Goal: Task Accomplishment & Management: Use online tool/utility

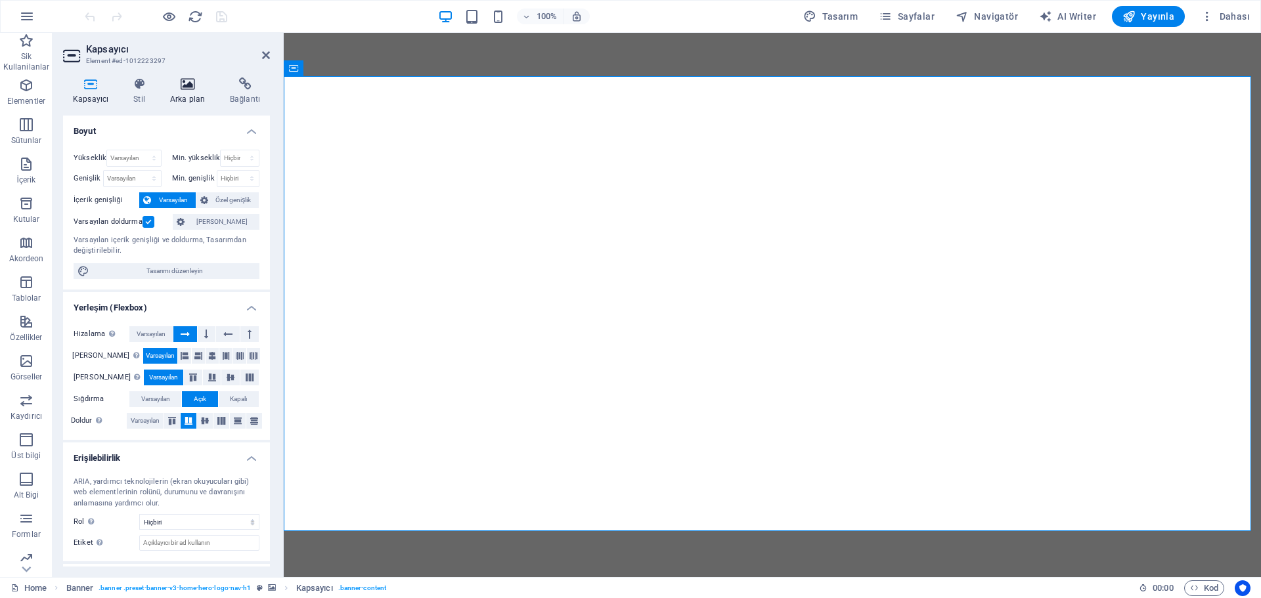
click at [195, 81] on icon at bounding box center [187, 83] width 55 height 13
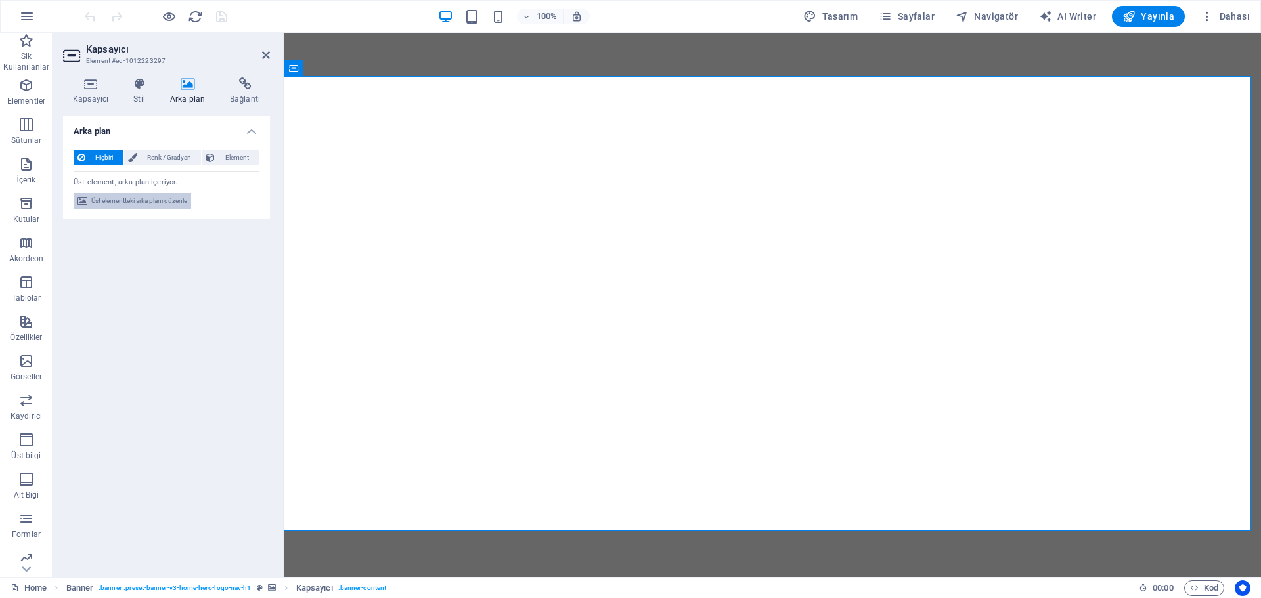
click at [146, 200] on span "Üst elementteki arka planı düzenle" at bounding box center [139, 201] width 96 height 16
select select "ms"
select select "s"
select select "progressive"
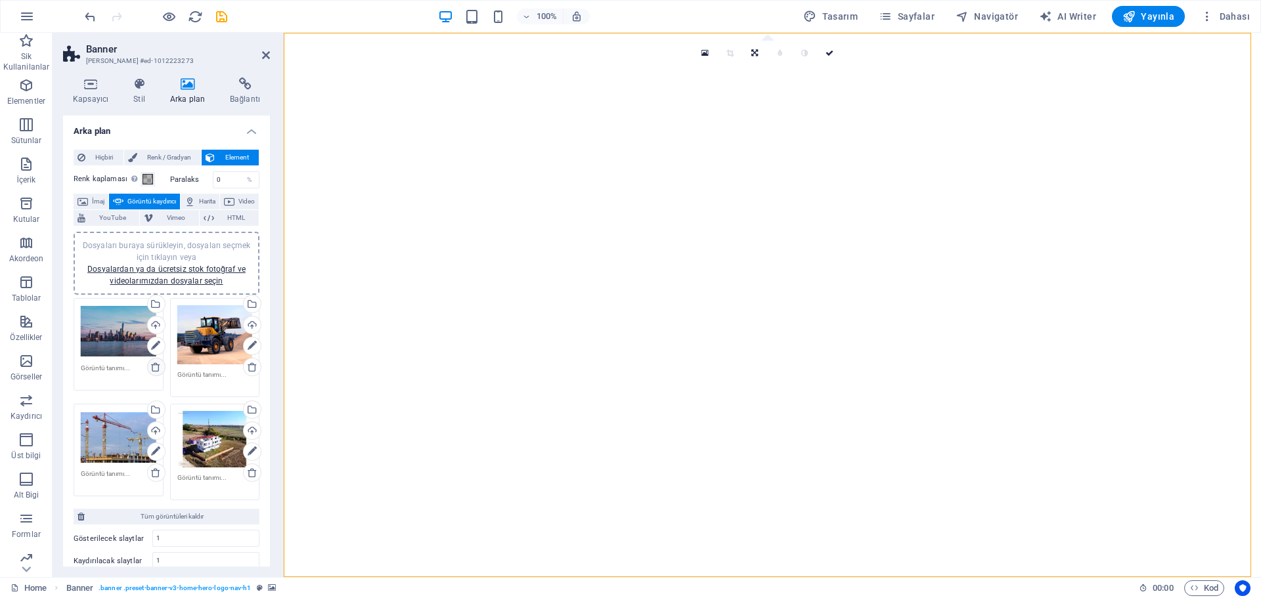
click at [159, 370] on icon at bounding box center [155, 367] width 11 height 11
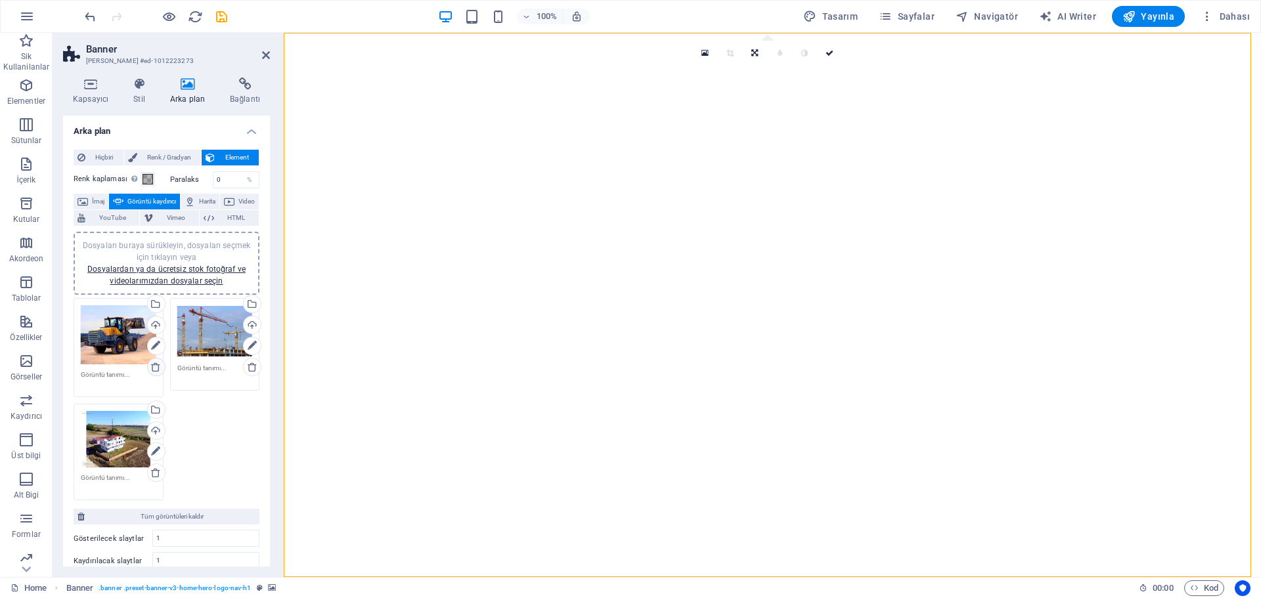
click at [159, 370] on icon at bounding box center [155, 367] width 11 height 11
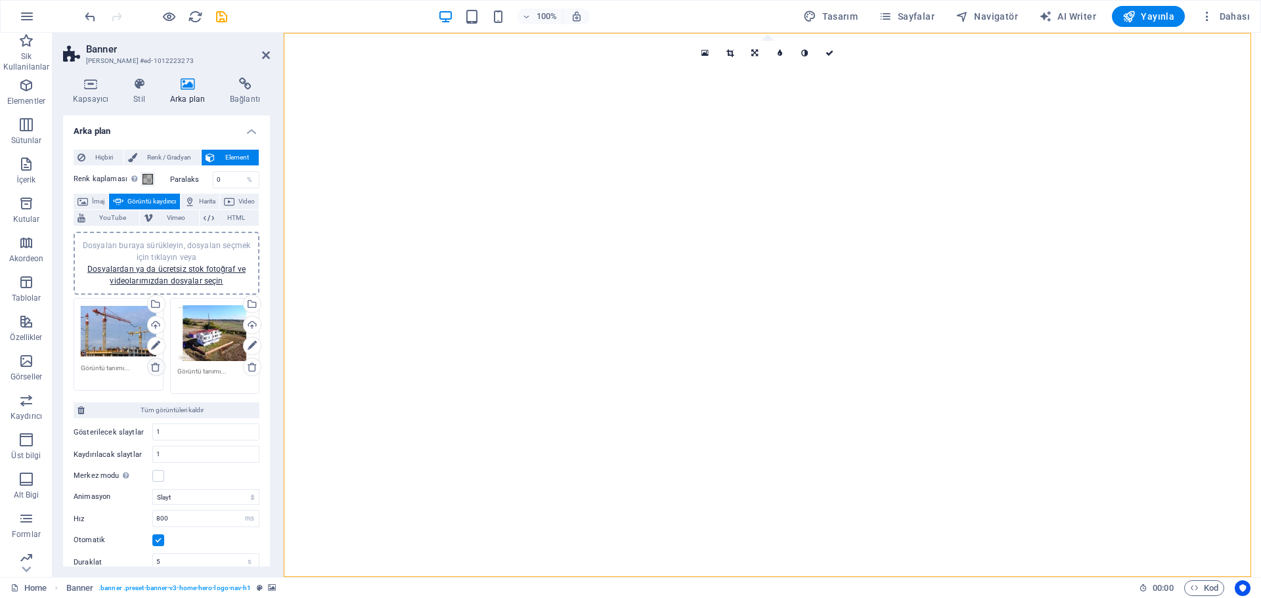
click at [160, 366] on link at bounding box center [156, 367] width 18 height 18
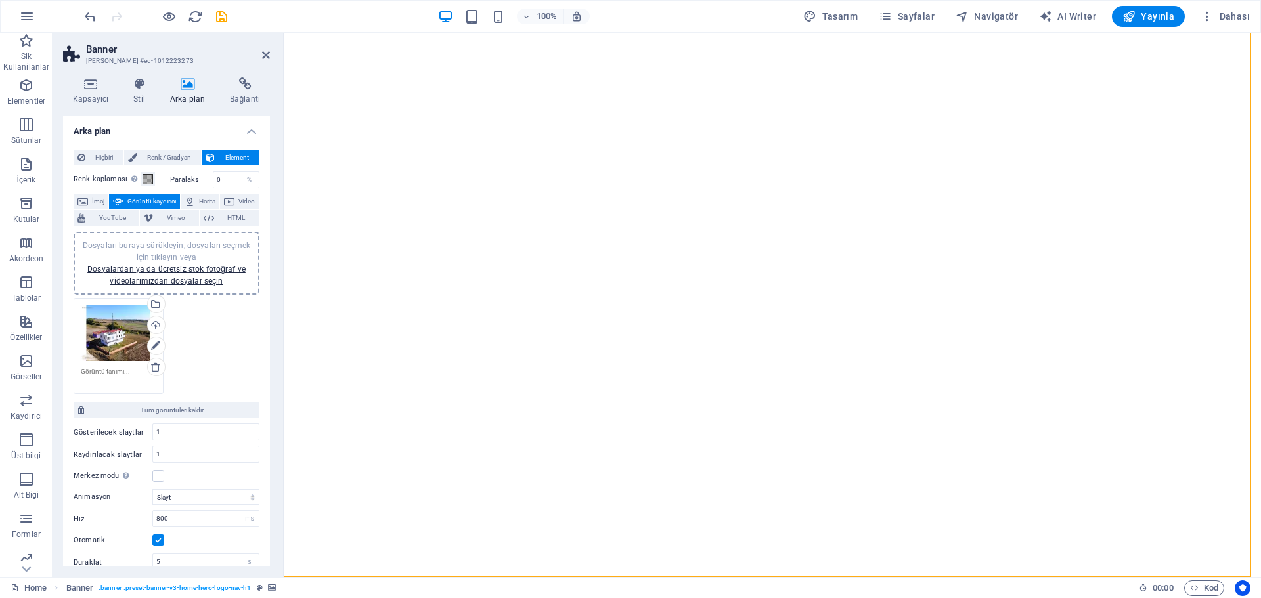
click at [242, 346] on div "Dosyaları buraya sürükleyin, dosyaları seçmek için tıklayın veya Dosyalardan ya…" at bounding box center [166, 346] width 192 height 103
click at [196, 341] on div "Dosyaları buraya sürükleyin, dosyaları seçmek için tıklayın veya Dosyalardan ya…" at bounding box center [166, 346] width 192 height 103
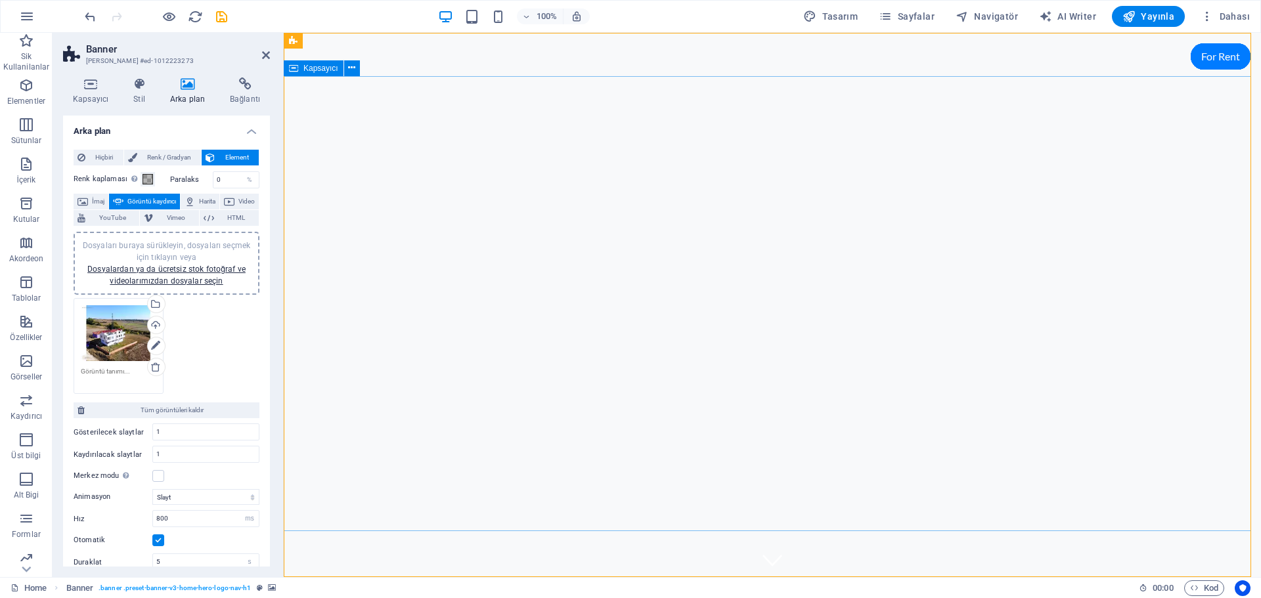
click at [157, 365] on icon at bounding box center [155, 367] width 11 height 11
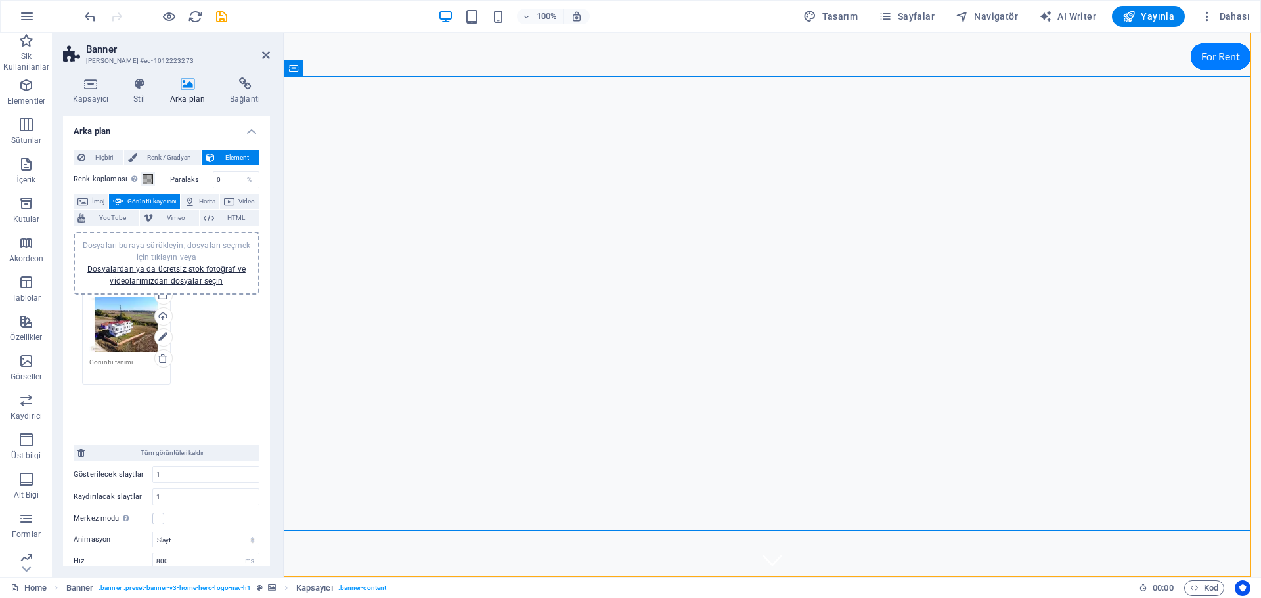
drag, startPoint x: 123, startPoint y: 347, endPoint x: 131, endPoint y: 339, distance: 12.1
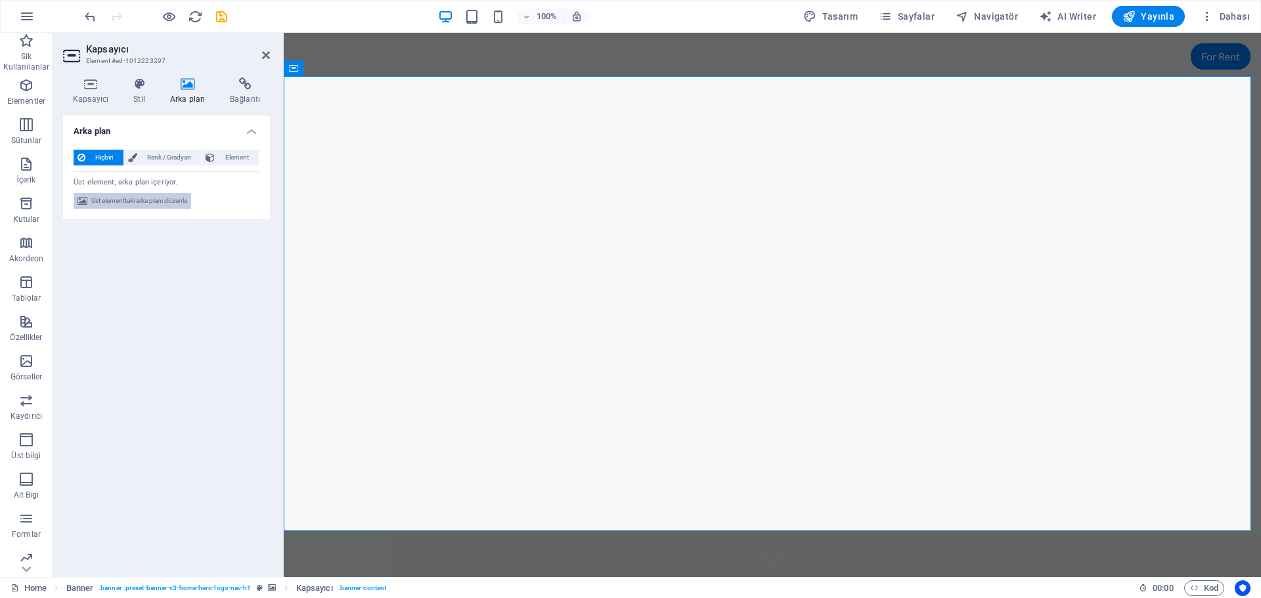
click at [186, 194] on span "Üst elementteki arka planı düzenle" at bounding box center [139, 201] width 96 height 16
select select "ms"
select select "s"
select select "progressive"
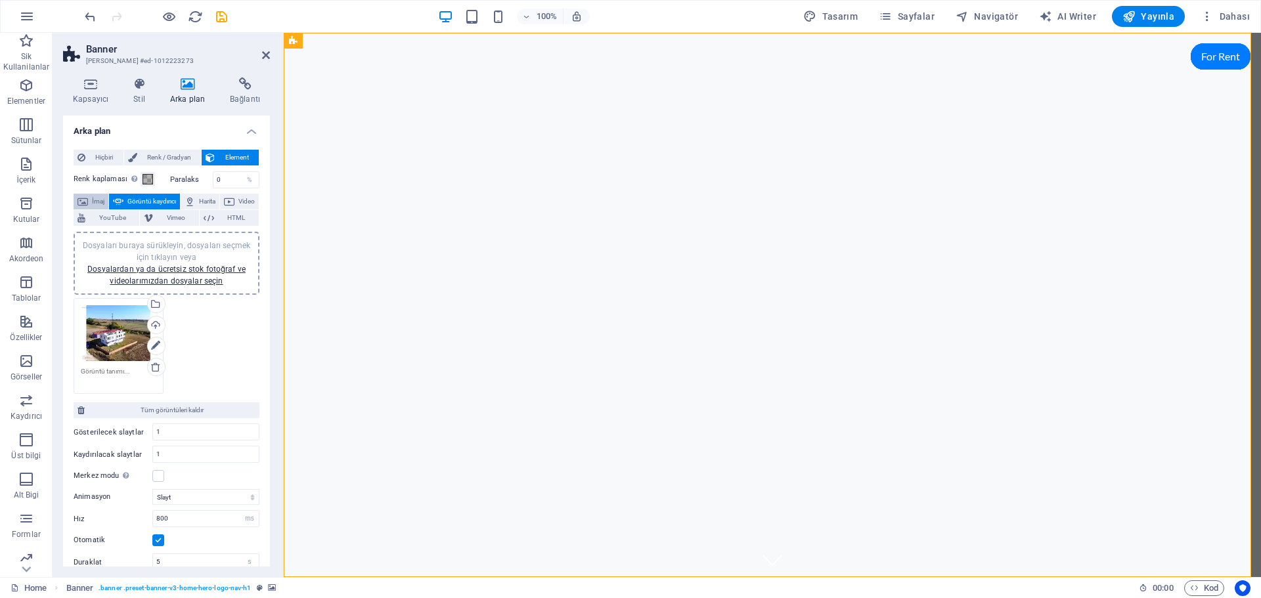
click at [104, 198] on span "İmaj" at bounding box center [98, 202] width 12 height 16
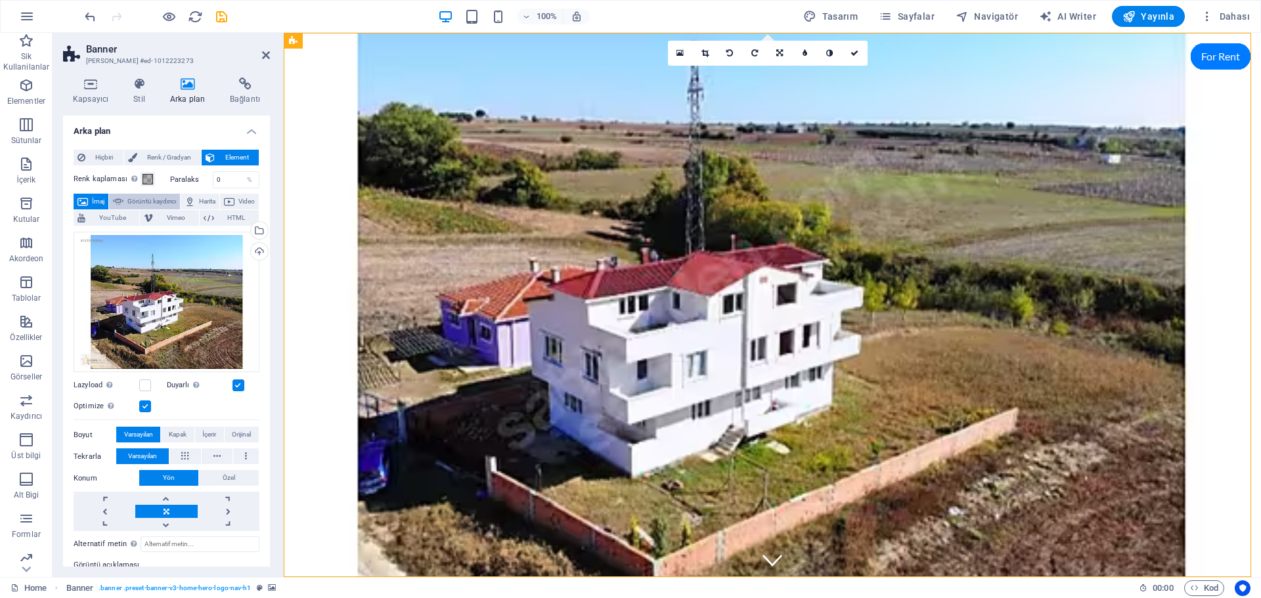
click at [176, 196] on span "Görüntü kaydırıcı" at bounding box center [151, 202] width 49 height 16
select select "ms"
select select "s"
select select "progressive"
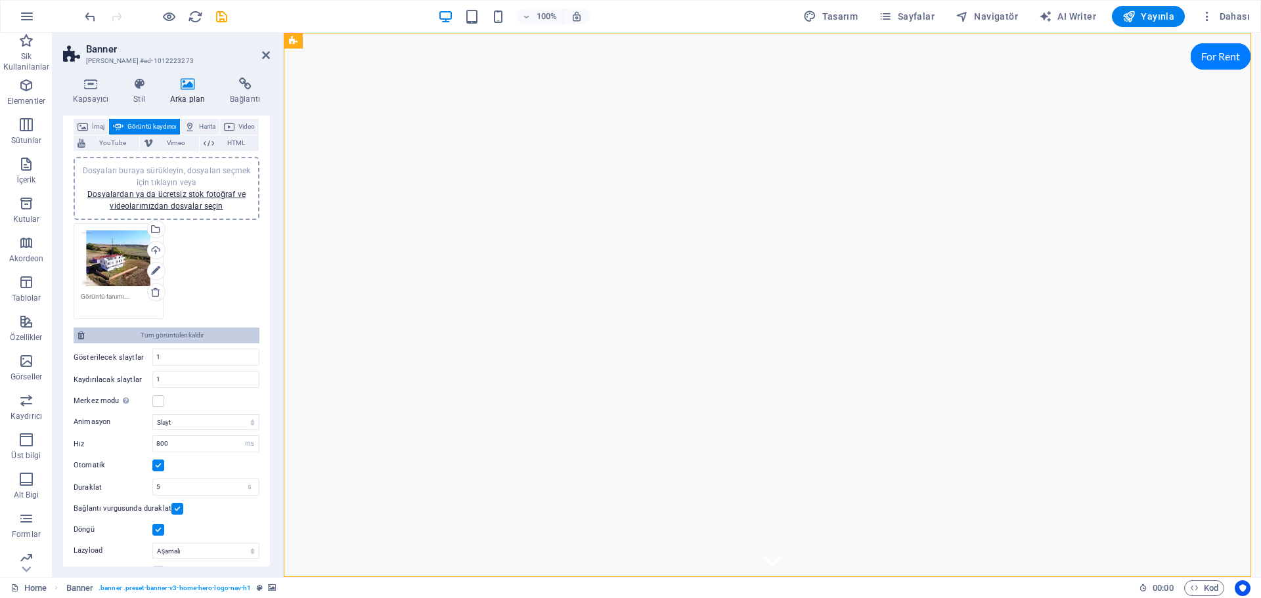
scroll to position [53, 0]
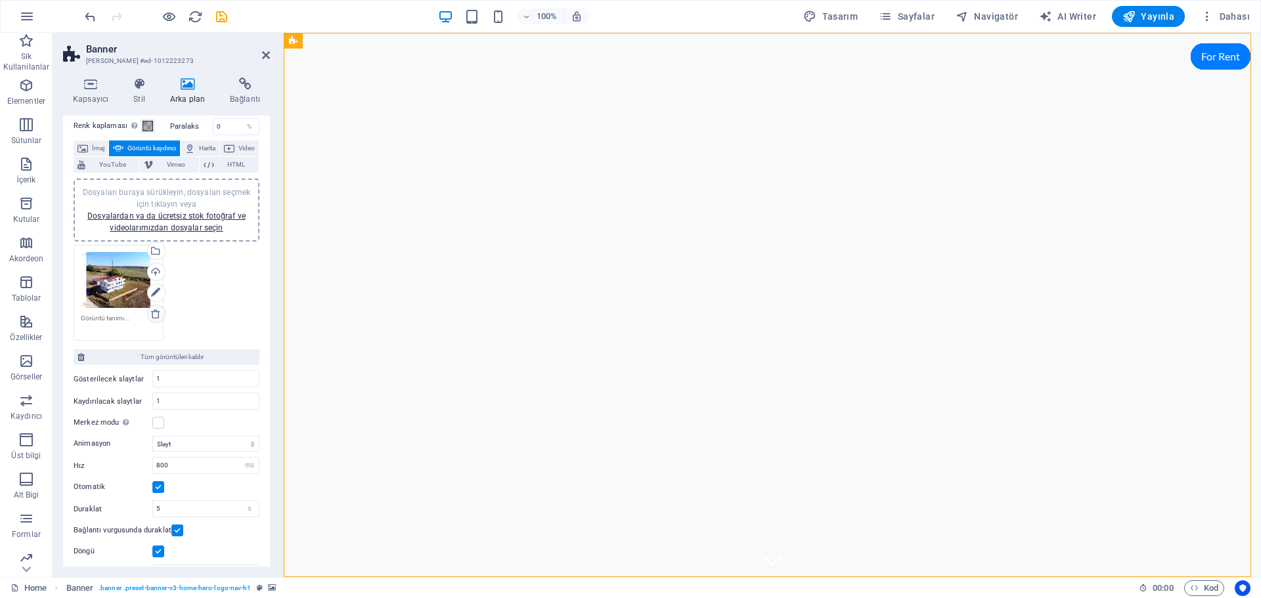
click at [155, 313] on icon at bounding box center [155, 314] width 11 height 11
click at [156, 313] on icon at bounding box center [155, 314] width 11 height 11
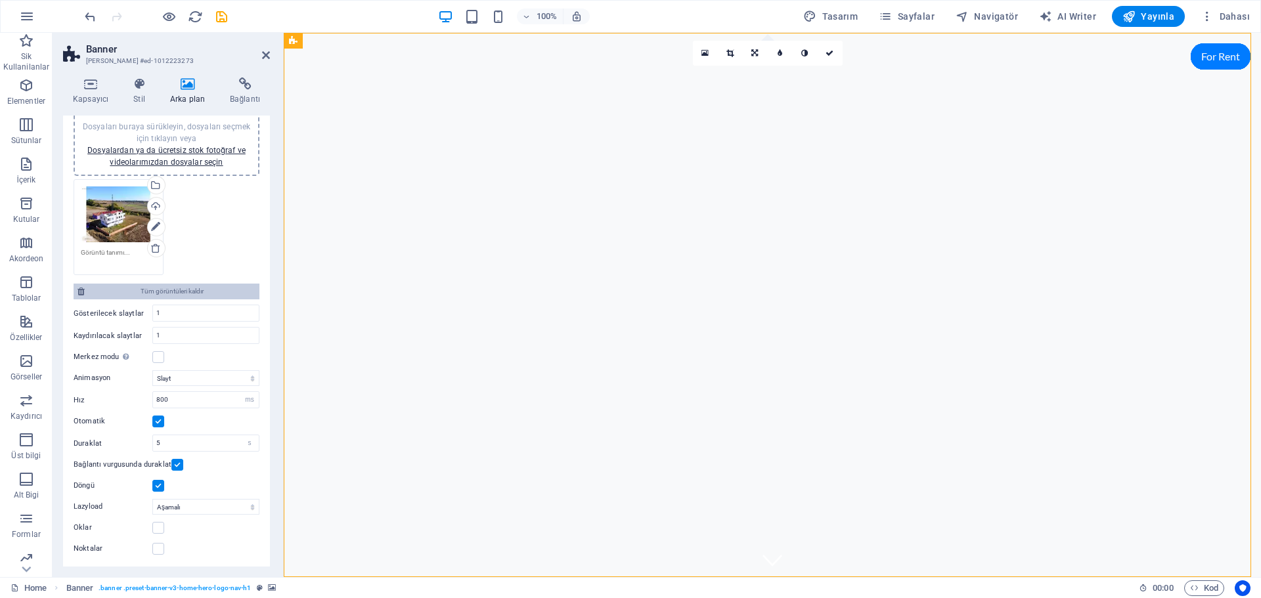
scroll to position [0, 0]
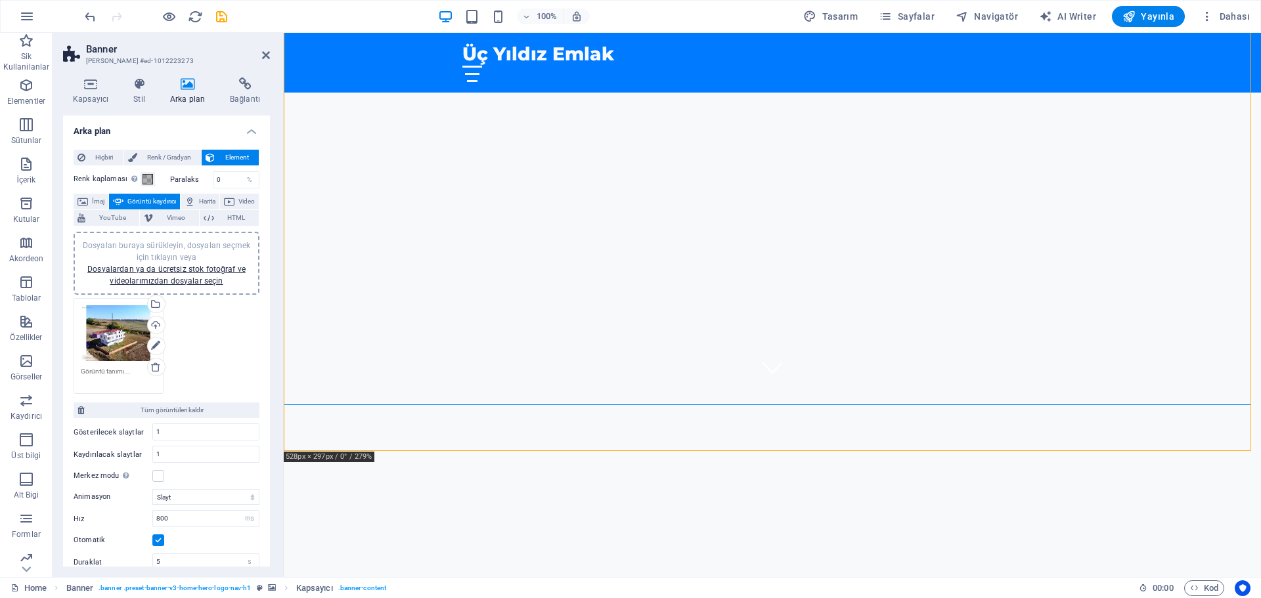
scroll to position [197, 0]
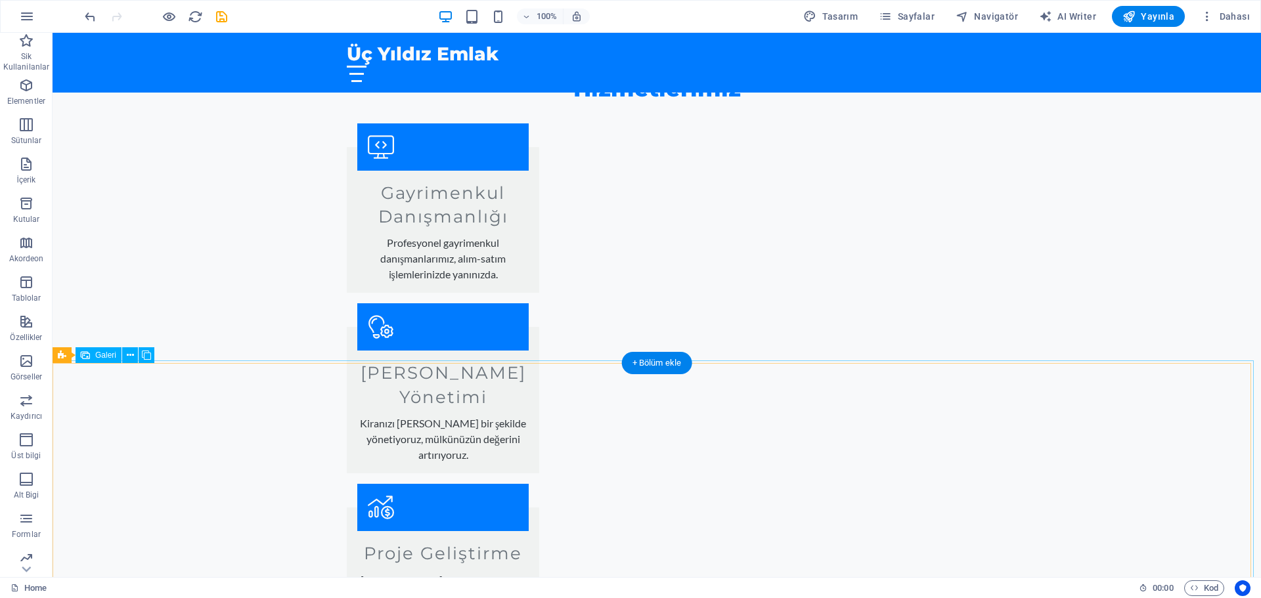
scroll to position [1445, 0]
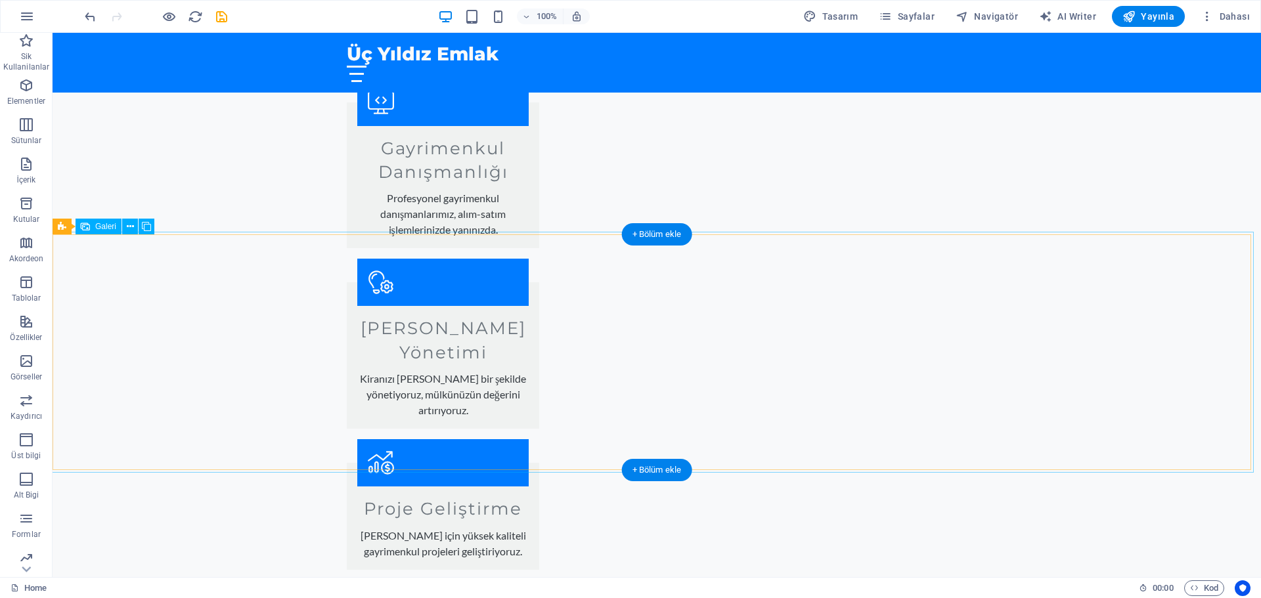
select select "px"
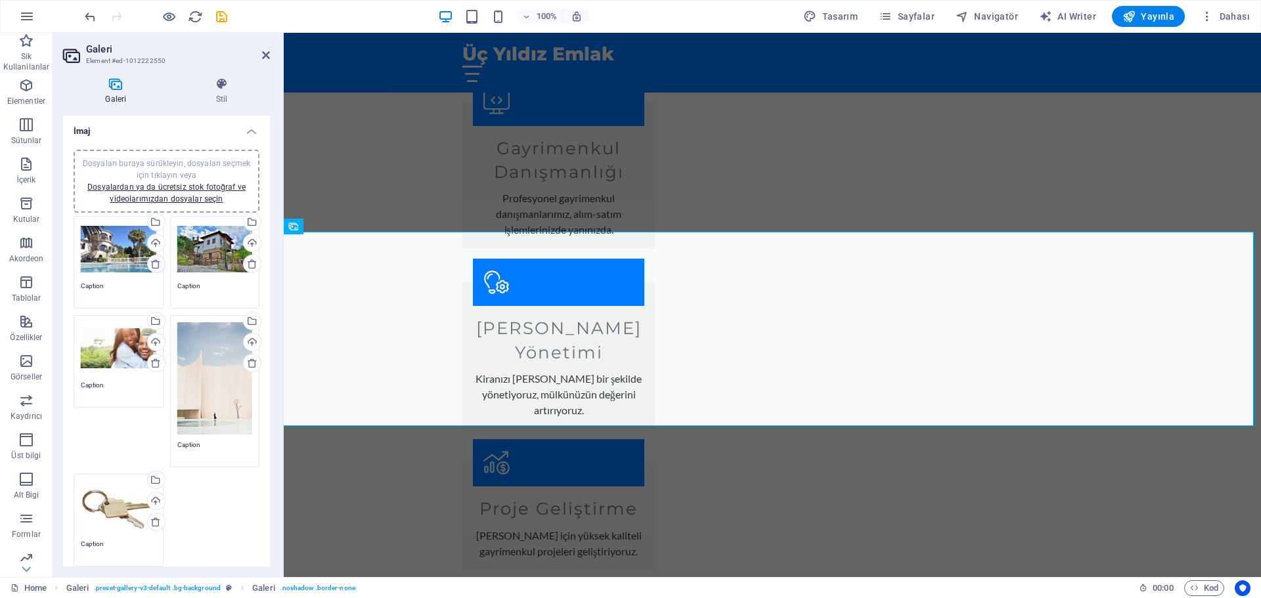
click at [157, 262] on icon at bounding box center [155, 264] width 11 height 11
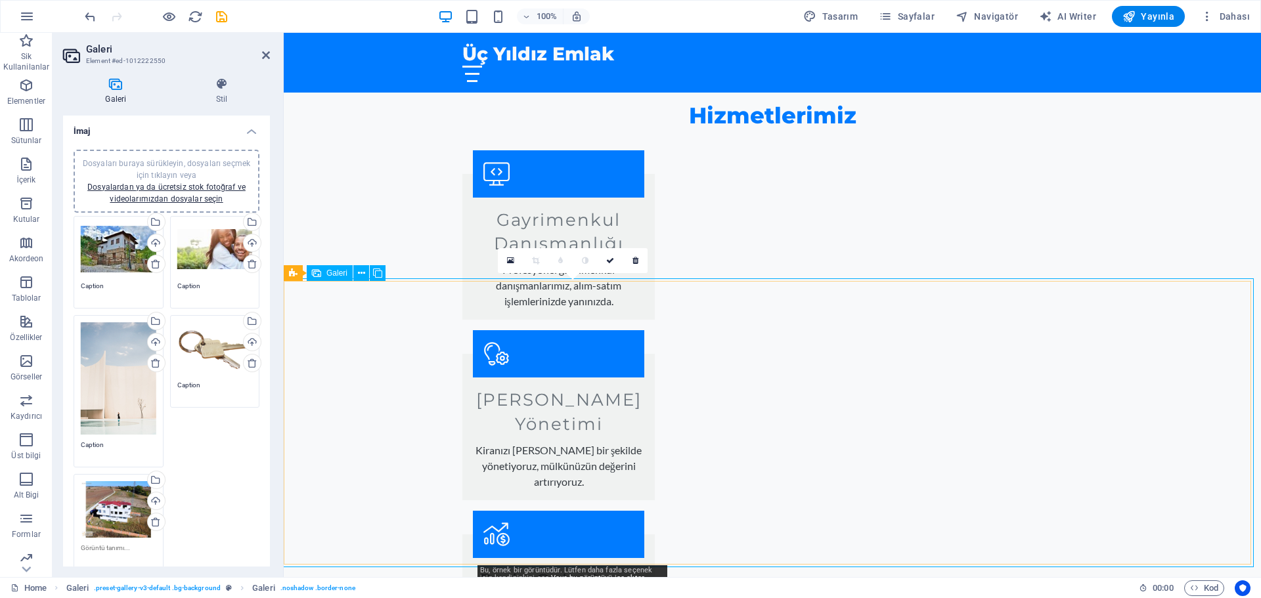
scroll to position [1248, 0]
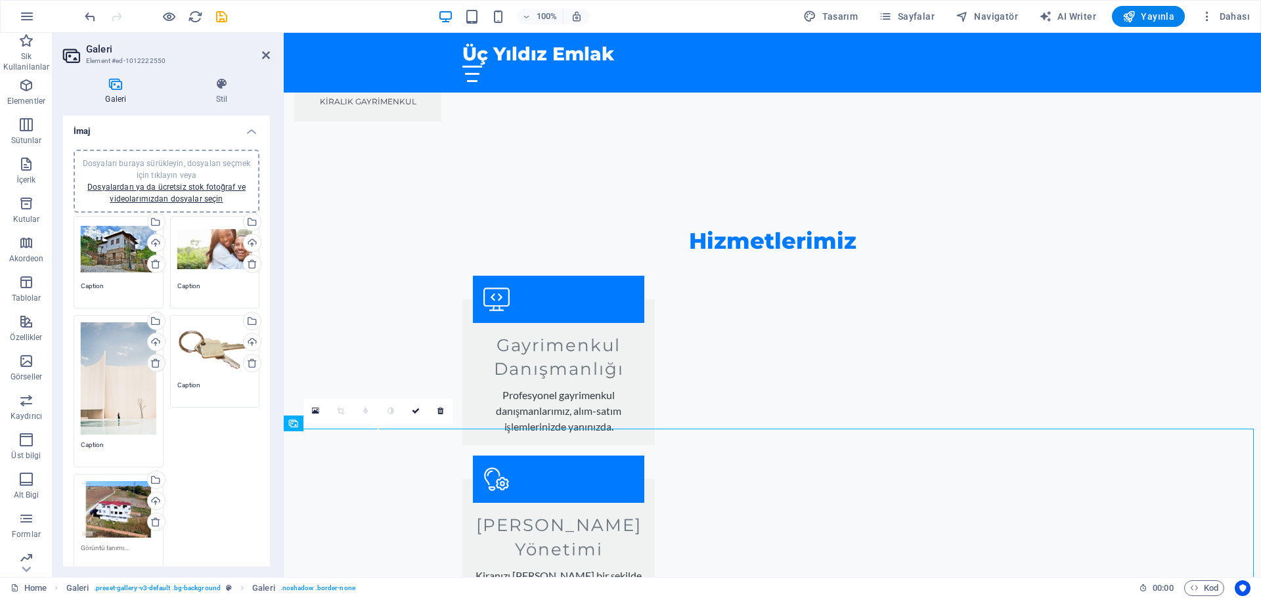
click at [160, 363] on icon at bounding box center [155, 363] width 11 height 11
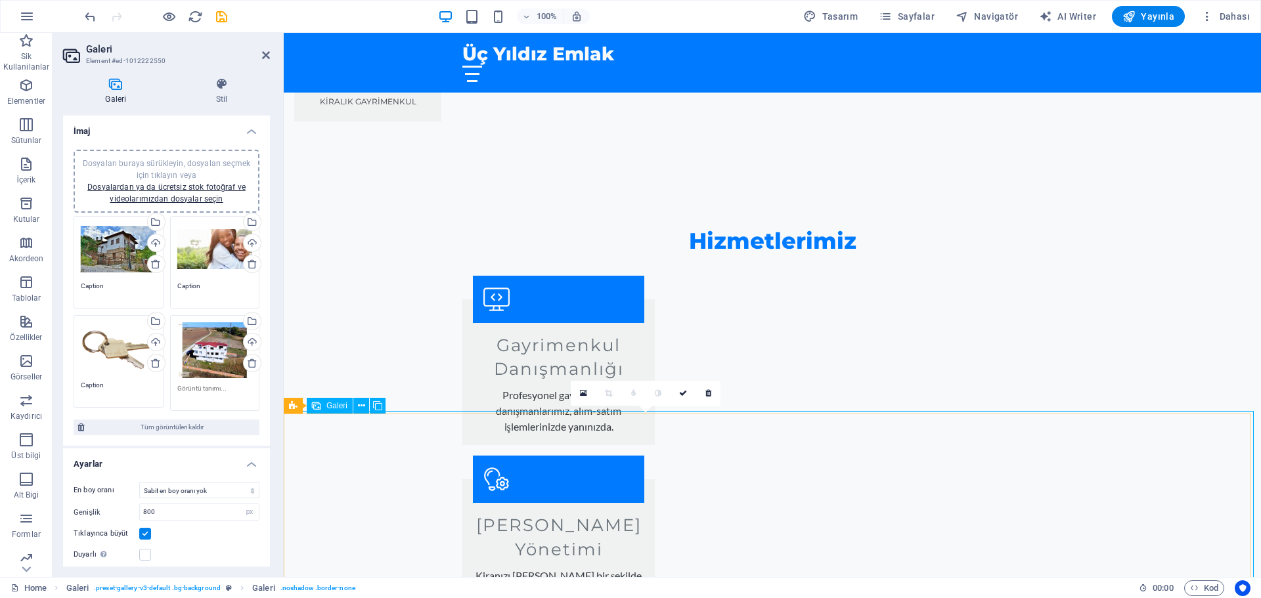
scroll to position [1313, 0]
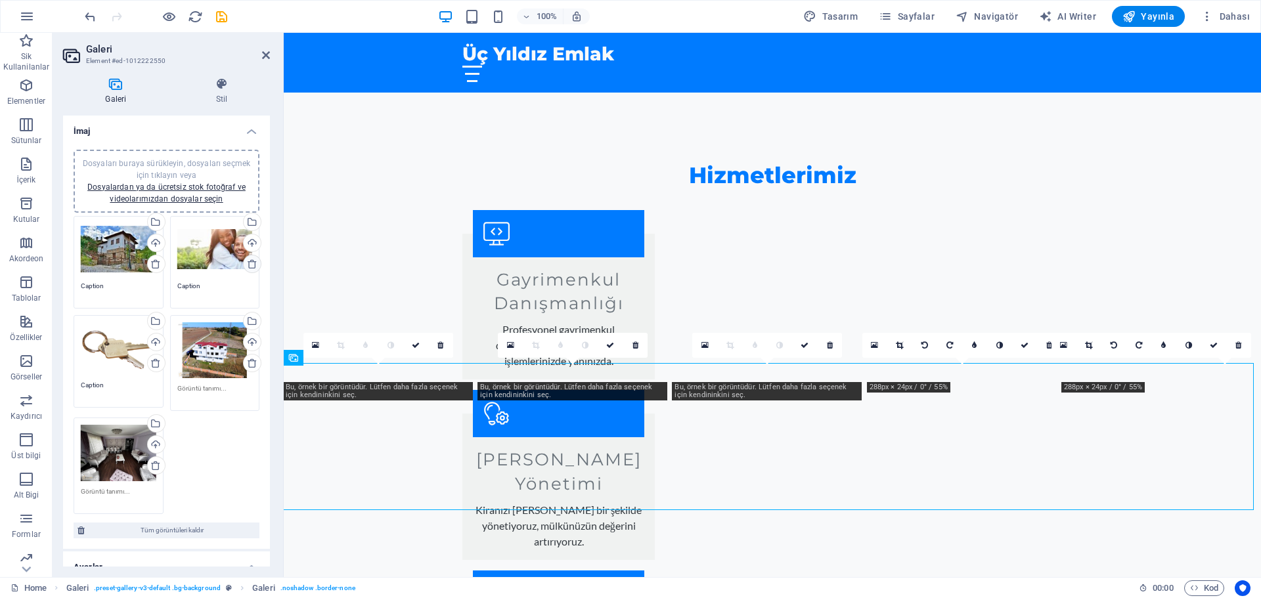
click at [247, 263] on icon at bounding box center [252, 264] width 11 height 11
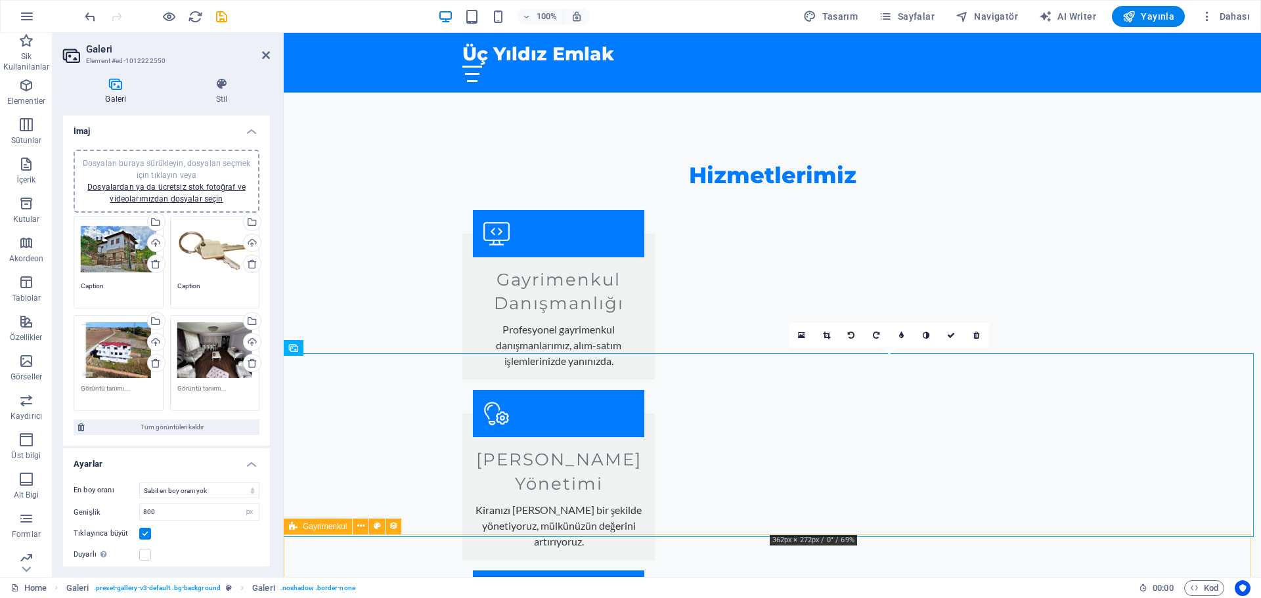
scroll to position [1379, 0]
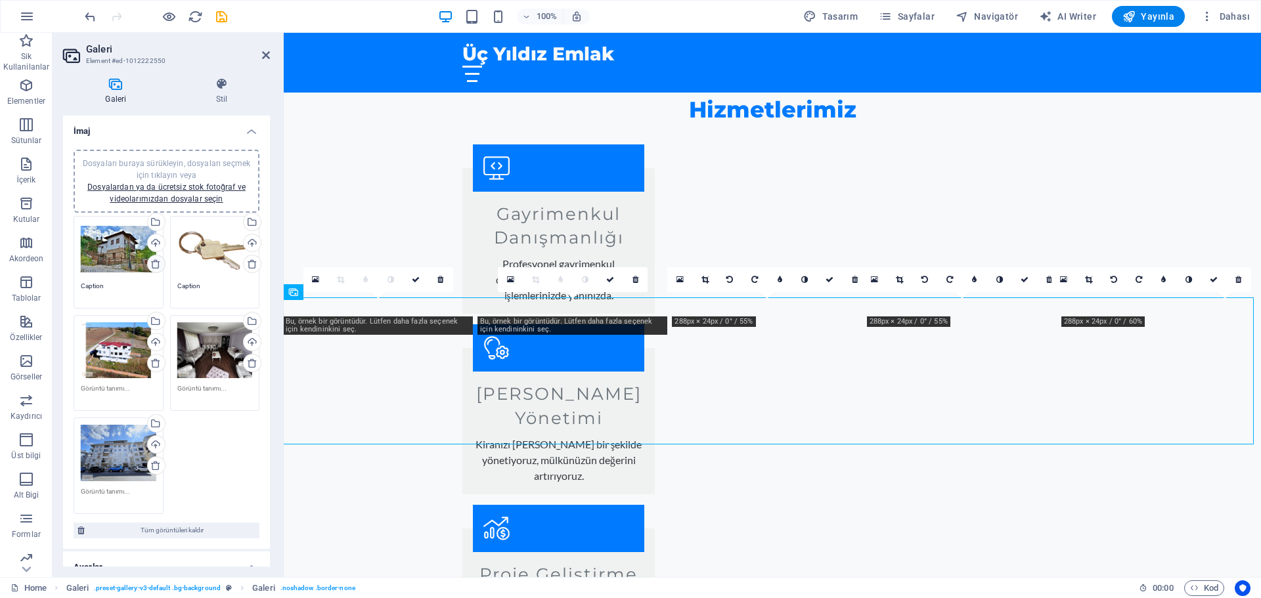
click at [150, 257] on link at bounding box center [156, 264] width 18 height 18
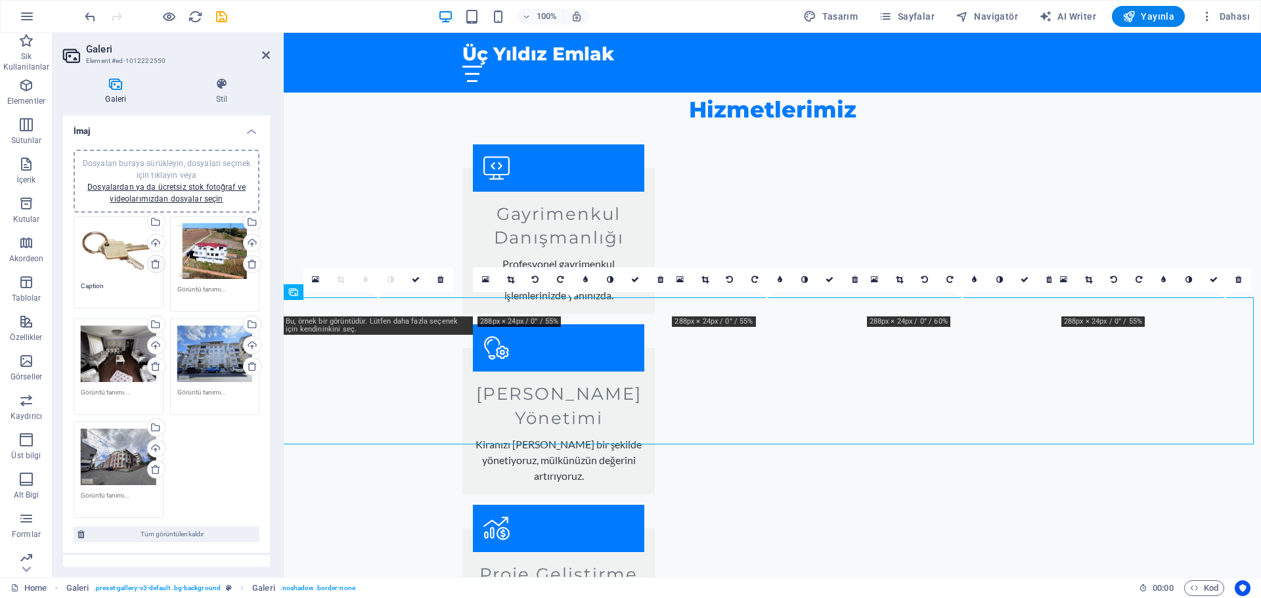
click at [156, 267] on icon at bounding box center [155, 264] width 11 height 11
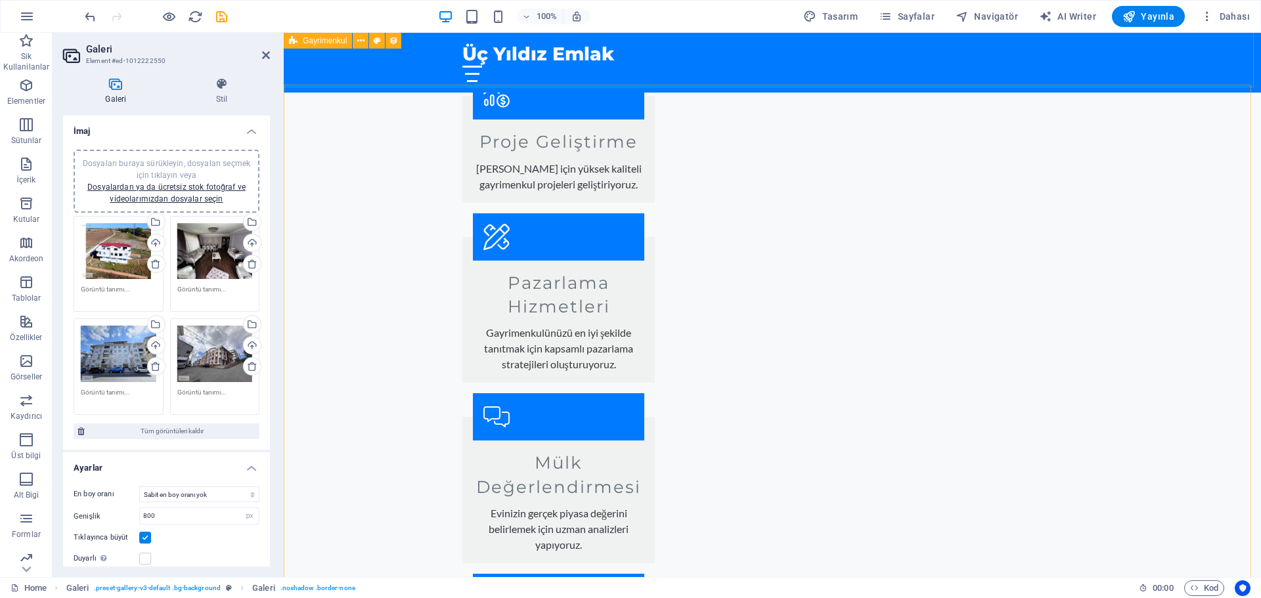
scroll to position [1773, 0]
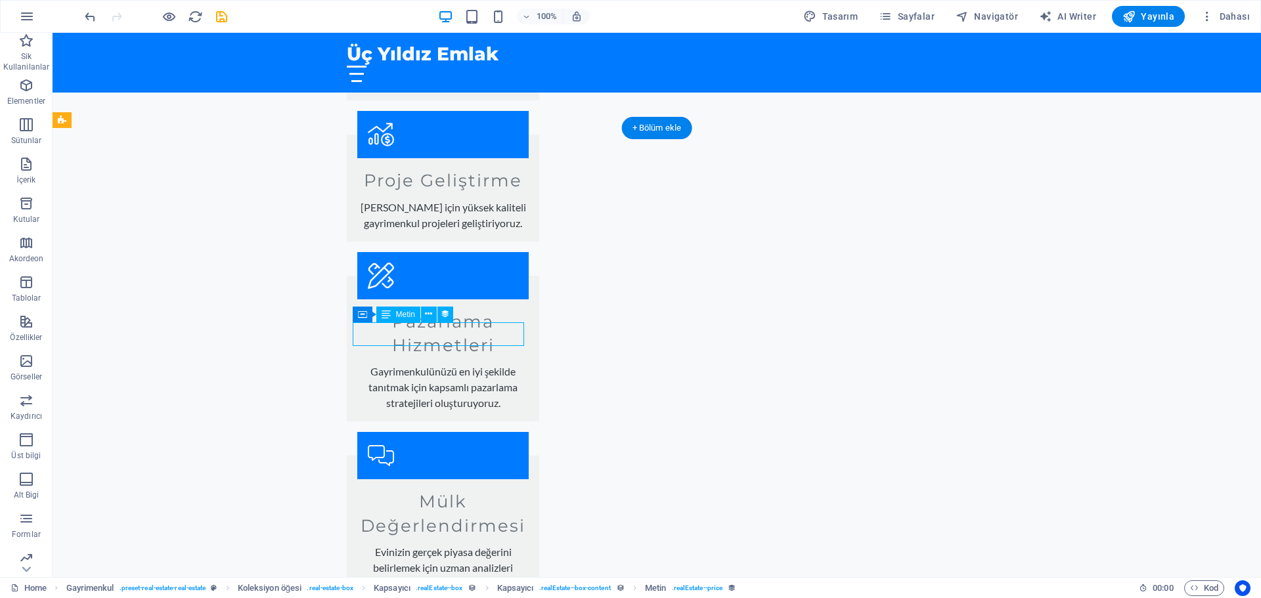
drag, startPoint x: 490, startPoint y: 327, endPoint x: 389, endPoint y: 337, distance: 101.0
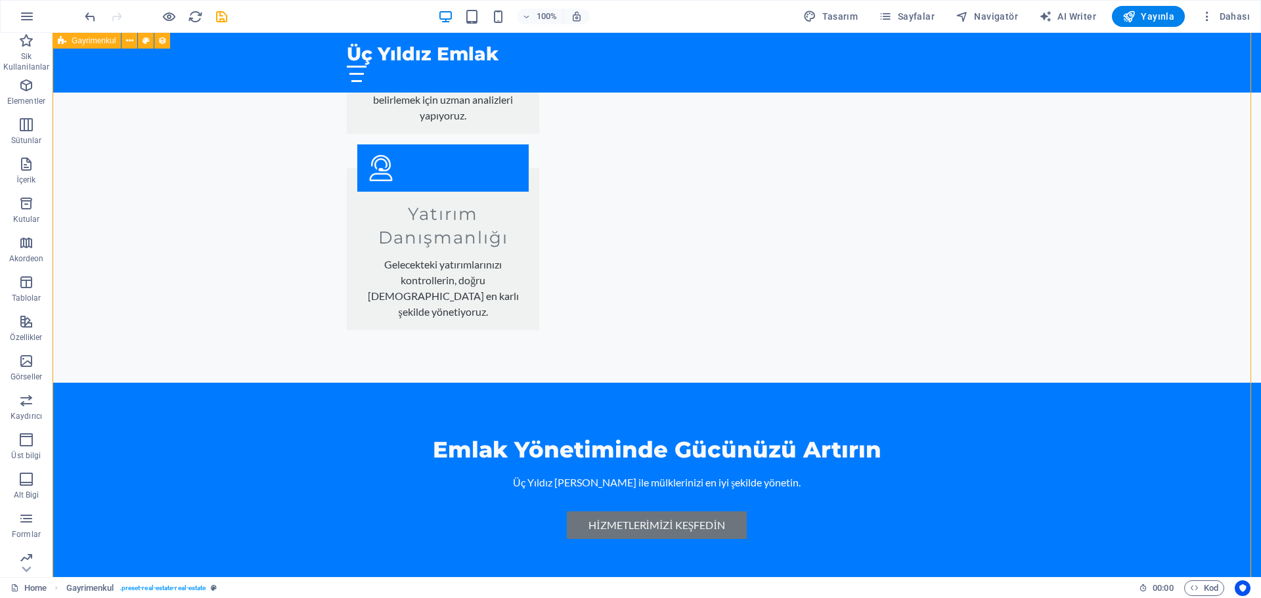
scroll to position [2102, 0]
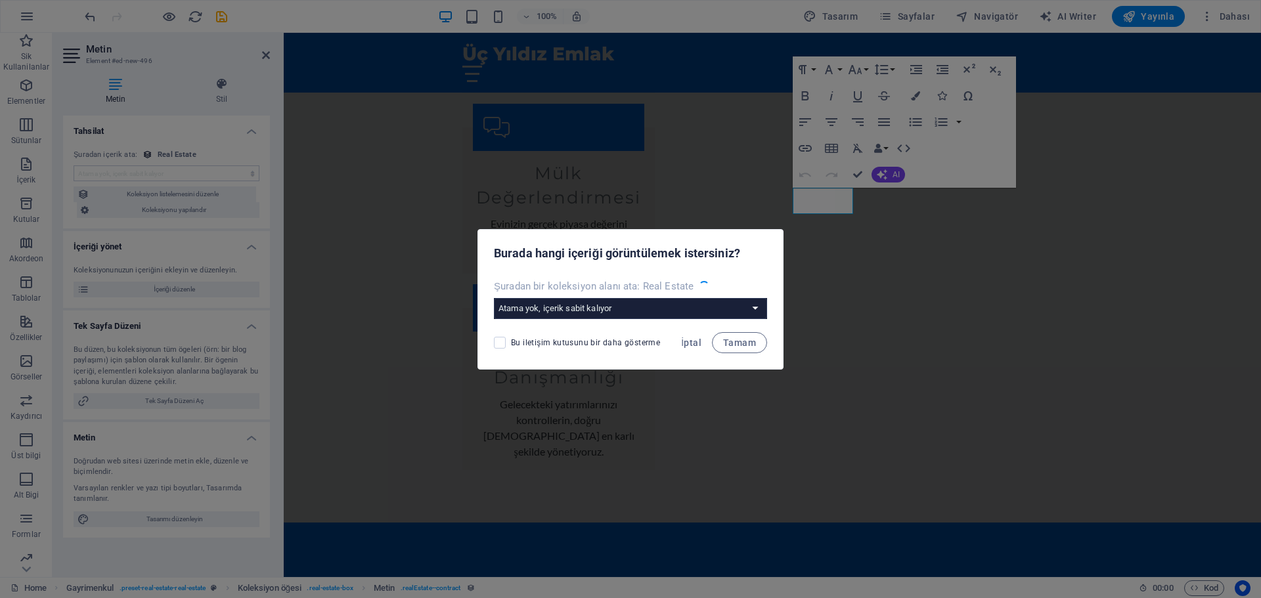
scroll to position [2058, 0]
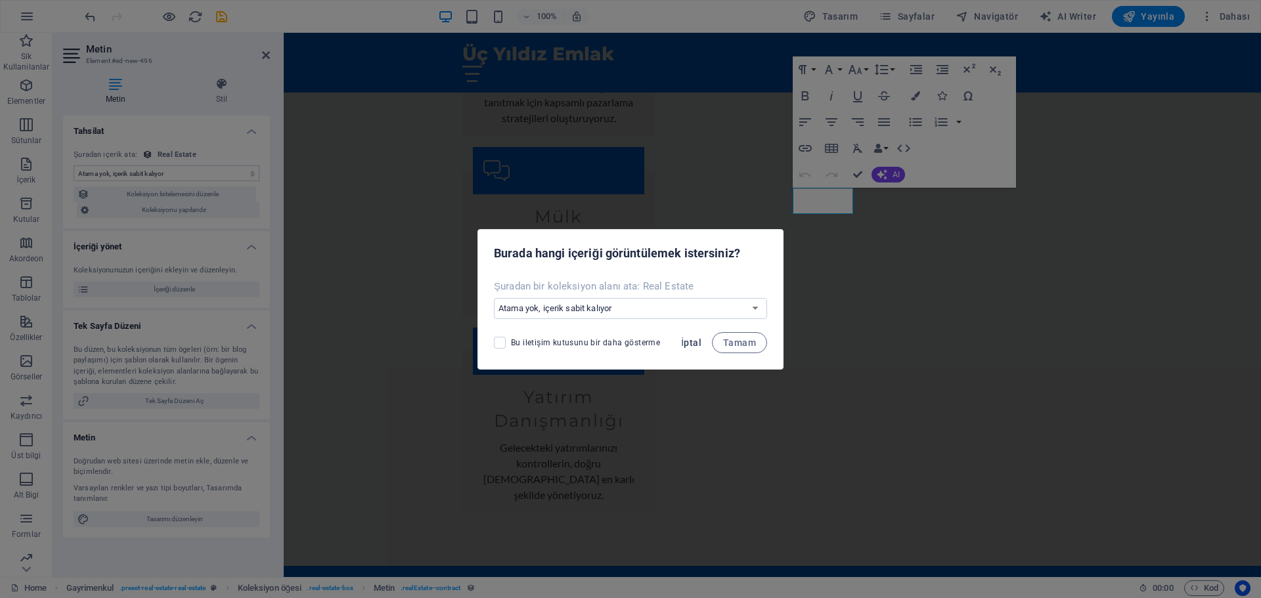
click at [694, 346] on span "İptal" at bounding box center [691, 343] width 20 height 11
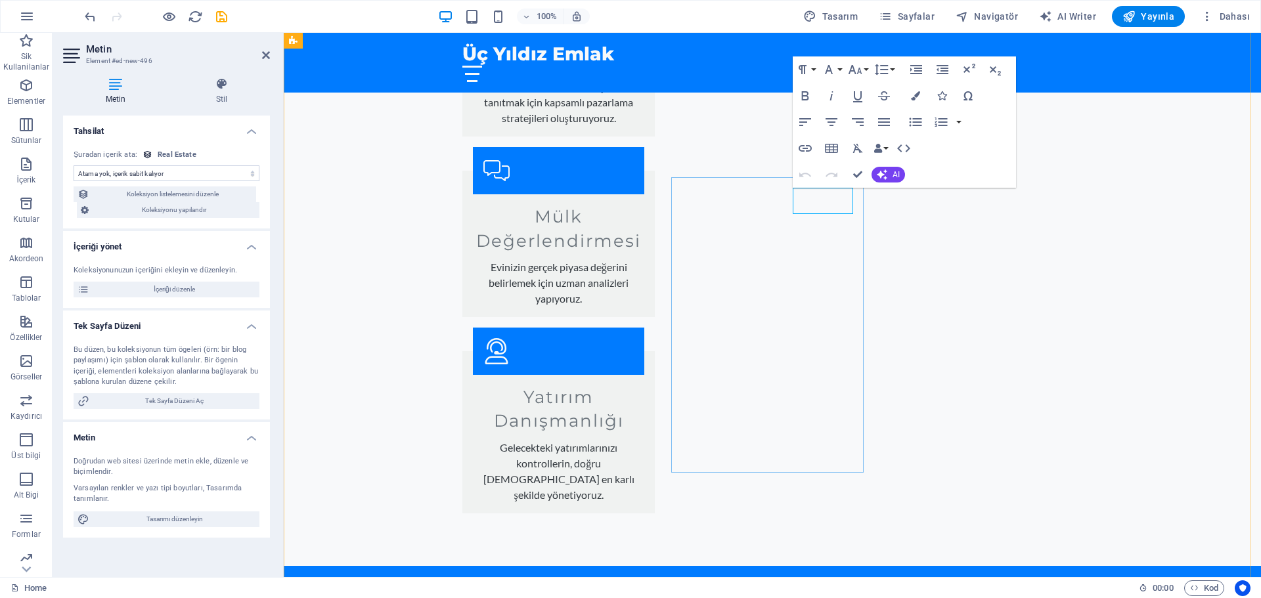
drag, startPoint x: 845, startPoint y: 200, endPoint x: 813, endPoint y: 200, distance: 31.5
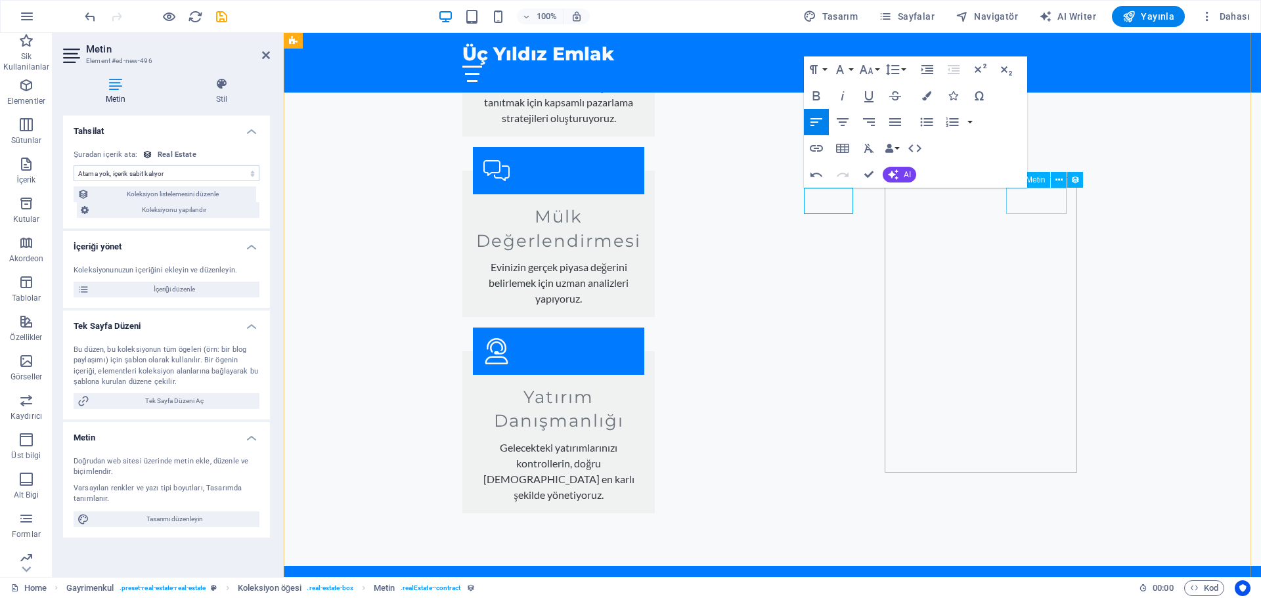
copy div "Satılık"
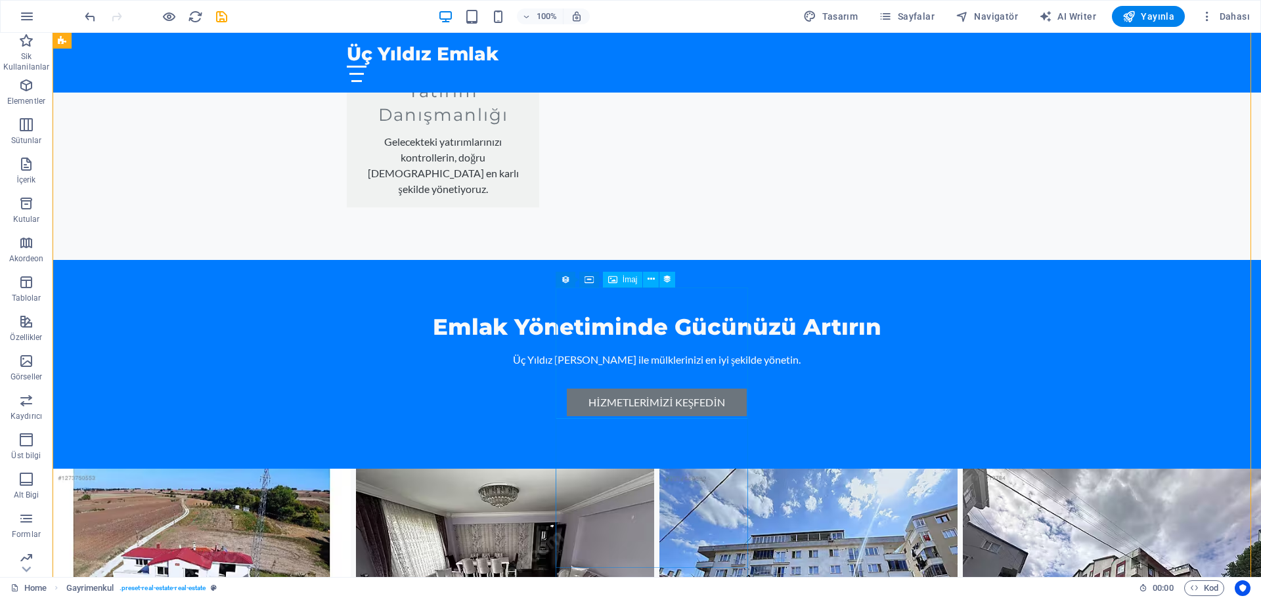
scroll to position [2167, 0]
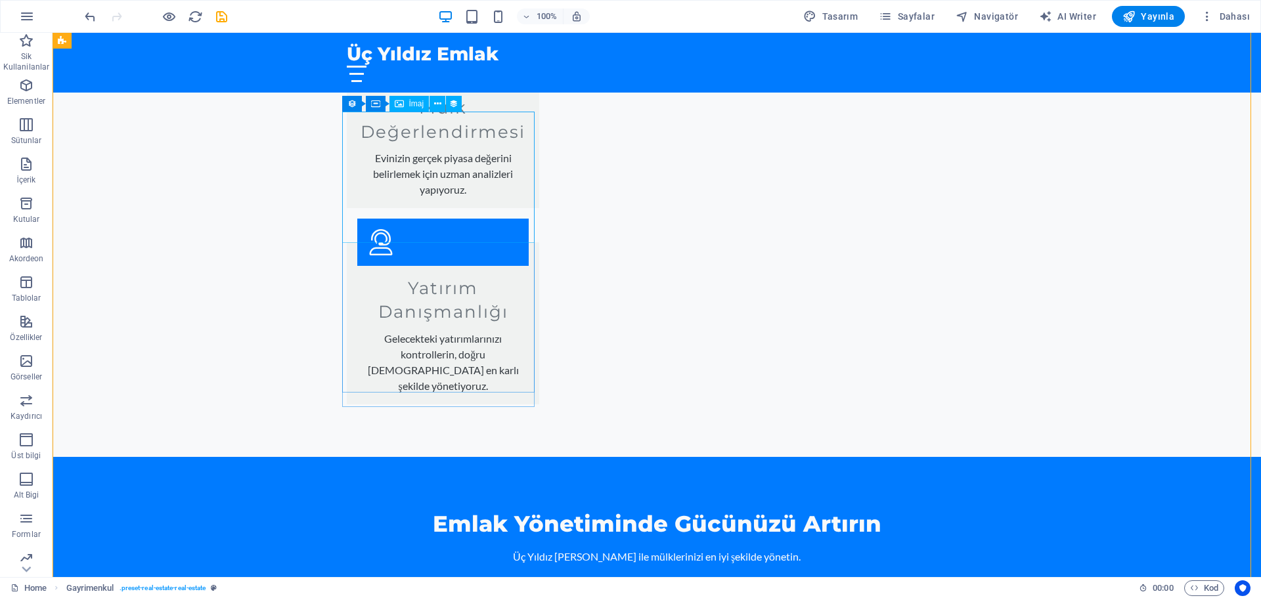
select select "image"
select select "px"
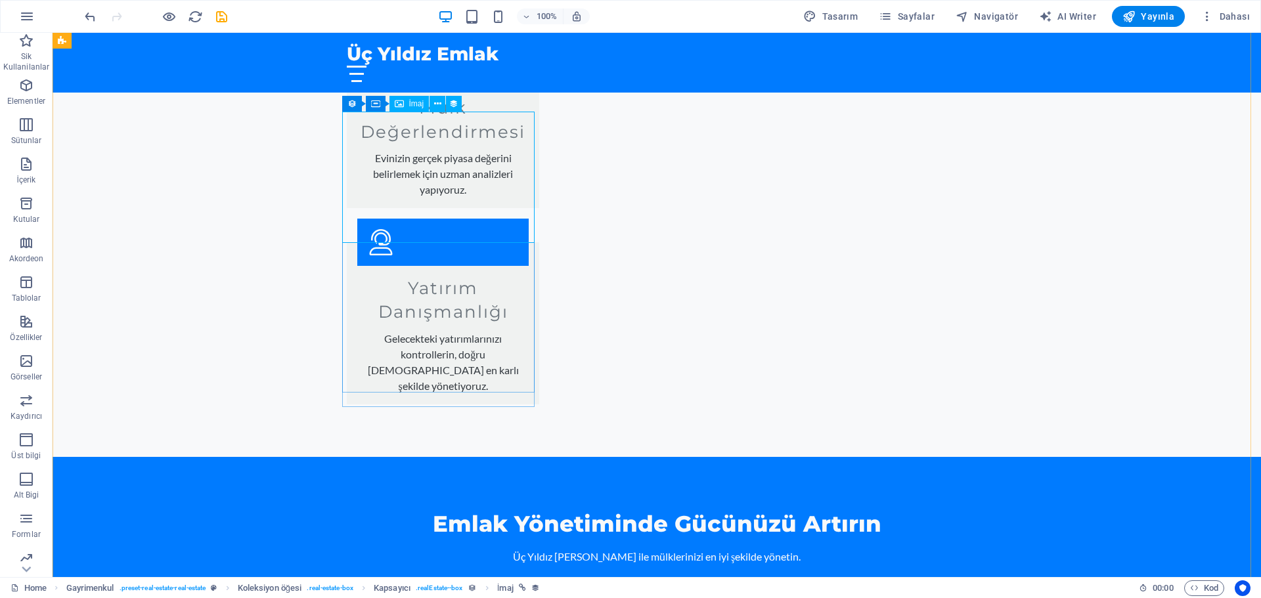
select select "px"
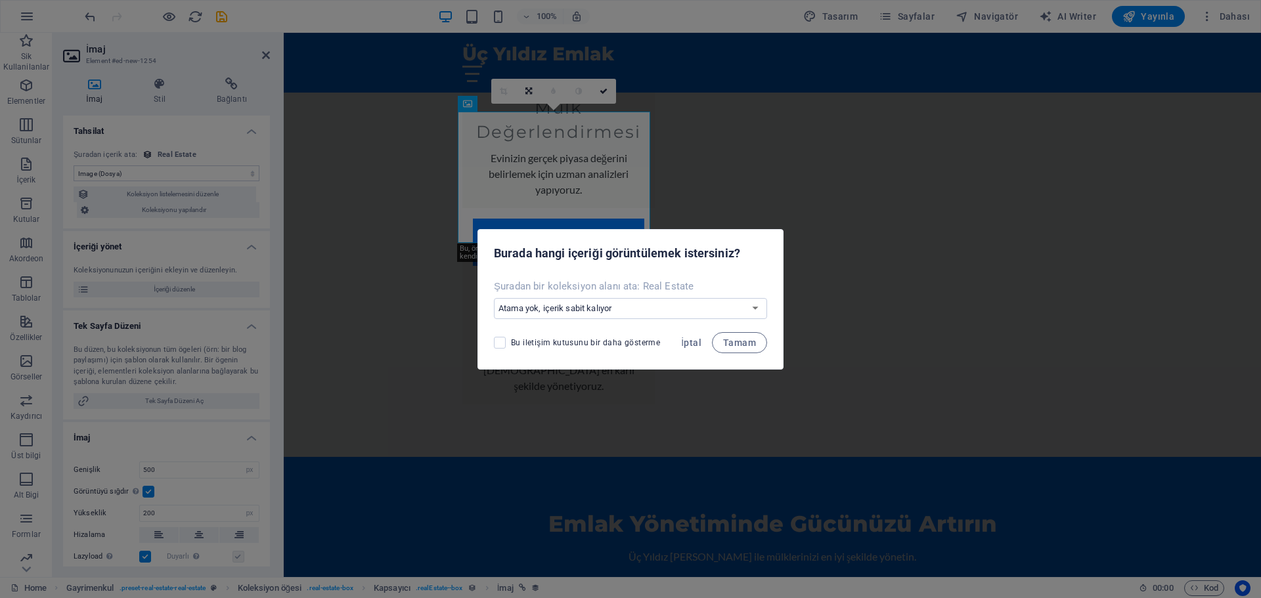
scroll to position [2124, 0]
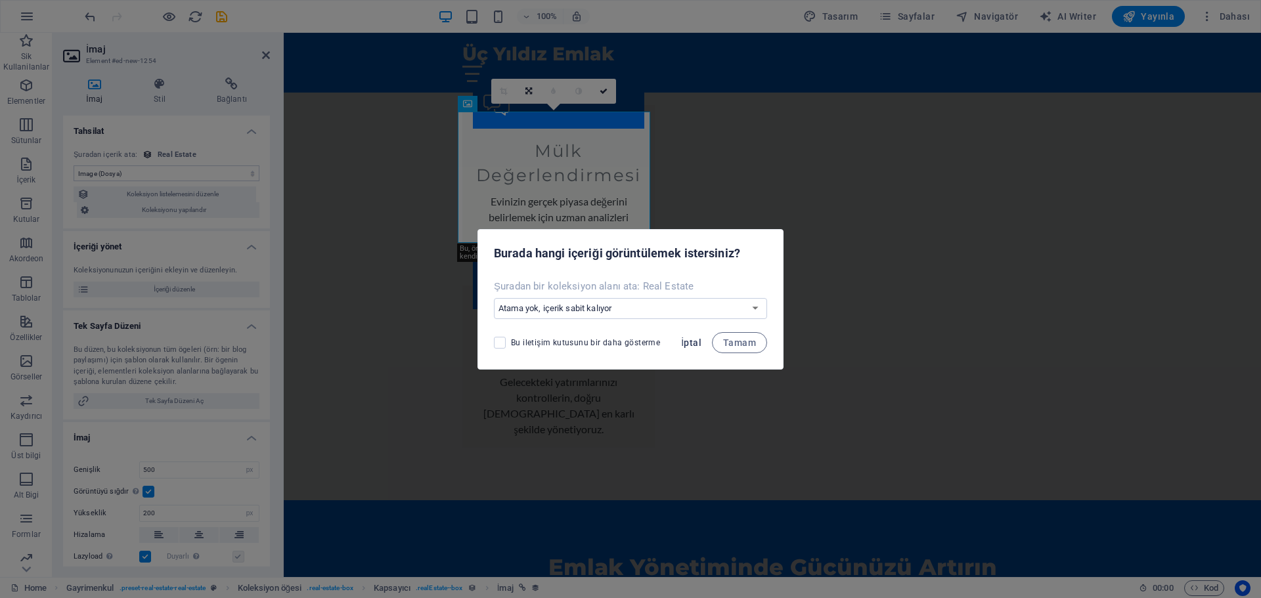
click at [690, 338] on span "İptal" at bounding box center [691, 343] width 20 height 11
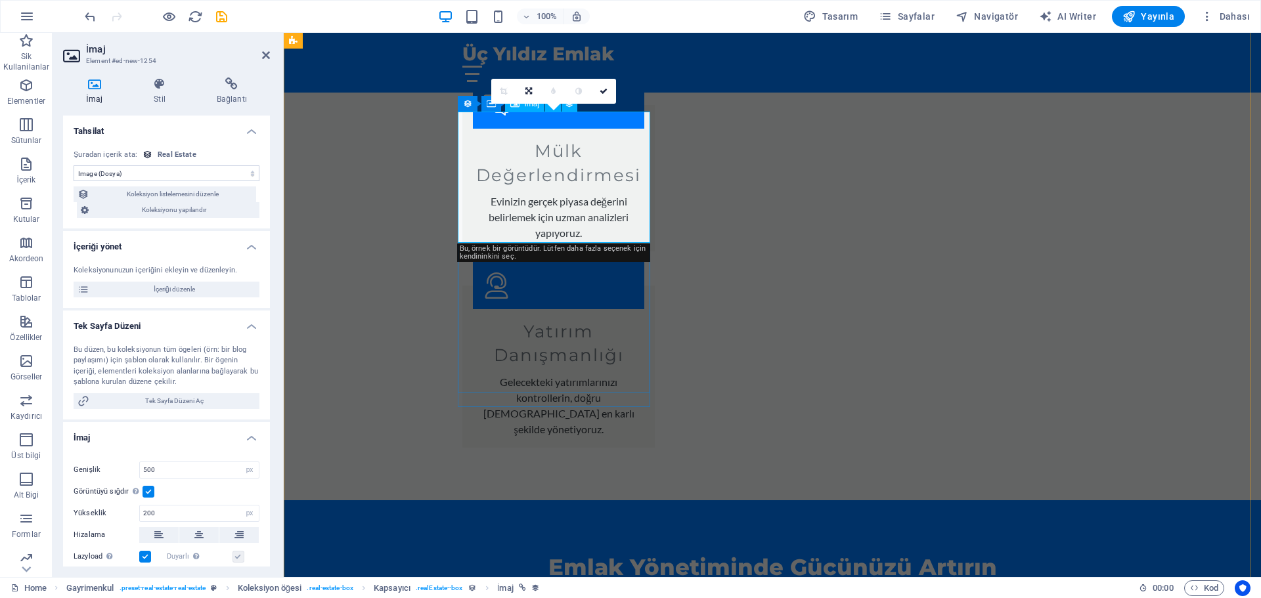
click at [466, 105] on icon at bounding box center [467, 104] width 9 height 16
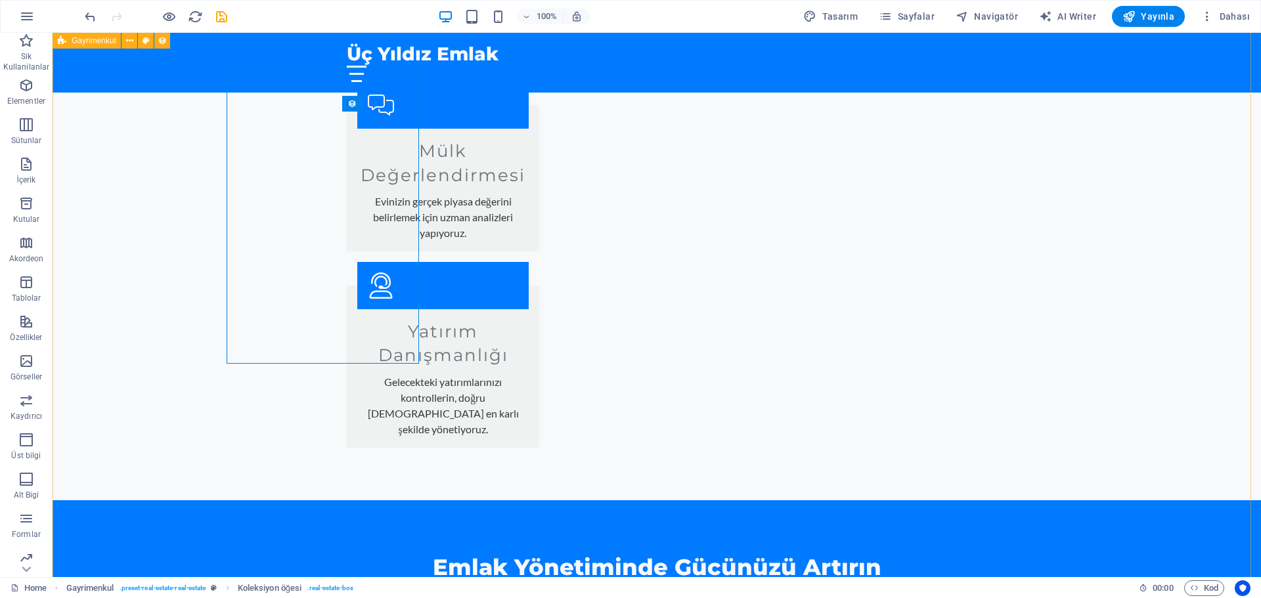
scroll to position [2167, 0]
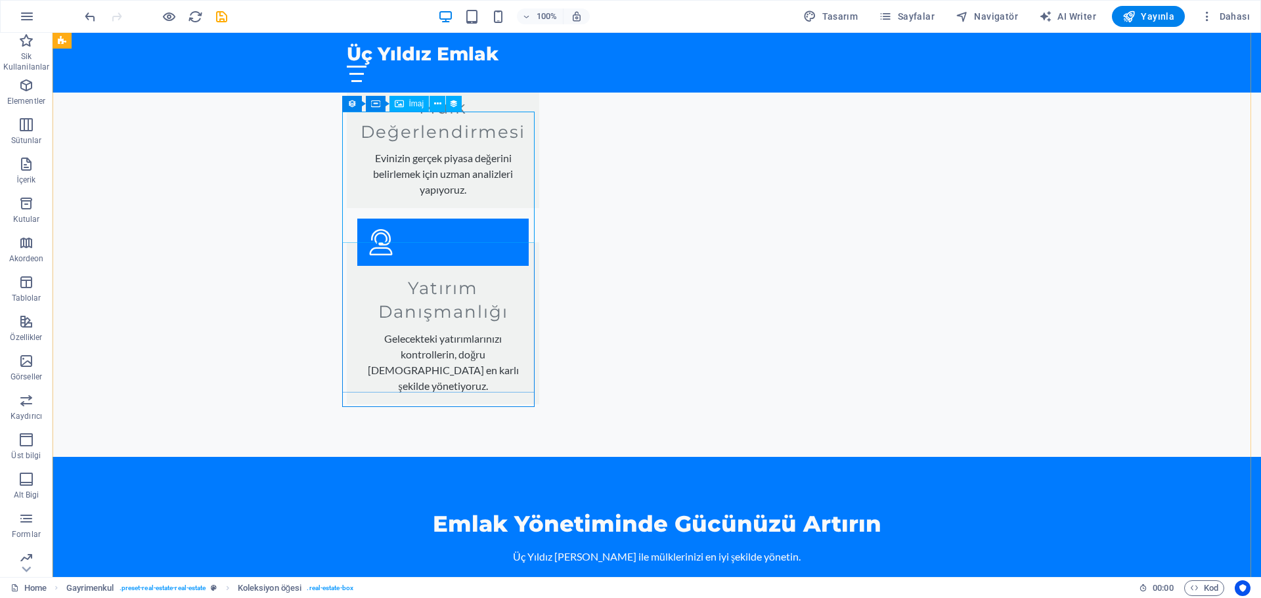
click at [407, 104] on div "İmaj" at bounding box center [409, 104] width 40 height 16
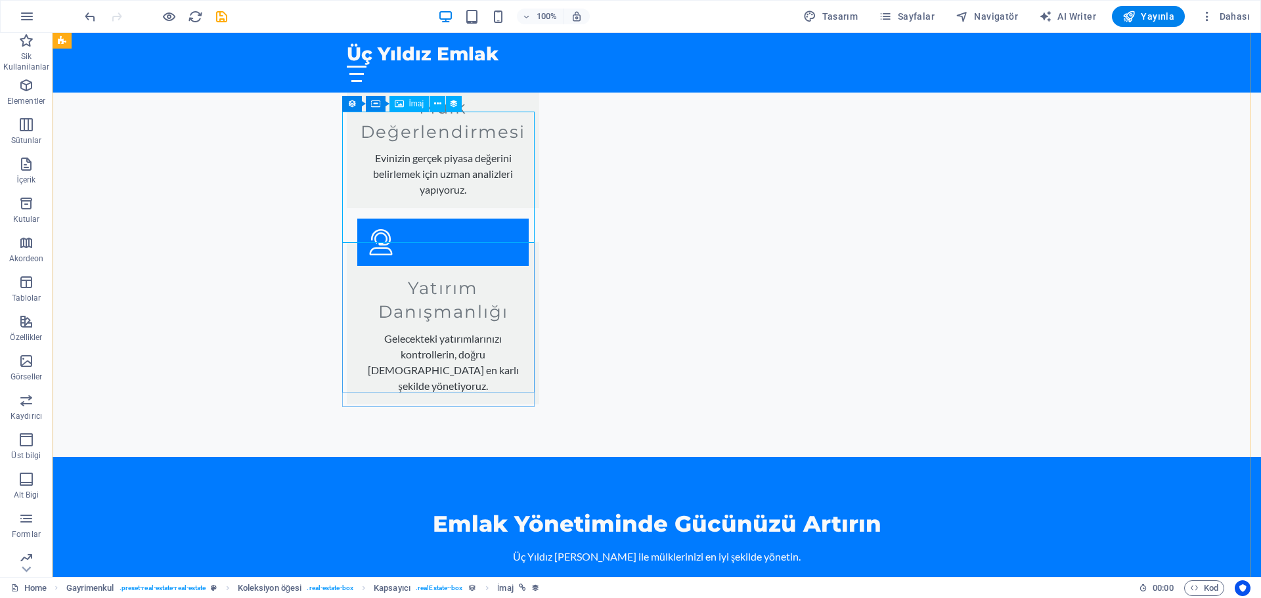
select select "image"
select select "px"
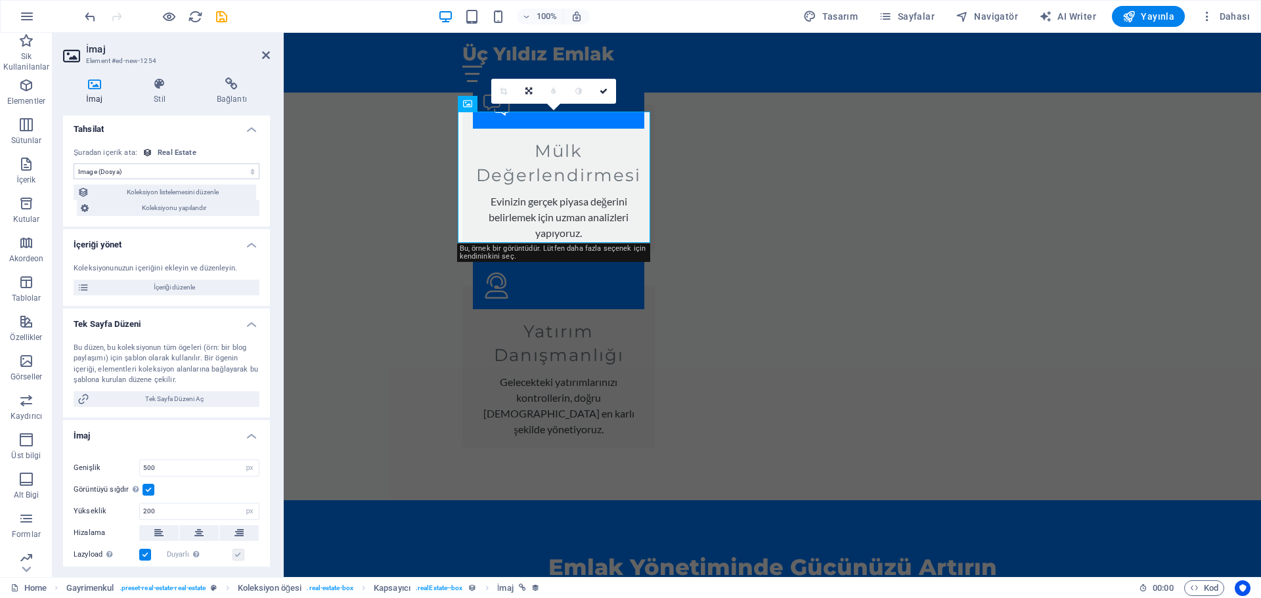
scroll to position [0, 0]
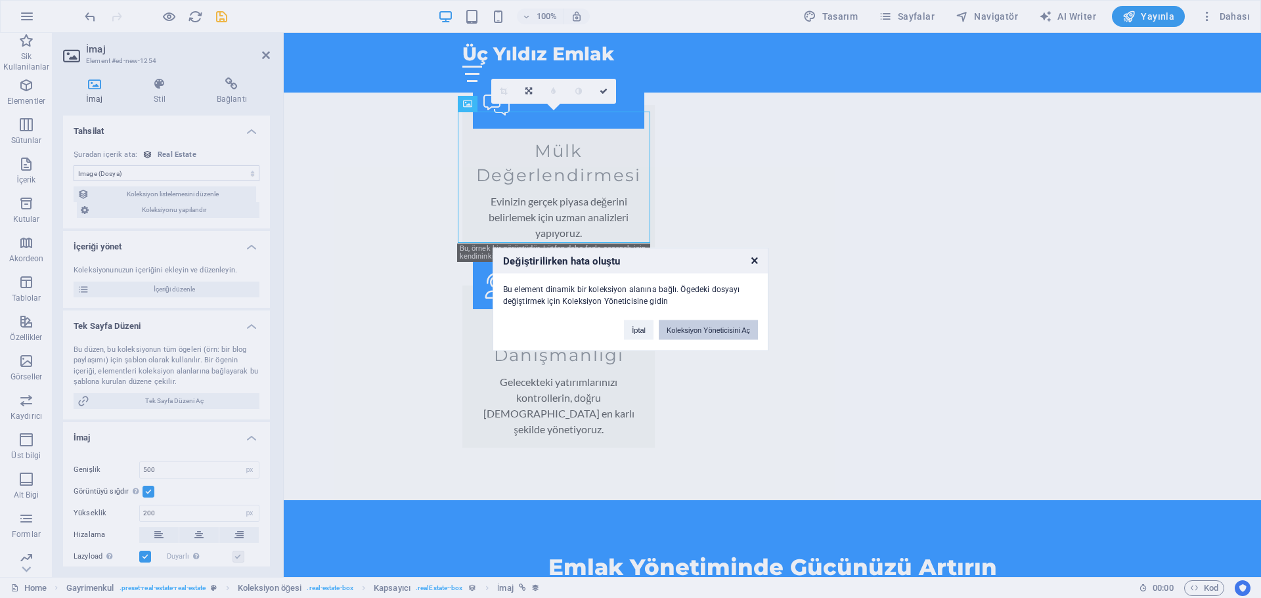
click at [699, 331] on button "Koleksiyon Yöneticisini Aç" at bounding box center [708, 330] width 99 height 20
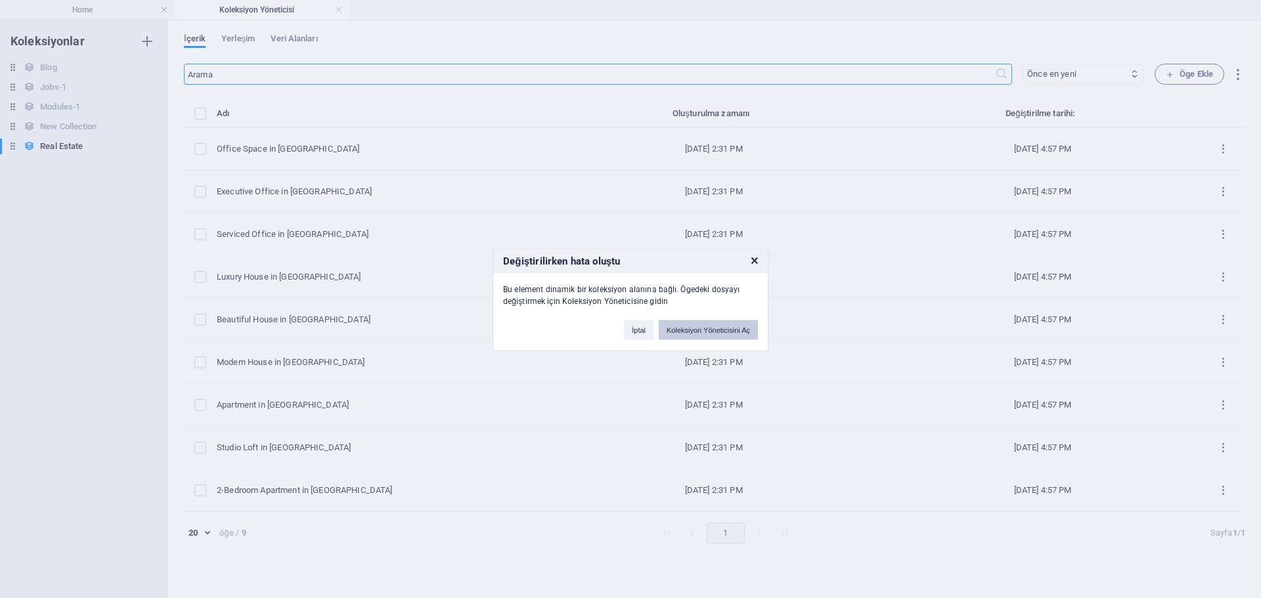
click at [703, 334] on button "Koleksiyon Yöneticisini Aç" at bounding box center [708, 330] width 99 height 20
click at [751, 261] on h3 "Değiştirilirken hata oluştu" at bounding box center [630, 260] width 275 height 25
click at [751, 261] on icon at bounding box center [754, 260] width 7 height 9
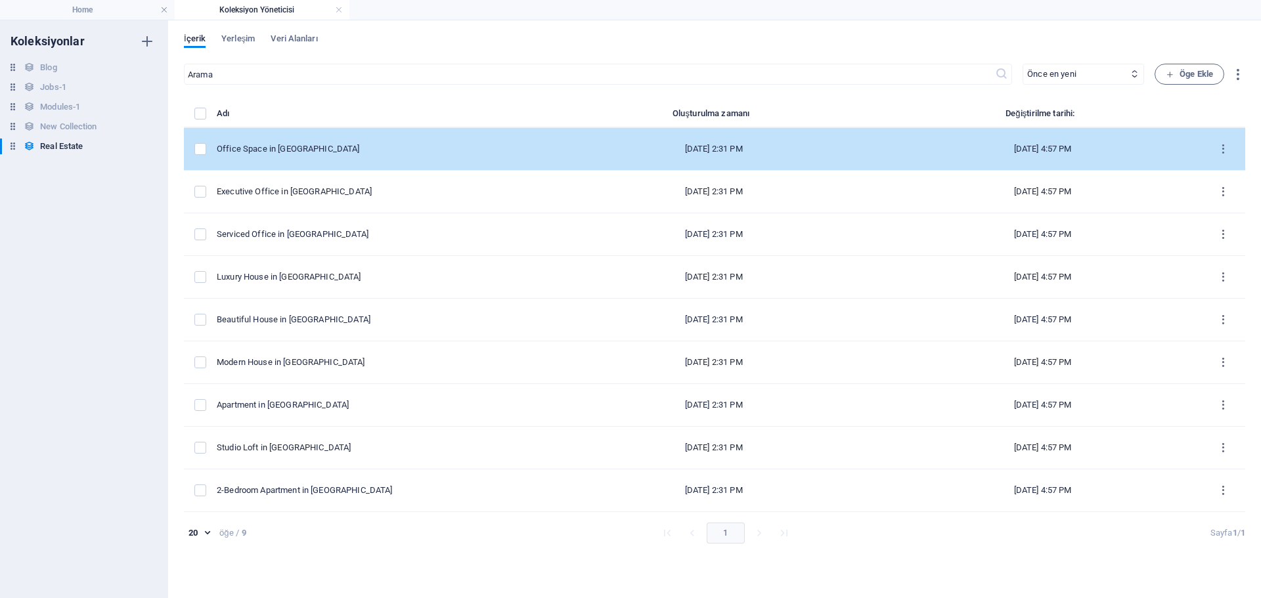
click at [341, 169] on td "Office Space in [GEOGRAPHIC_DATA]" at bounding box center [380, 149] width 326 height 43
select select "Office"
select select "For Rent"
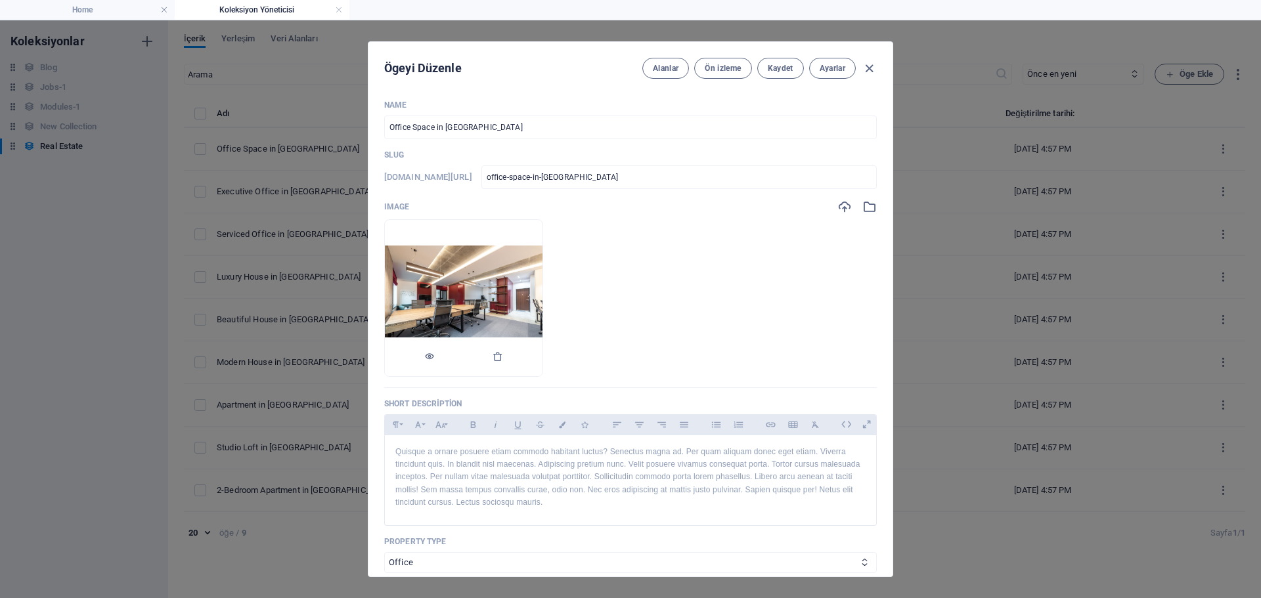
click at [542, 269] on img at bounding box center [464, 298] width 158 height 105
click at [503, 362] on icon "button" at bounding box center [498, 356] width 11 height 11
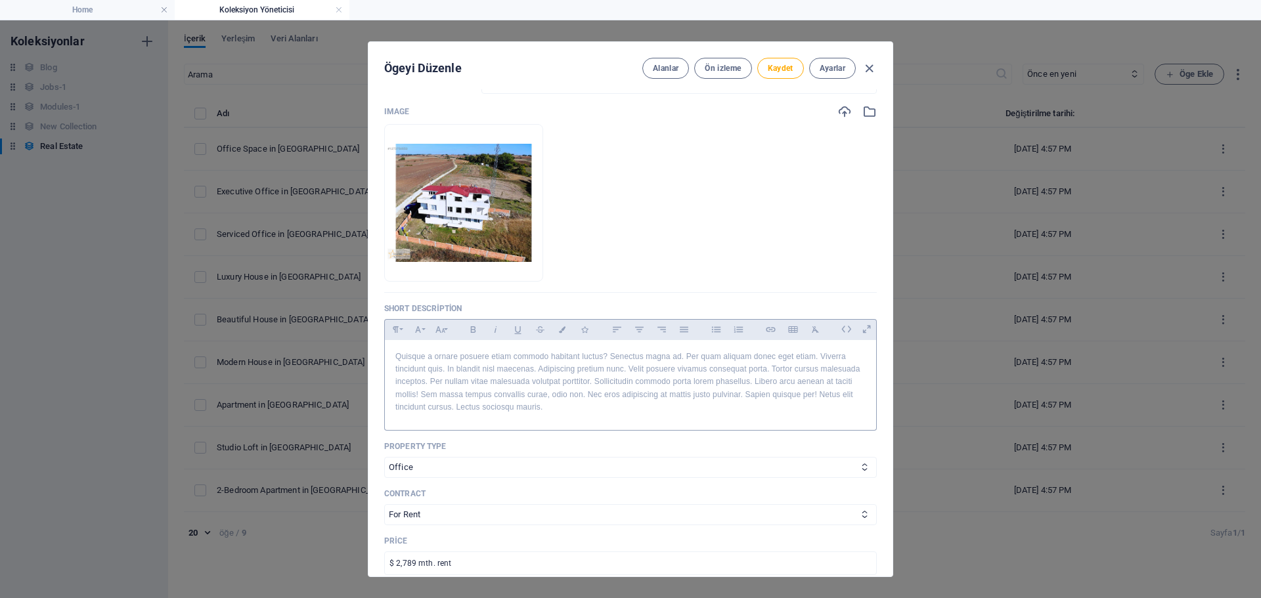
scroll to position [197, 0]
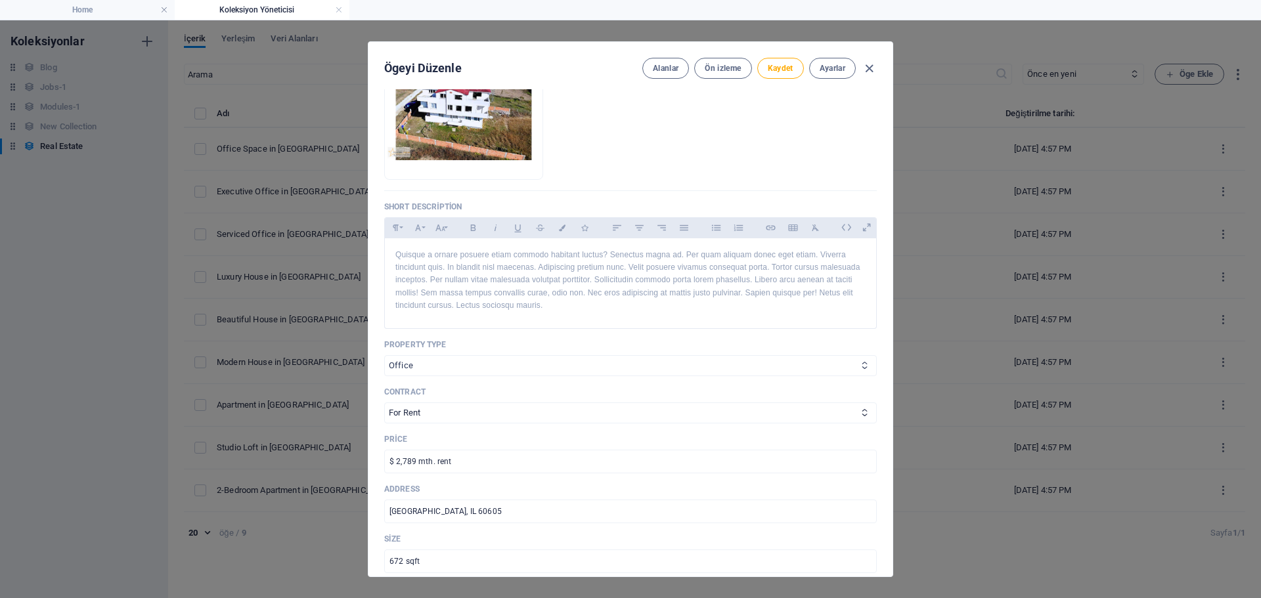
click at [501, 370] on select "House Apartment Office" at bounding box center [630, 365] width 493 height 21
select select "House"
click at [384, 355] on select "House Apartment Office" at bounding box center [630, 365] width 493 height 21
click at [488, 405] on select "For Rent For Sale" at bounding box center [630, 413] width 493 height 21
click at [440, 425] on div "Name Office Space in [GEOGRAPHIC_DATA] ​ Slug [DOMAIN_NAME][URL] office-space-i…" at bounding box center [630, 498] width 493 height 1190
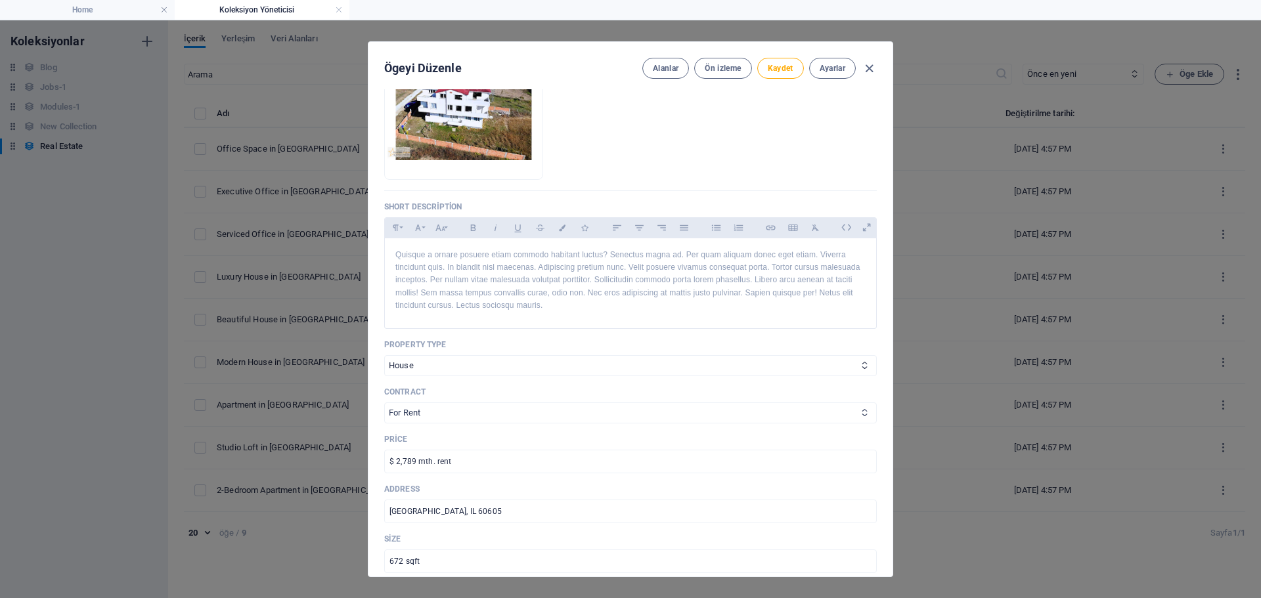
click at [442, 414] on select "For Rent For Sale" at bounding box center [630, 413] width 493 height 21
select select "For Sale"
click at [384, 403] on select "For Rent For Sale" at bounding box center [630, 413] width 493 height 21
drag, startPoint x: 514, startPoint y: 462, endPoint x: 246, endPoint y: 459, distance: 267.3
click at [246, 459] on div "Ögeyi Düzenle [PERSON_NAME] izleme Kaydet Ayarlar Name Office Space in [GEOGRAP…" at bounding box center [630, 309] width 1261 height 578
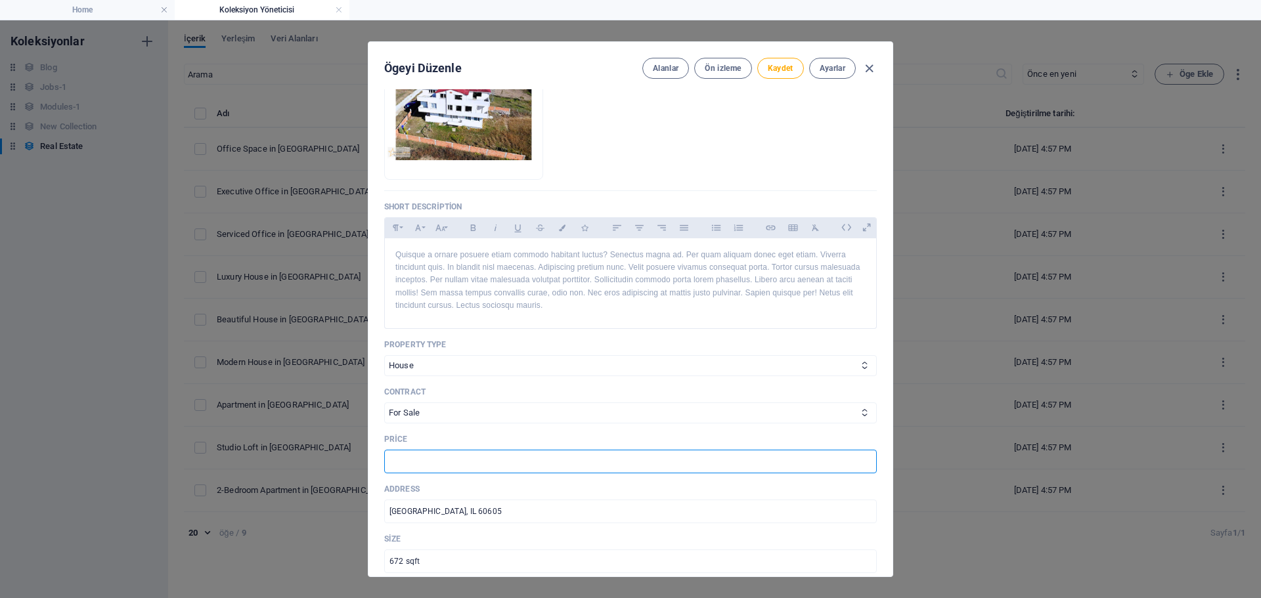
paste input "11.000.000 TL"
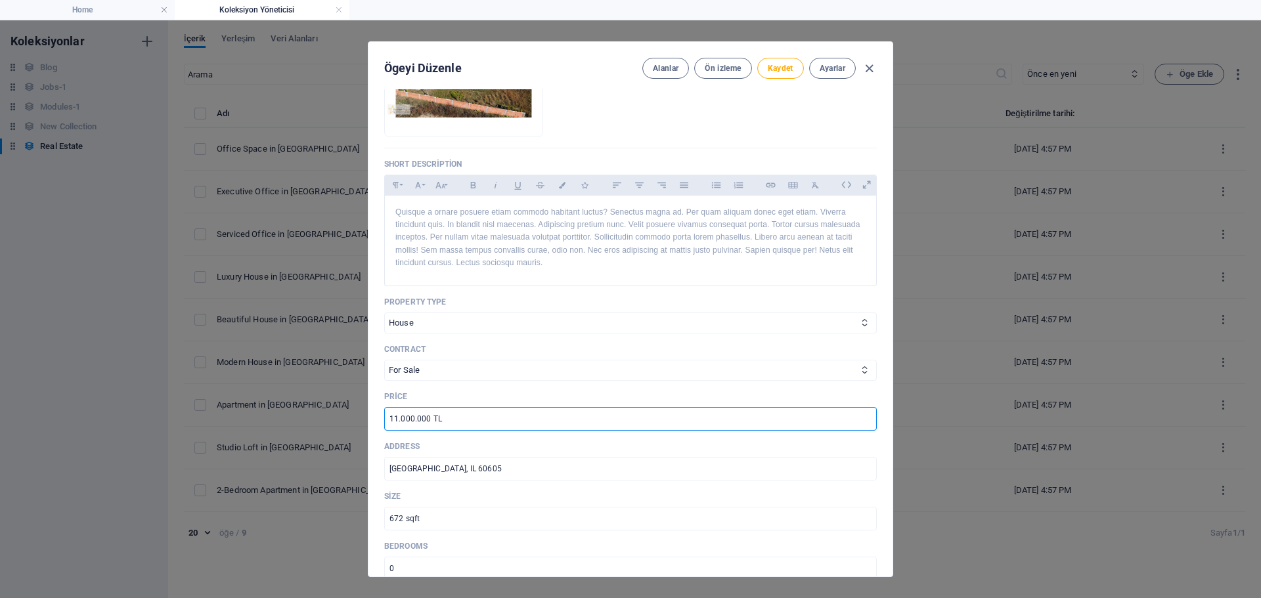
scroll to position [263, 0]
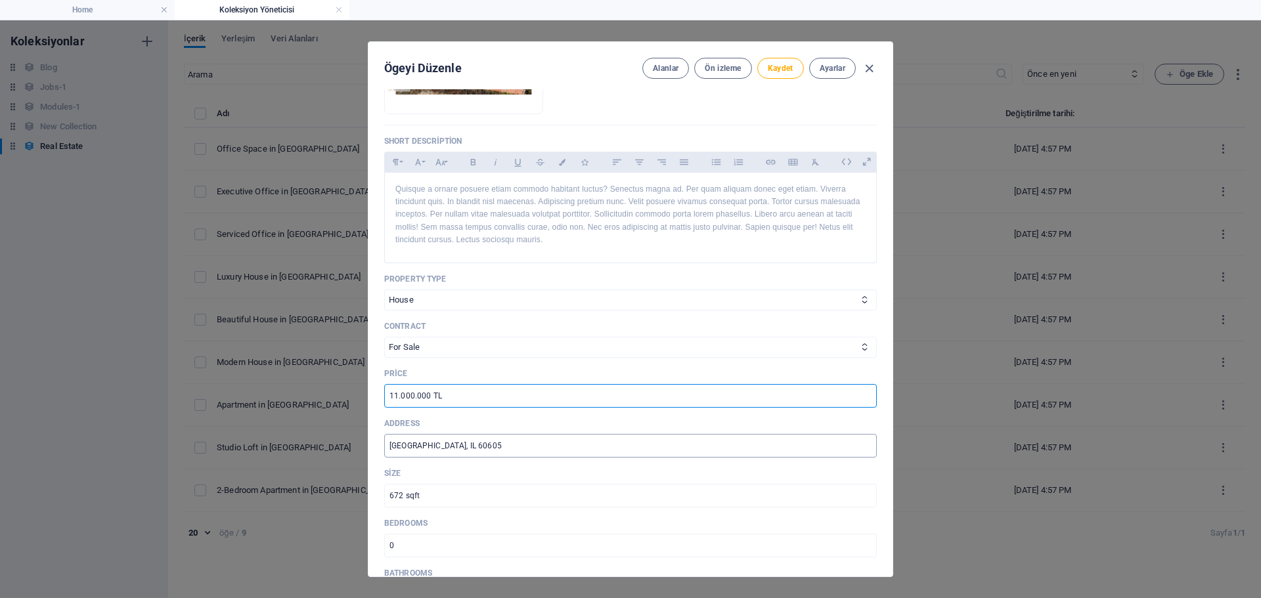
type input "11.000.000 TL"
drag, startPoint x: 515, startPoint y: 452, endPoint x: 373, endPoint y: 468, distance: 142.7
click at [373, 468] on div "Name Office Space in [GEOGRAPHIC_DATA] ​ Slug [DOMAIN_NAME][URL] office-space-i…" at bounding box center [630, 332] width 524 height 487
paste input "Kırklareli / [GEOGRAPHIC_DATA] / [GEOGRAPHIC_DATA]"
click at [472, 450] on input "Kırklareli / [GEOGRAPHIC_DATA] / [GEOGRAPHIC_DATA]" at bounding box center [630, 446] width 493 height 24
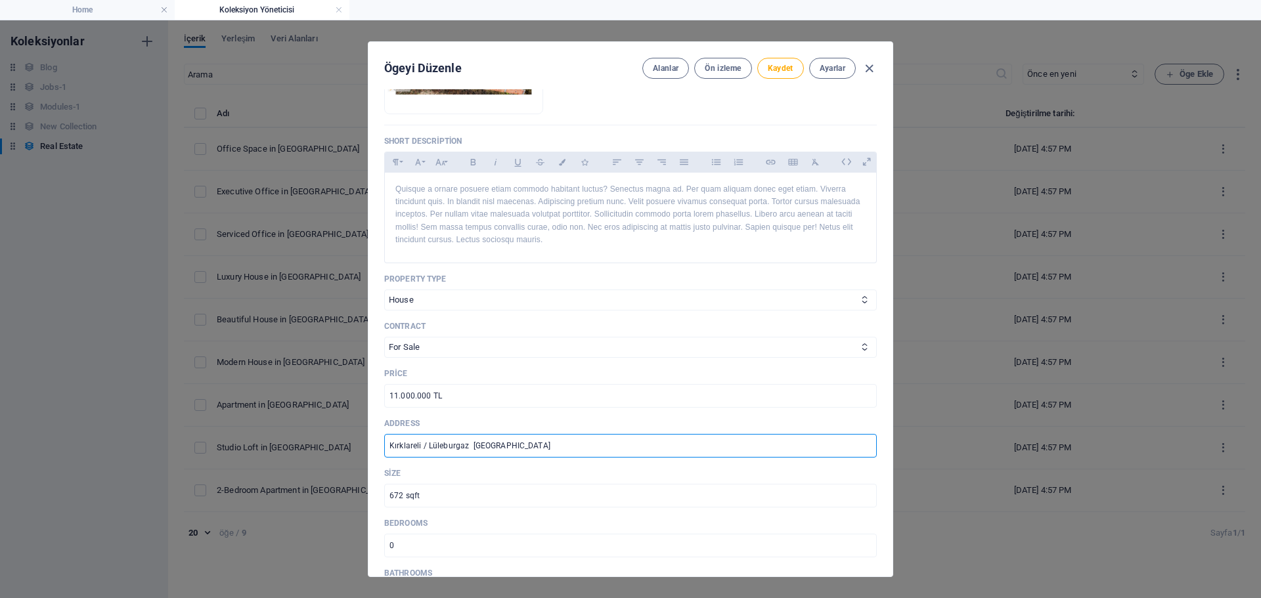
click at [424, 447] on input "Kırklareli / Lüleburgaz [GEOGRAPHIC_DATA]" at bounding box center [630, 446] width 493 height 24
click at [424, 445] on input "Kırklareli/ Lüleburgaz [GEOGRAPHIC_DATA]" at bounding box center [630, 446] width 493 height 24
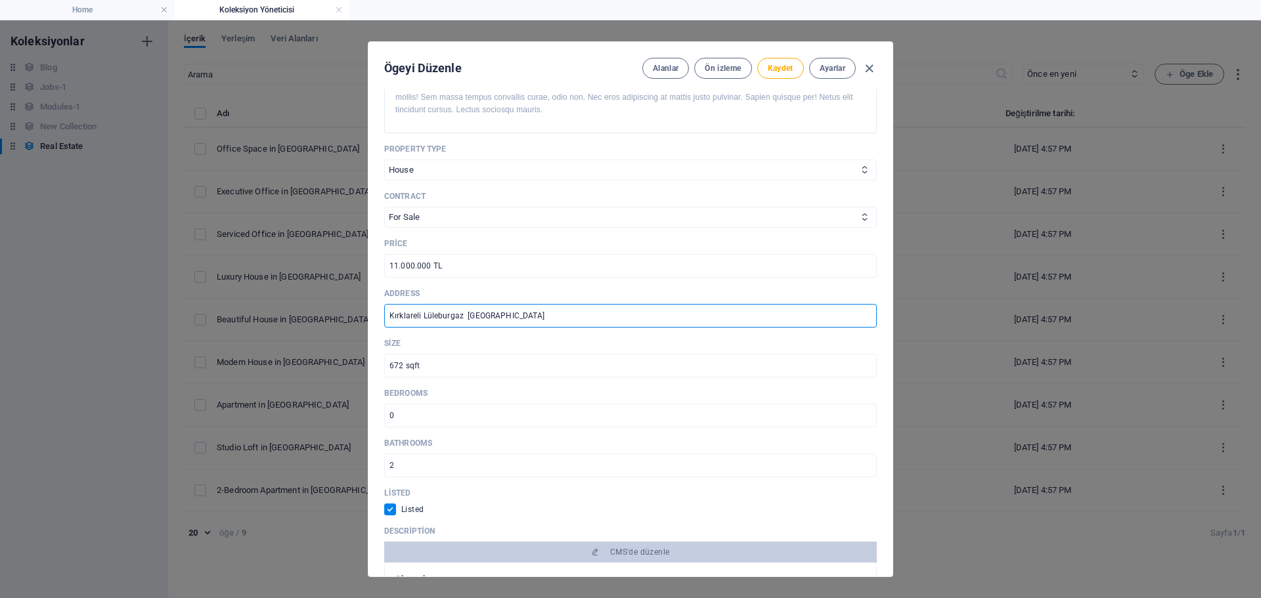
scroll to position [394, 0]
type input "Kırklareli Lüleburgaz [GEOGRAPHIC_DATA]"
click at [528, 372] on input "672 sqft" at bounding box center [630, 365] width 493 height 24
drag, startPoint x: 475, startPoint y: 364, endPoint x: 340, endPoint y: 354, distance: 135.6
click at [340, 354] on div "Ögeyi Düzenle [PERSON_NAME] izleme Kaydet Ayarlar Name Office Space in [GEOGRAP…" at bounding box center [630, 309] width 1261 height 578
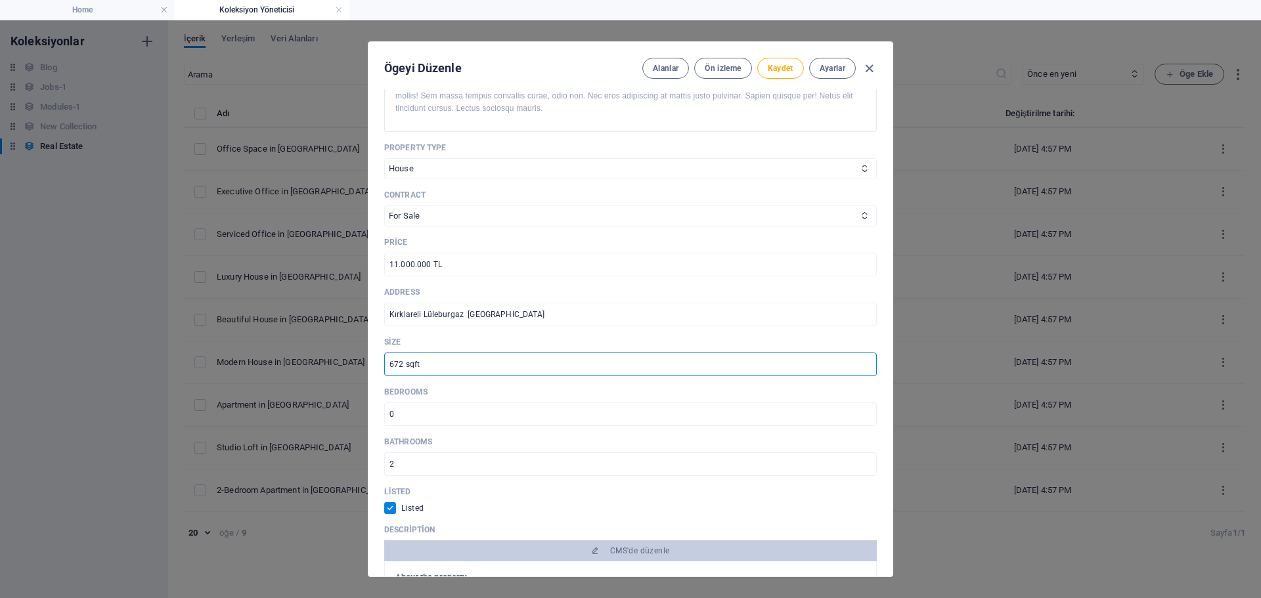
paste input "1.531"
paste input "m²"
type input "1.531 m²"
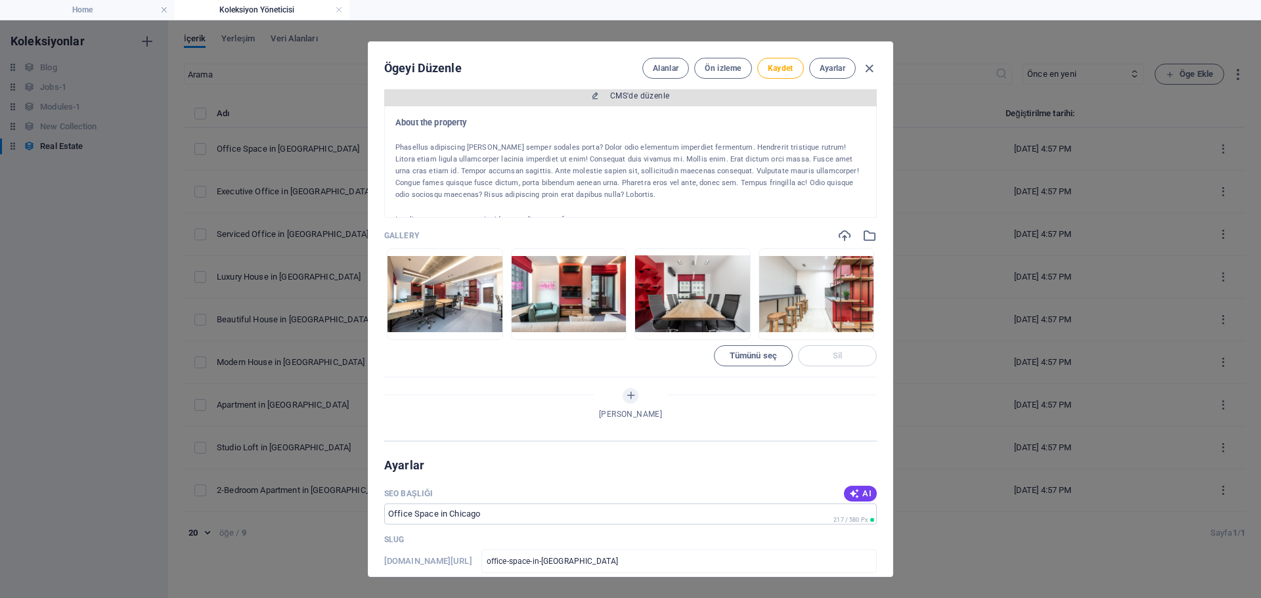
scroll to position [797, 0]
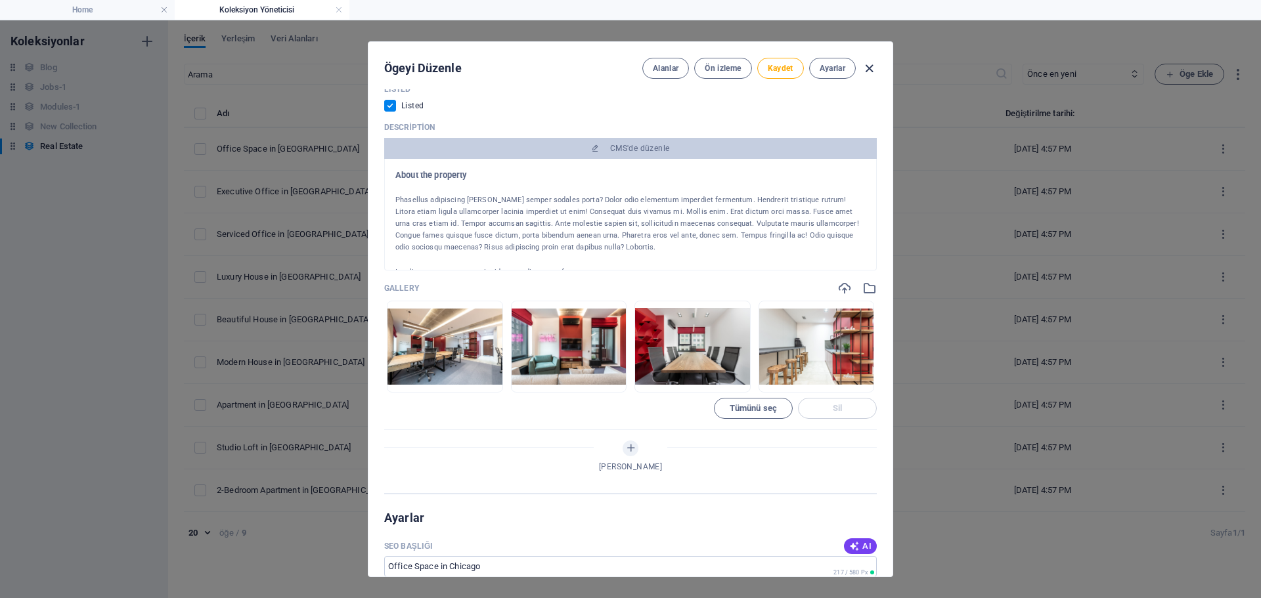
click at [870, 66] on icon "button" at bounding box center [869, 68] width 15 height 15
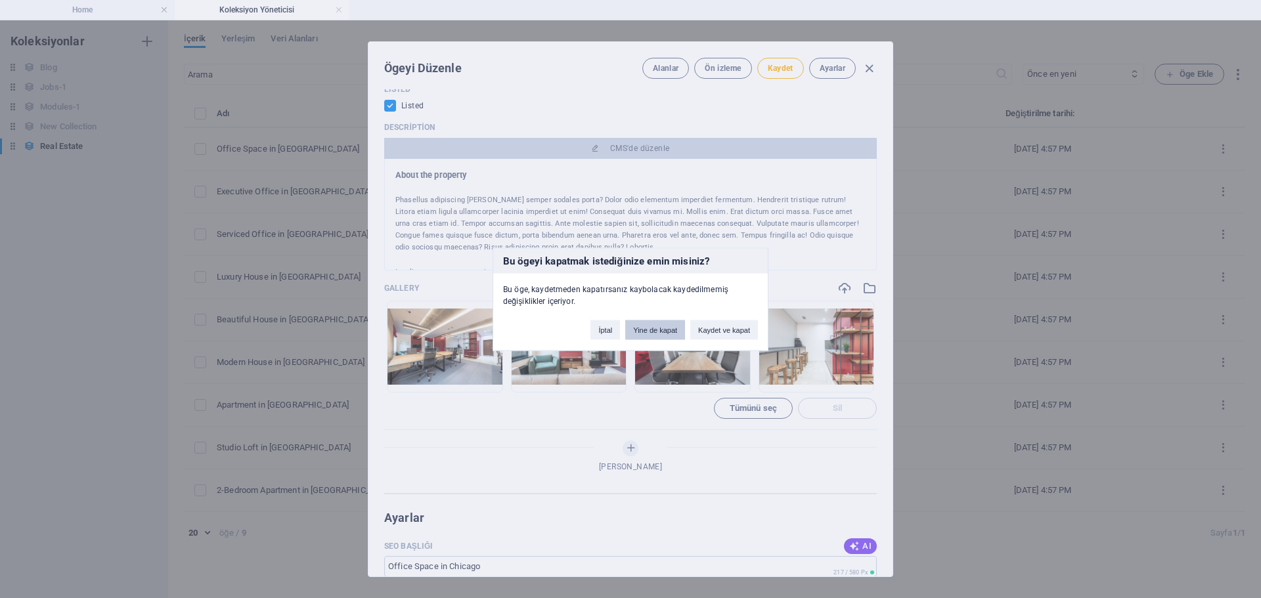
click at [663, 332] on button "Yine de kapat" at bounding box center [655, 330] width 60 height 20
select select "Office"
select select "For Rent"
type input "$ 2,789 mth. rent"
type input "[GEOGRAPHIC_DATA], IL 60605"
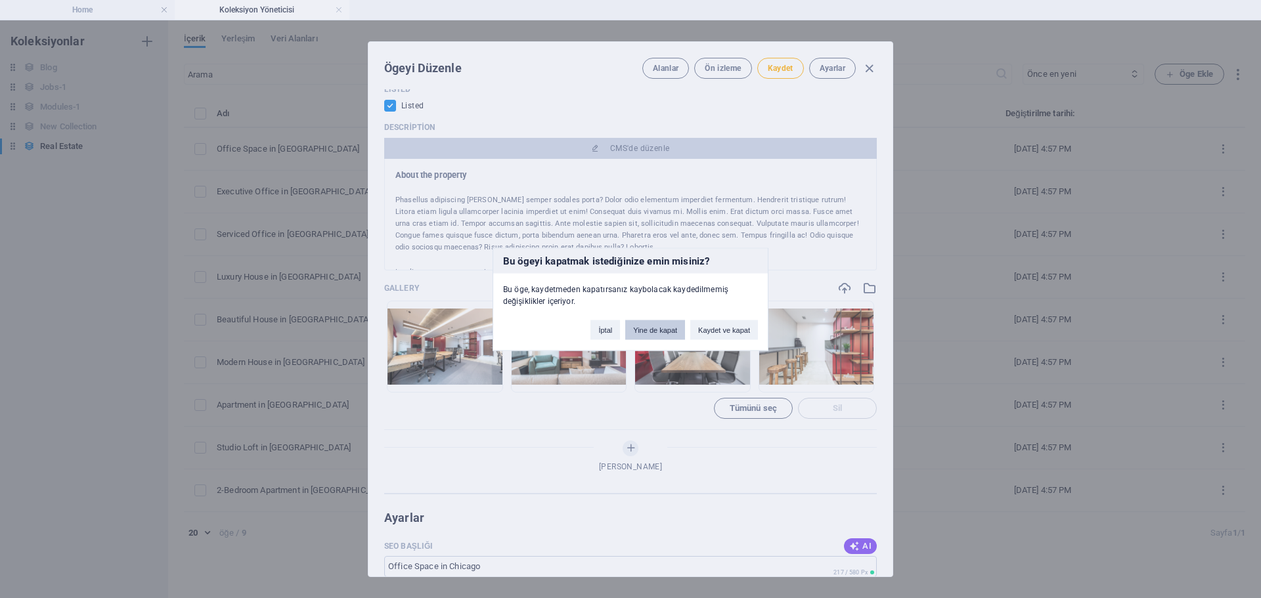
type input "672 sqft"
checkbox input "false"
type input "office-space-in-[GEOGRAPHIC_DATA]"
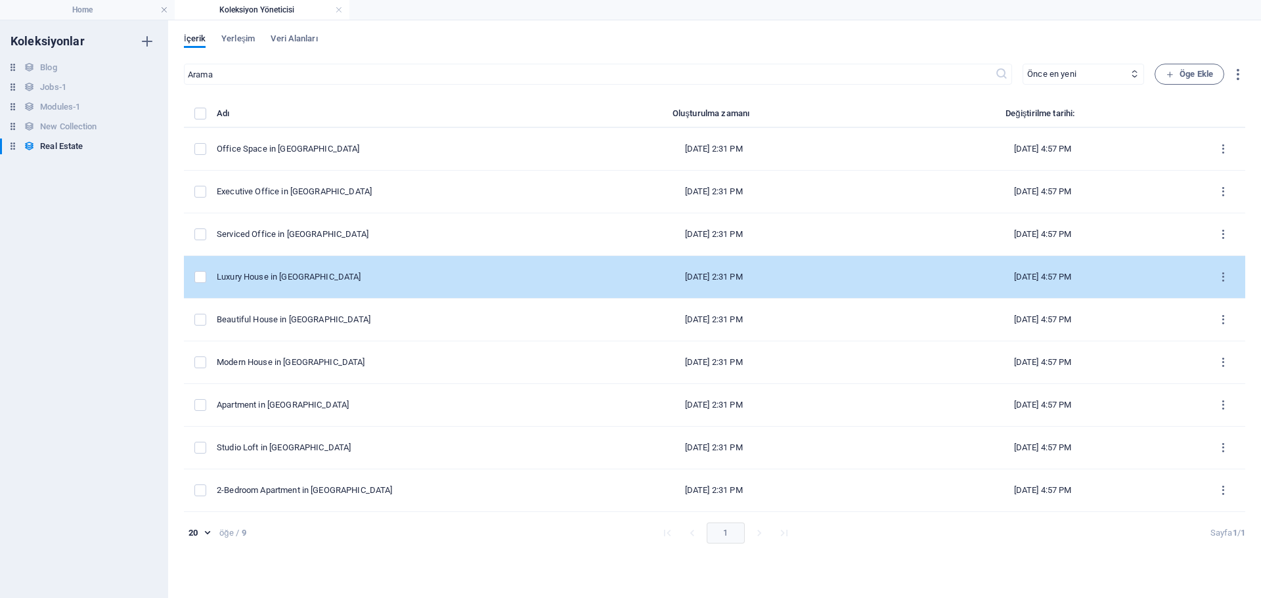
scroll to position [745, 0]
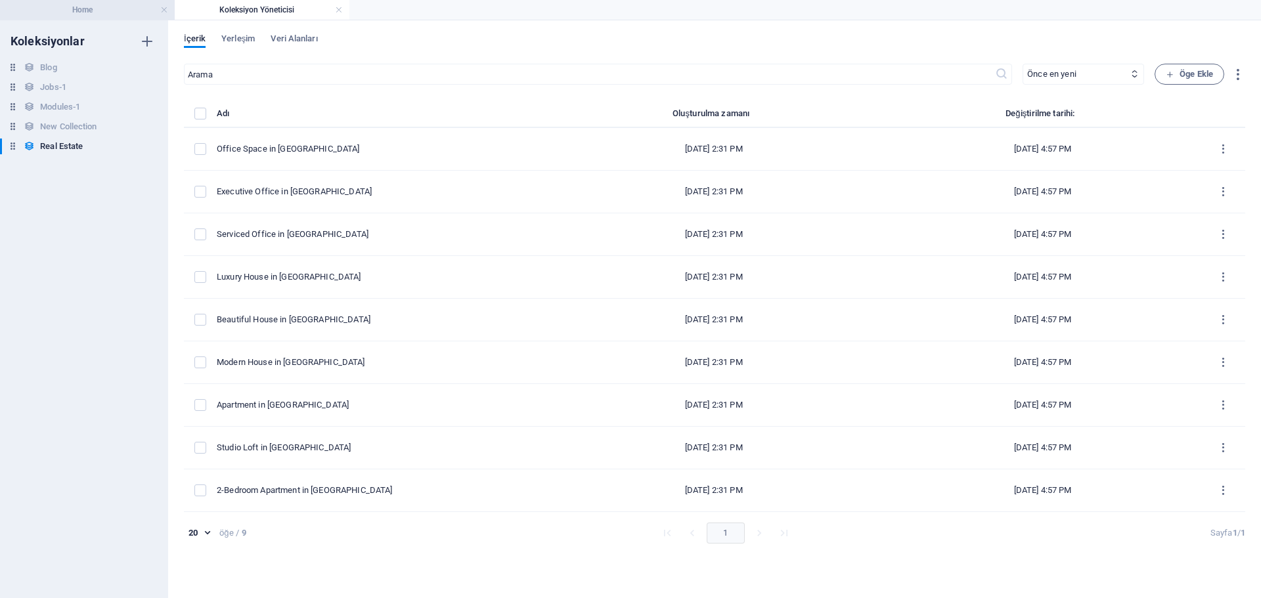
click at [166, 3] on h4 "Home" at bounding box center [87, 10] width 175 height 14
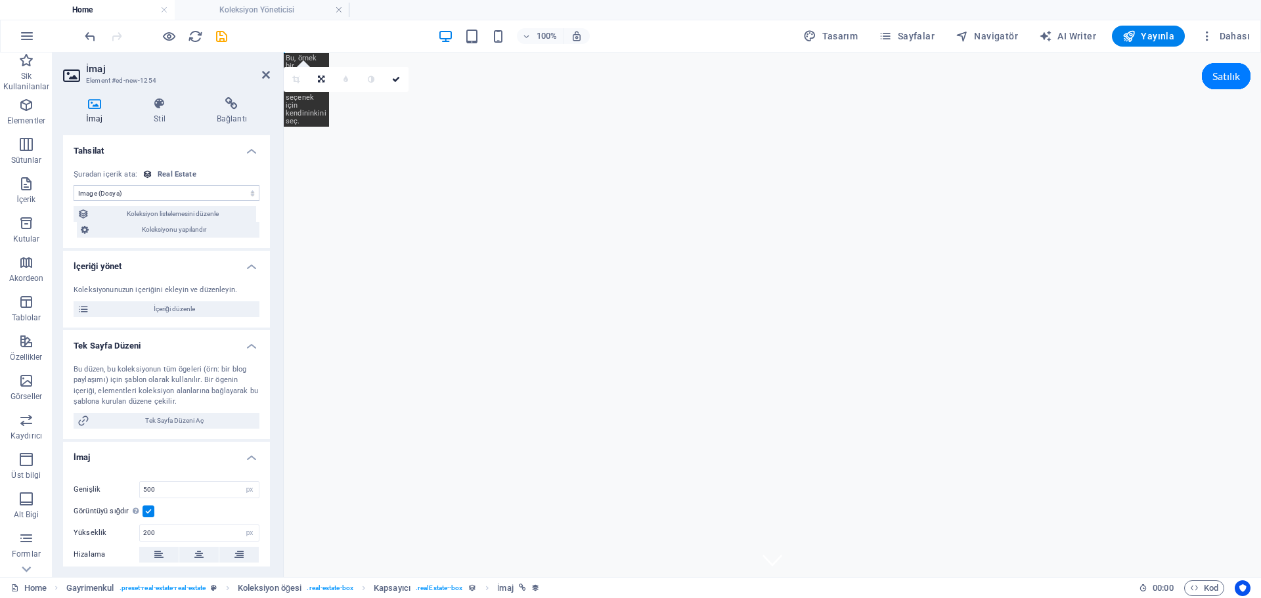
scroll to position [2157, 0]
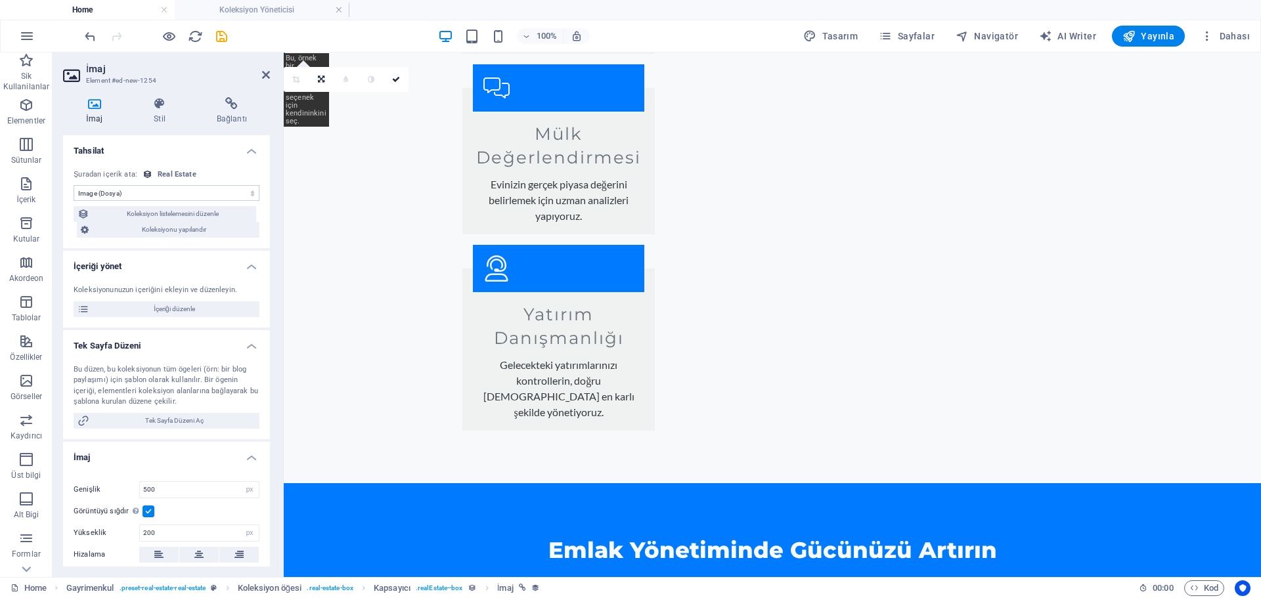
select select "DISABLED_OPTION_VALUE"
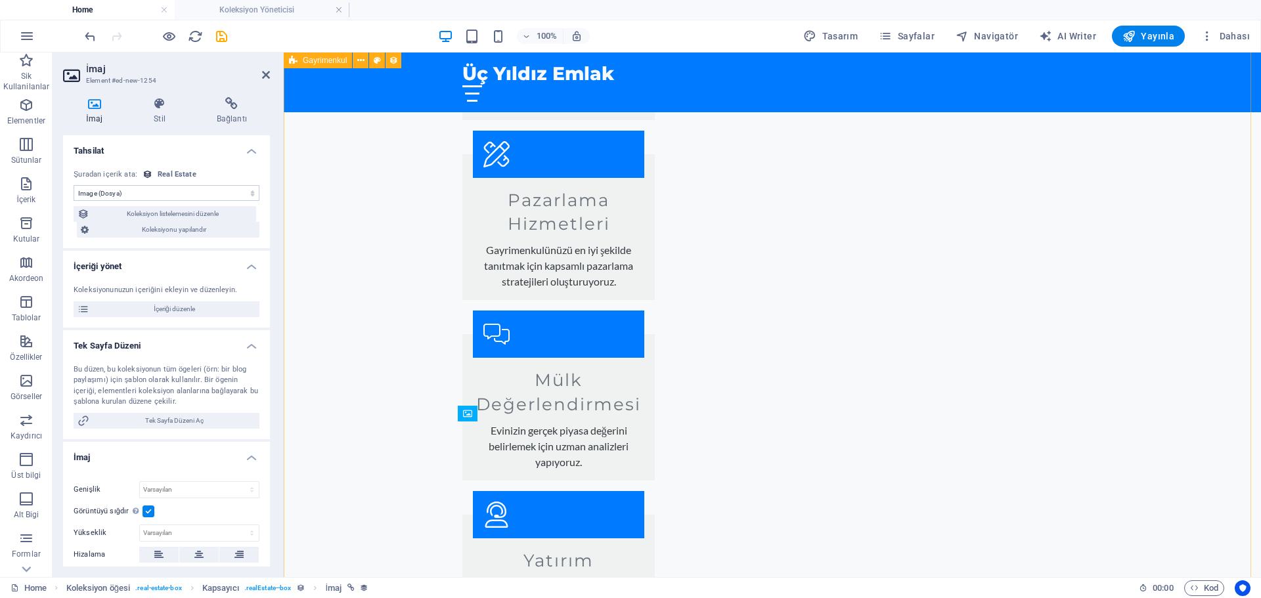
scroll to position [1632, 0]
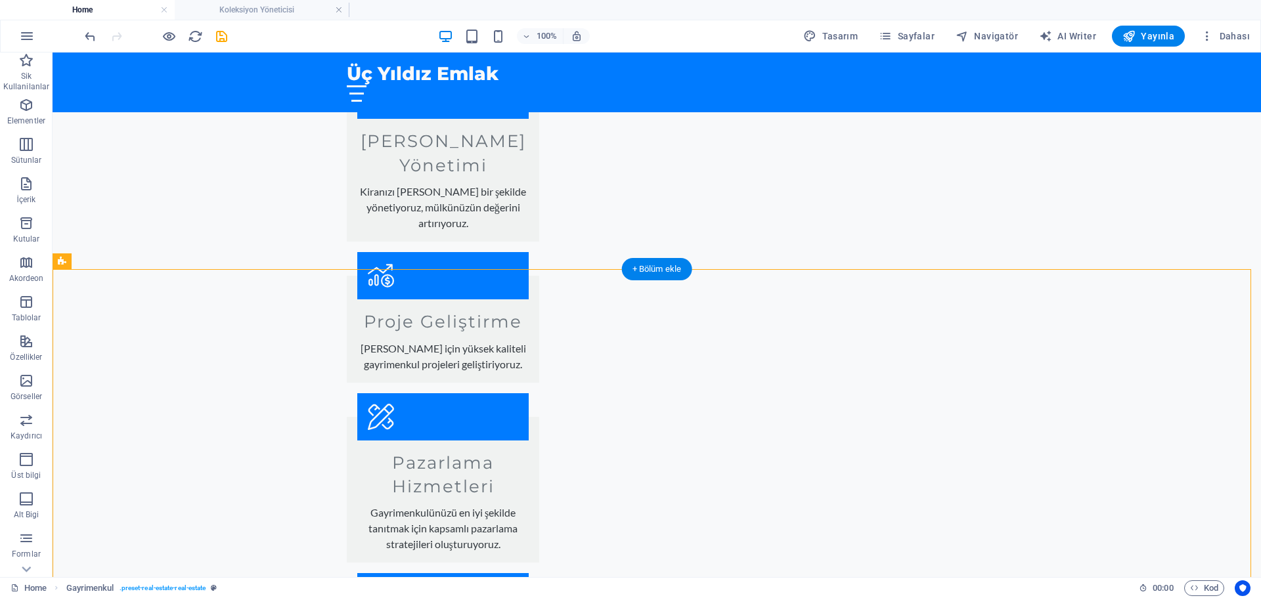
drag, startPoint x: 228, startPoint y: 261, endPoint x: 620, endPoint y: 371, distance: 407.3
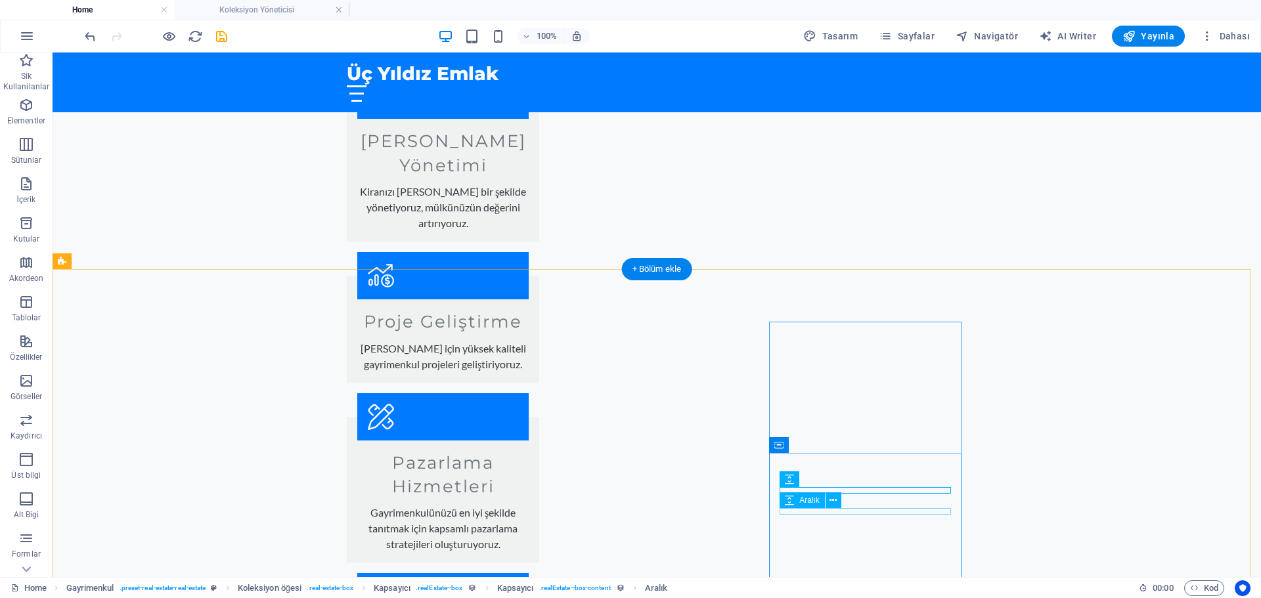
select select "px"
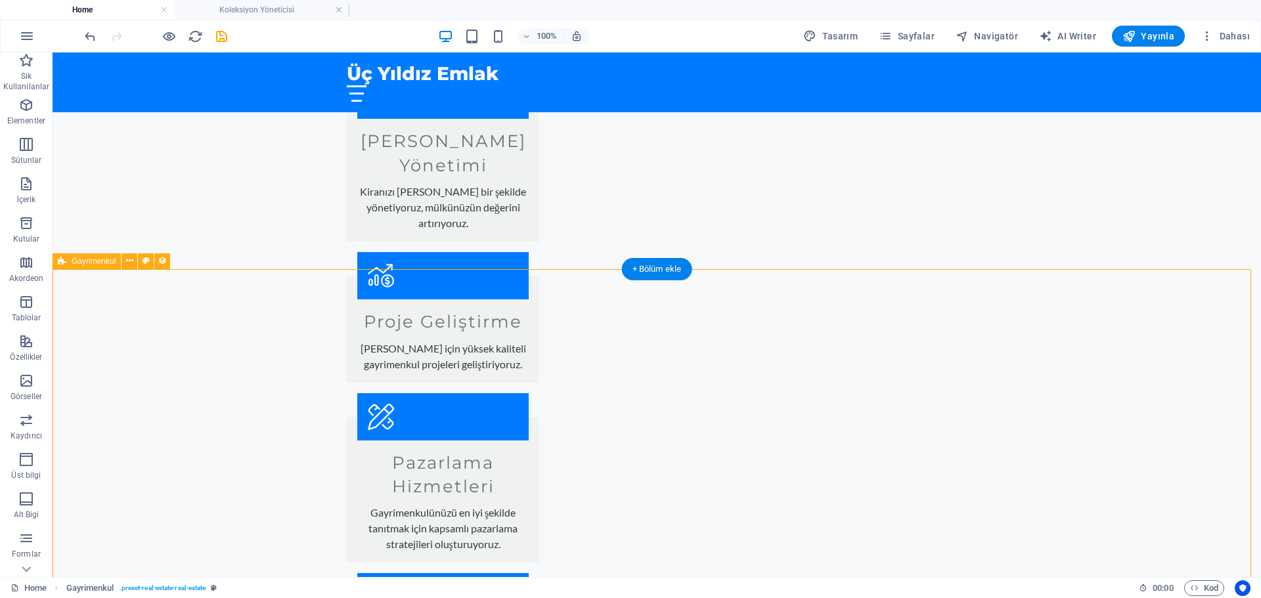
drag, startPoint x: 242, startPoint y: 315, endPoint x: 657, endPoint y: 443, distance: 433.7
click at [128, 266] on icon at bounding box center [129, 261] width 7 height 14
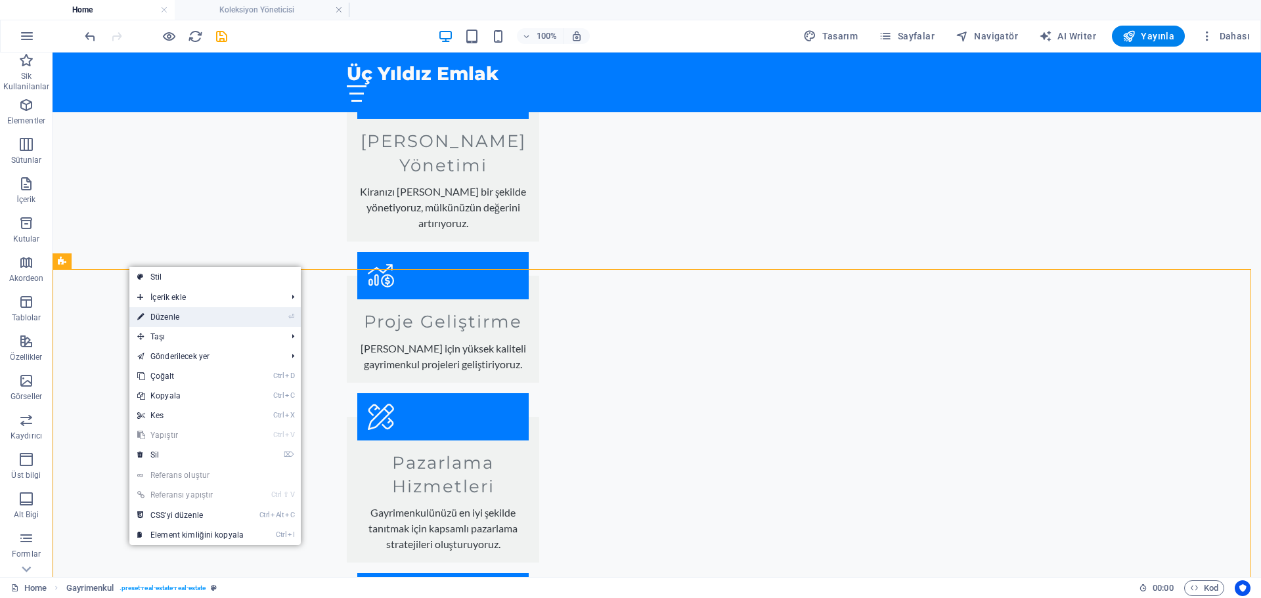
click at [208, 313] on link "⏎ Düzenle" at bounding box center [190, 317] width 122 height 20
select select "68e127d72584491f6902be58"
select select "createdAt_DESC"
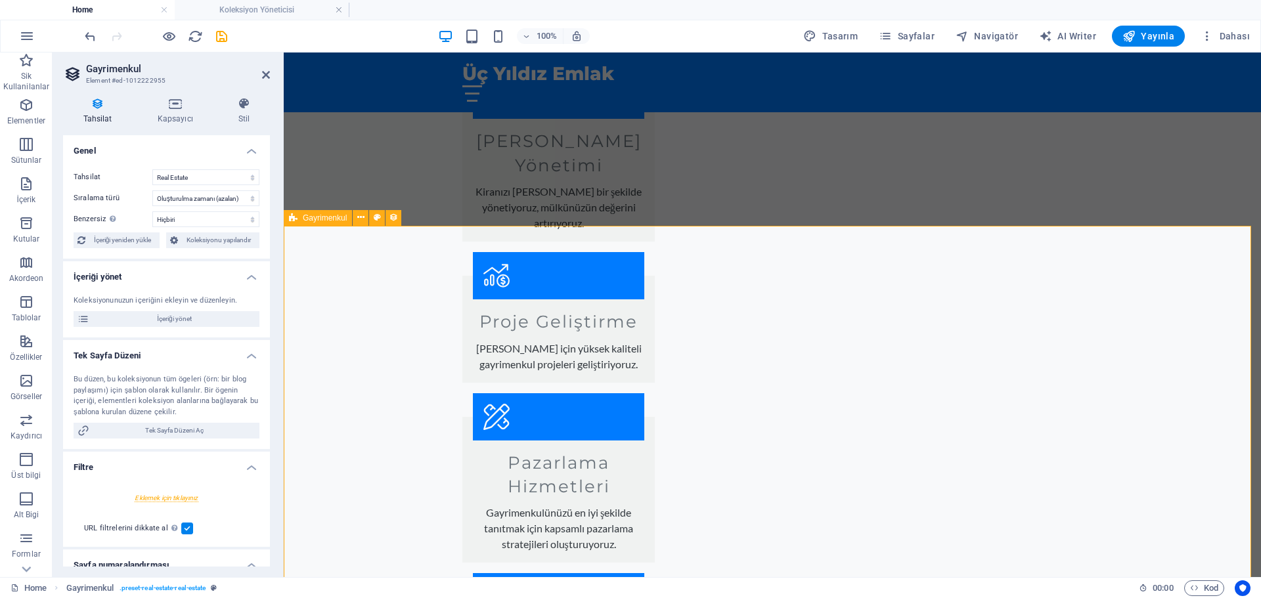
click at [365, 215] on button at bounding box center [361, 218] width 16 height 16
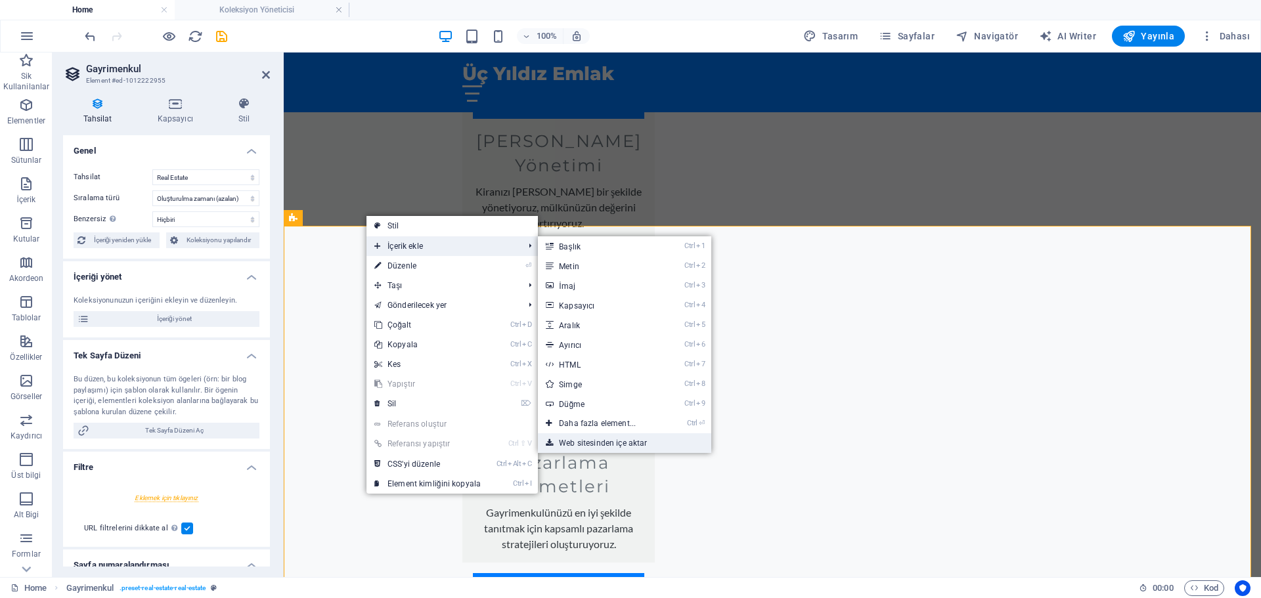
click at [644, 439] on link "Web sitesinden içe aktar" at bounding box center [624, 443] width 173 height 20
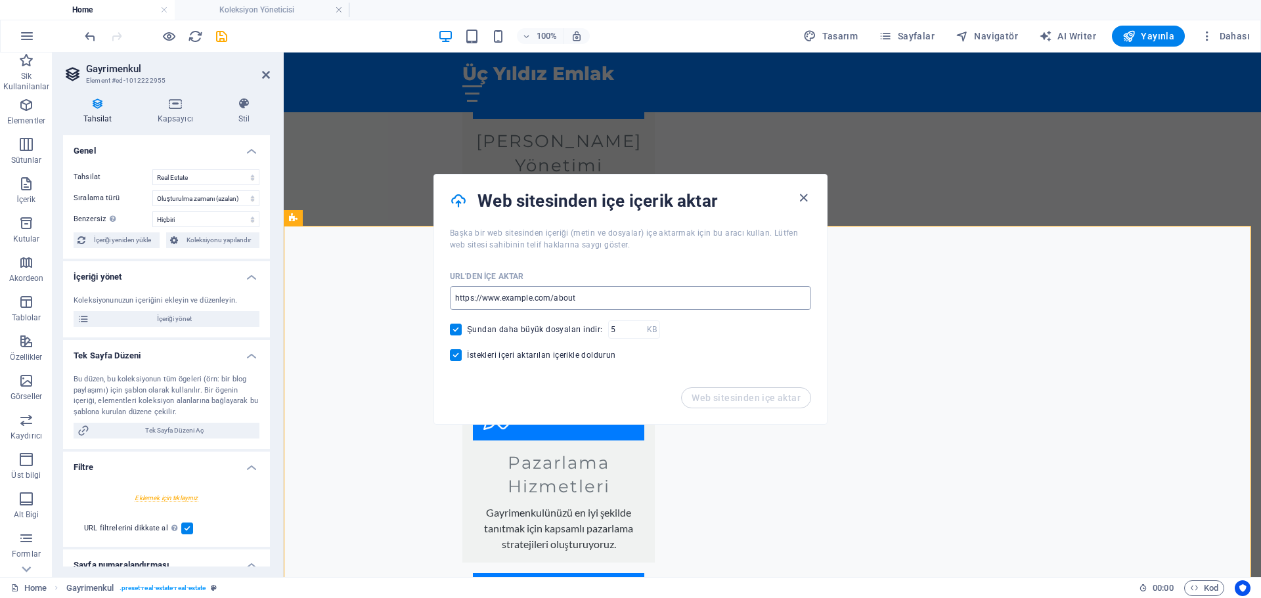
click at [678, 306] on input "url" at bounding box center [630, 298] width 361 height 24
click at [589, 296] on input "url" at bounding box center [630, 298] width 361 height 24
paste input "[URL][DOMAIN_NAME]"
type input "[URL][DOMAIN_NAME]"
click at [694, 394] on span "Web sitesinden içe aktar" at bounding box center [746, 398] width 109 height 11
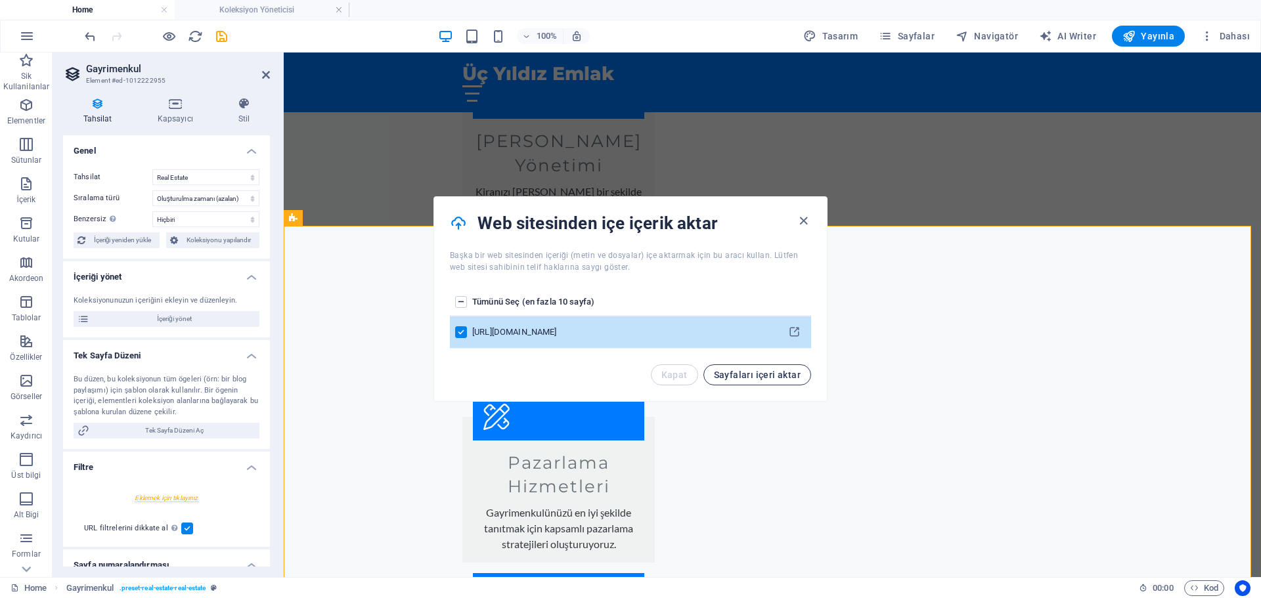
click at [759, 376] on span "Sayfaları içeri aktar" at bounding box center [757, 375] width 87 height 11
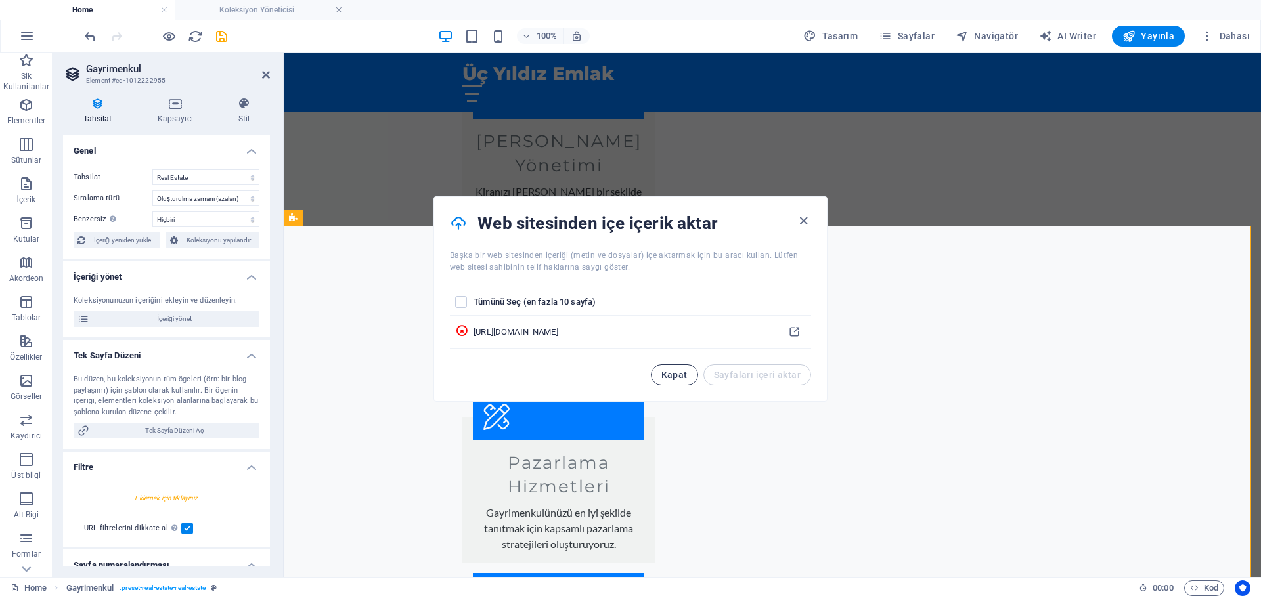
click at [690, 376] on button "Kapat" at bounding box center [674, 374] width 47 height 21
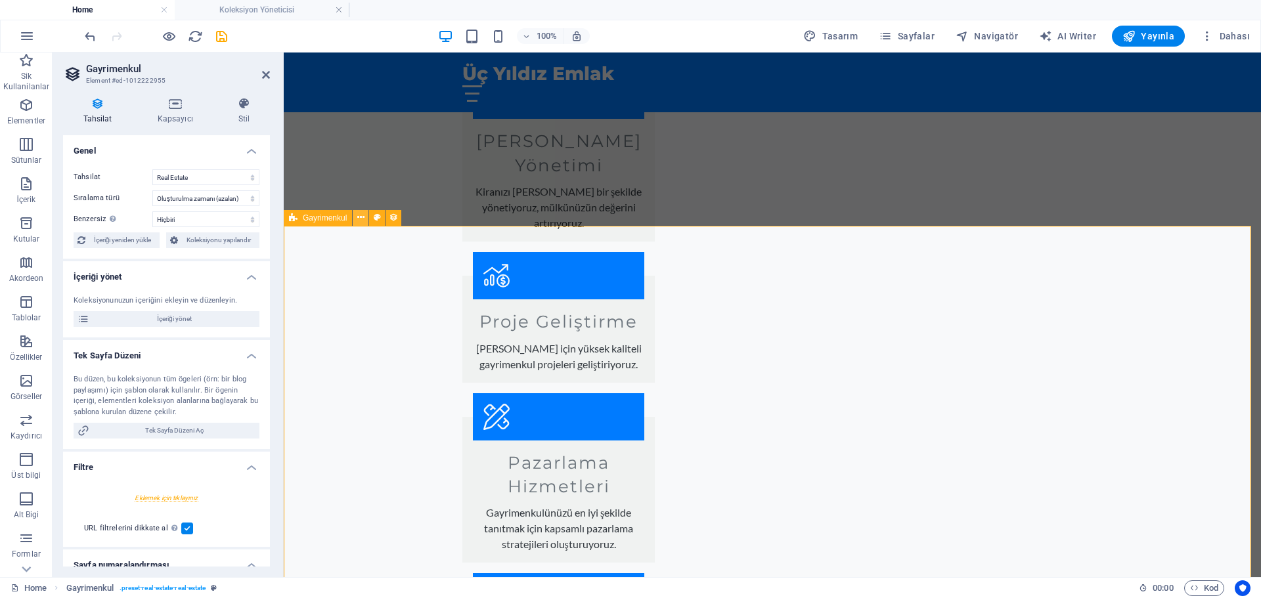
click at [364, 219] on icon at bounding box center [360, 218] width 7 height 14
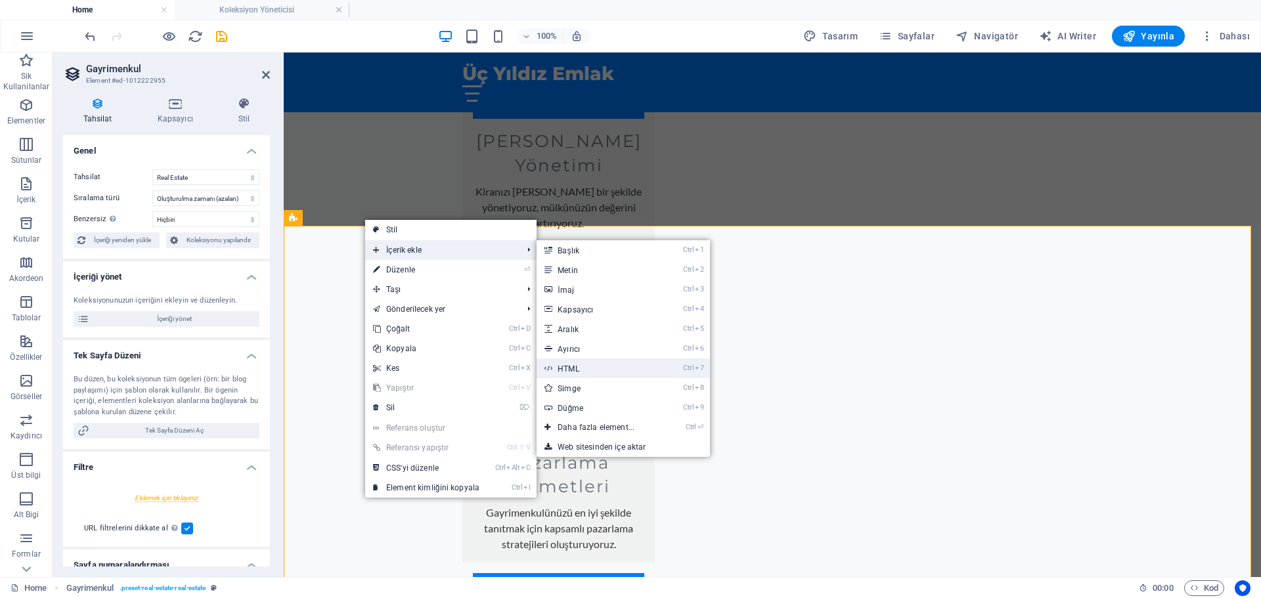
click at [619, 372] on link "Ctrl 7 HTML" at bounding box center [599, 369] width 124 height 20
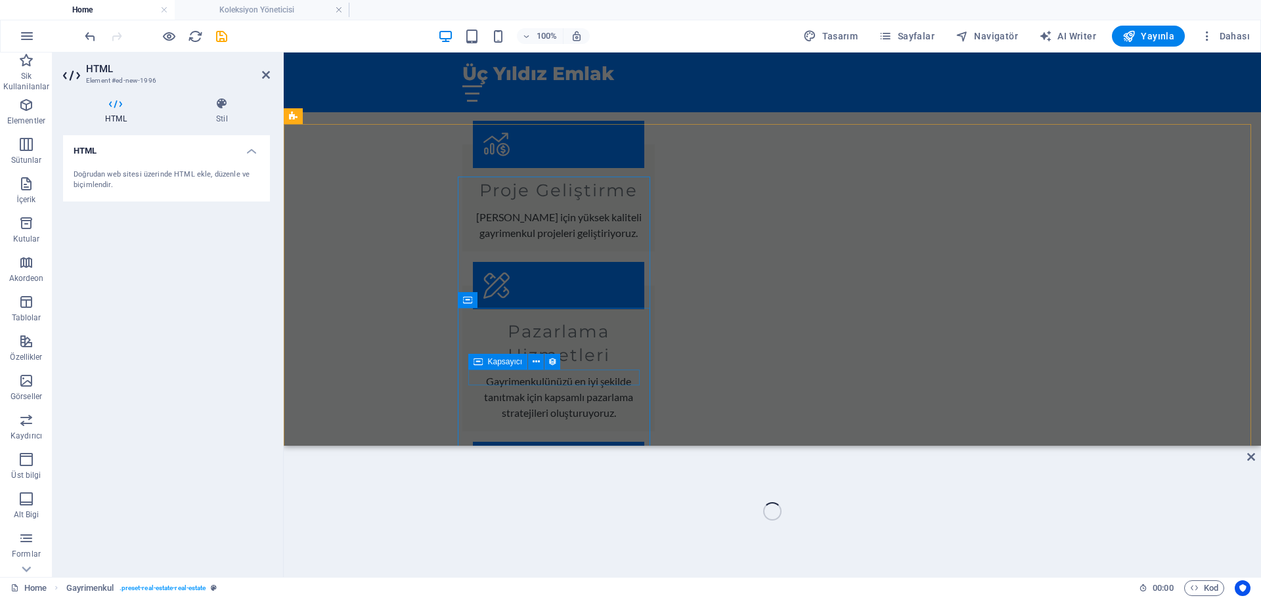
scroll to position [2568, 0]
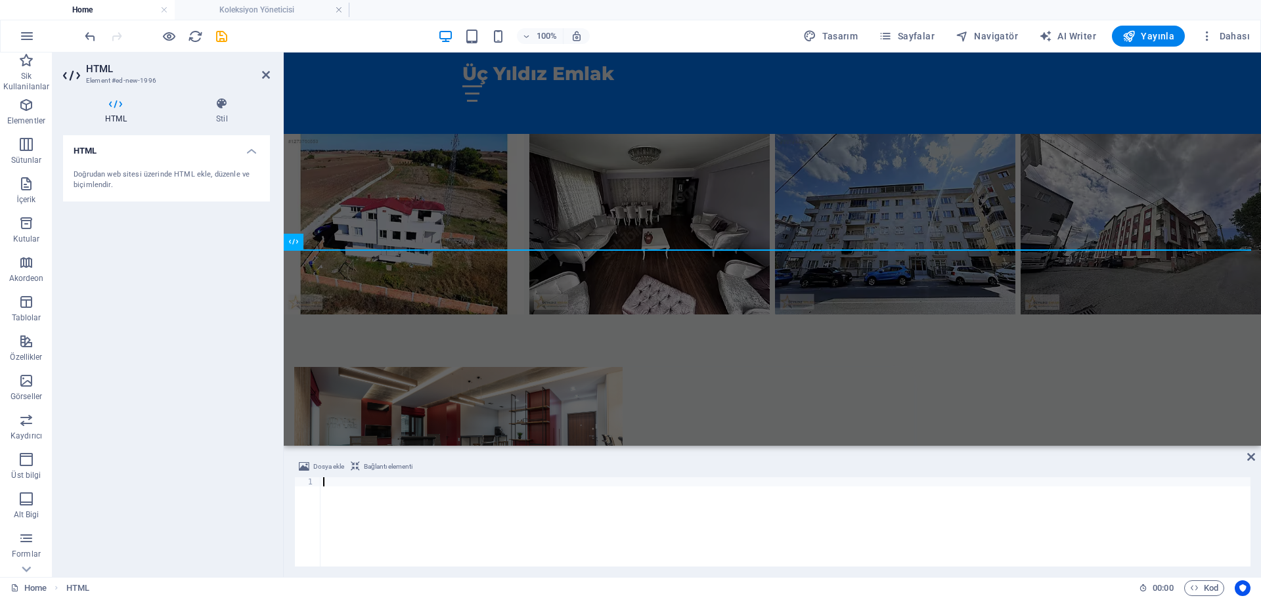
click at [473, 508] on div at bounding box center [785, 531] width 930 height 108
click at [370, 500] on div at bounding box center [785, 531] width 930 height 108
click at [112, 331] on div "HTML Doğrudan web sitesi üzerinde HTML ekle, düzenle ve biçimlendir." at bounding box center [166, 350] width 207 height 431
click at [260, 77] on header "HTML Element #ed-new-1996" at bounding box center [166, 70] width 207 height 34
click at [269, 74] on icon at bounding box center [266, 75] width 8 height 11
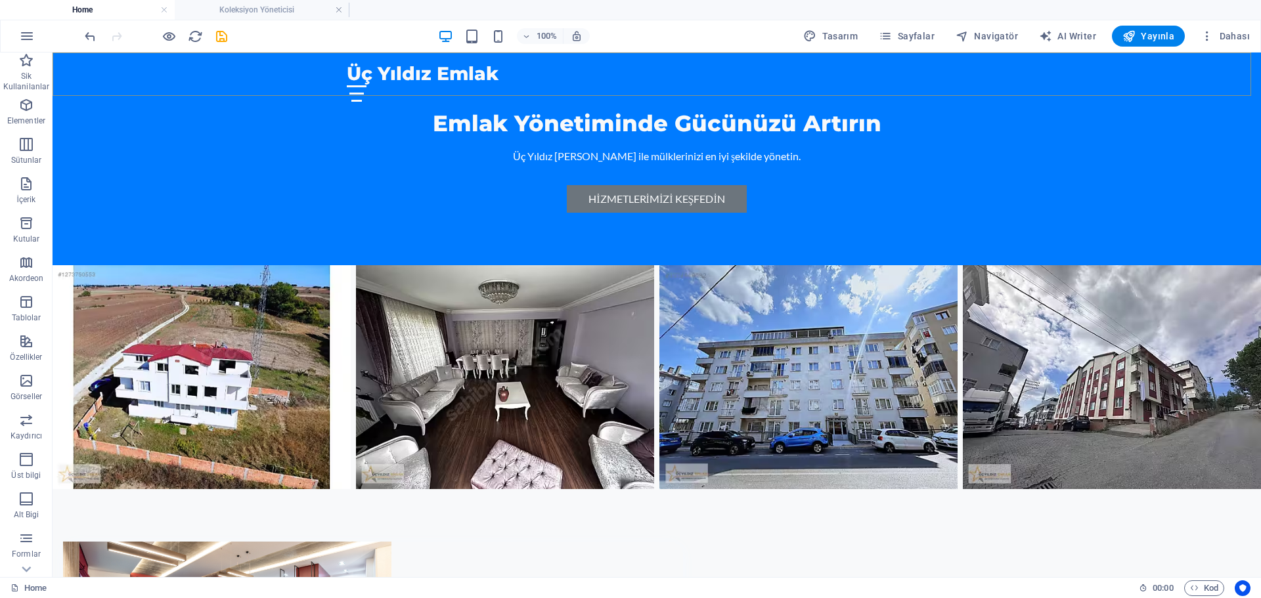
scroll to position [2743, 0]
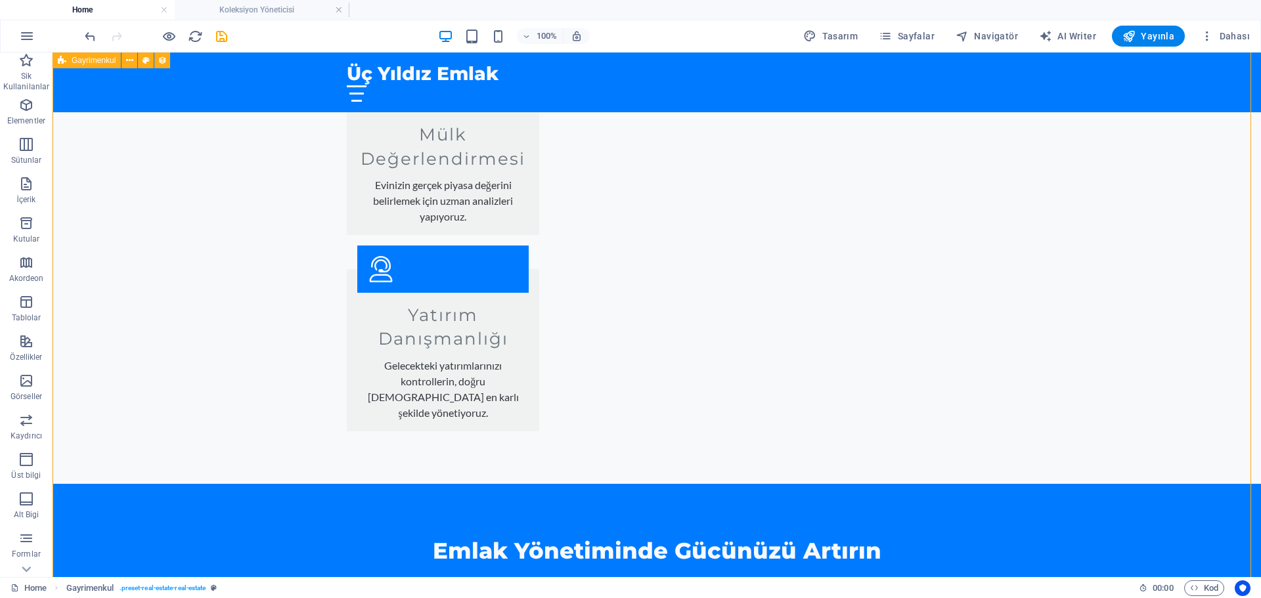
scroll to position [1954, 0]
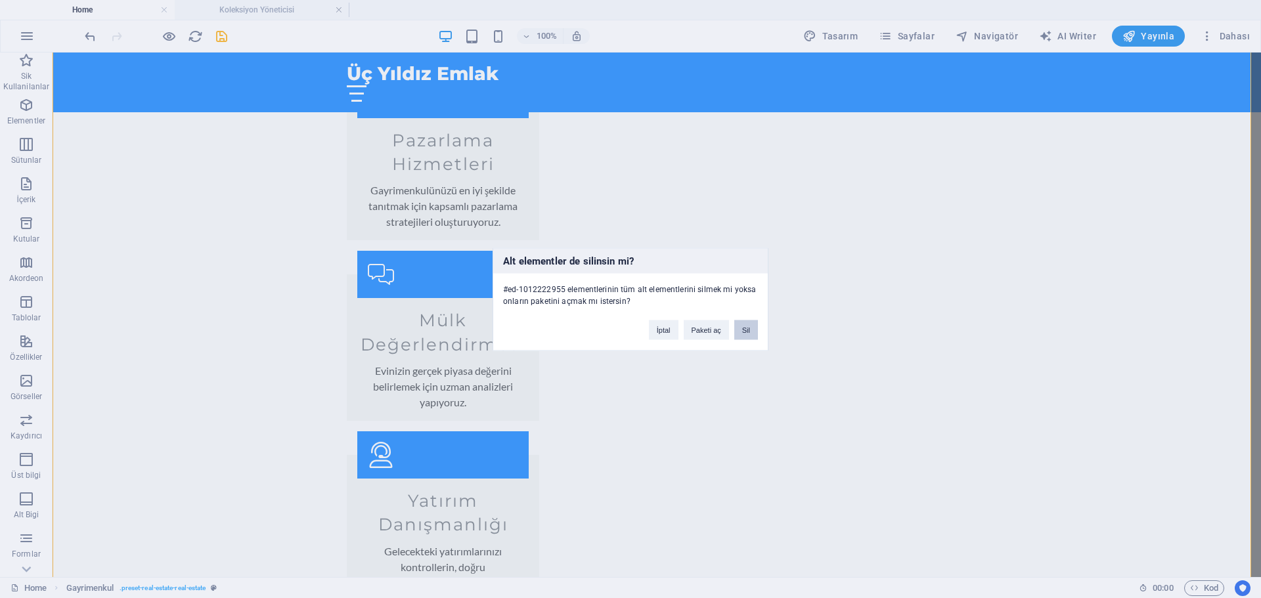
click at [741, 333] on button "Sil" at bounding box center [746, 330] width 24 height 20
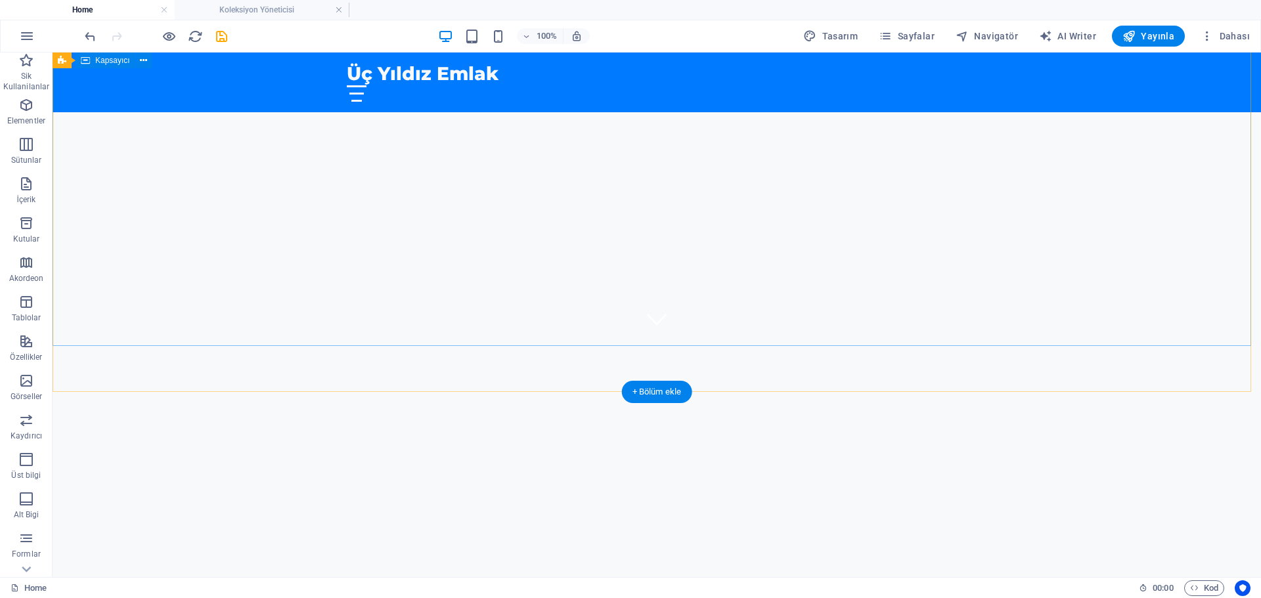
scroll to position [131, 0]
click at [504, 446] on div "Üç Yıldız Emlak: Sektörün [PERSON_NAME]" at bounding box center [657, 540] width 1208 height 188
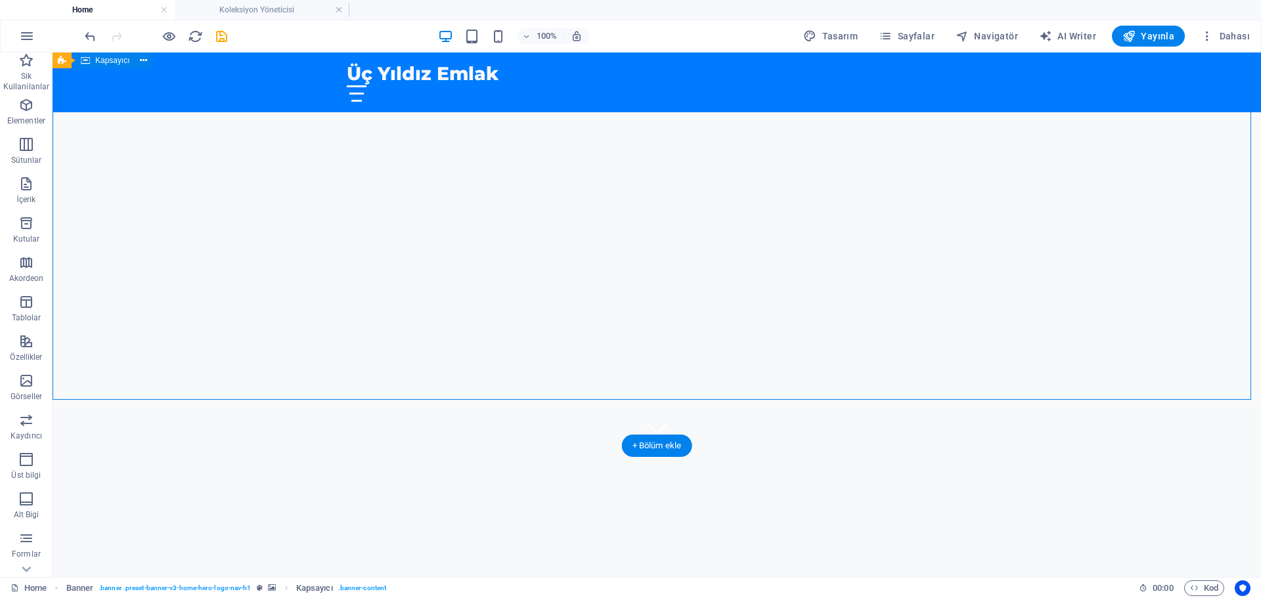
click at [504, 446] on div "Üç Yıldız Emlak: Sektörün [PERSON_NAME]" at bounding box center [657, 540] width 1208 height 188
click at [273, 446] on div "Üç Yıldız Emlak: Sektörün [PERSON_NAME]" at bounding box center [657, 540] width 1208 height 188
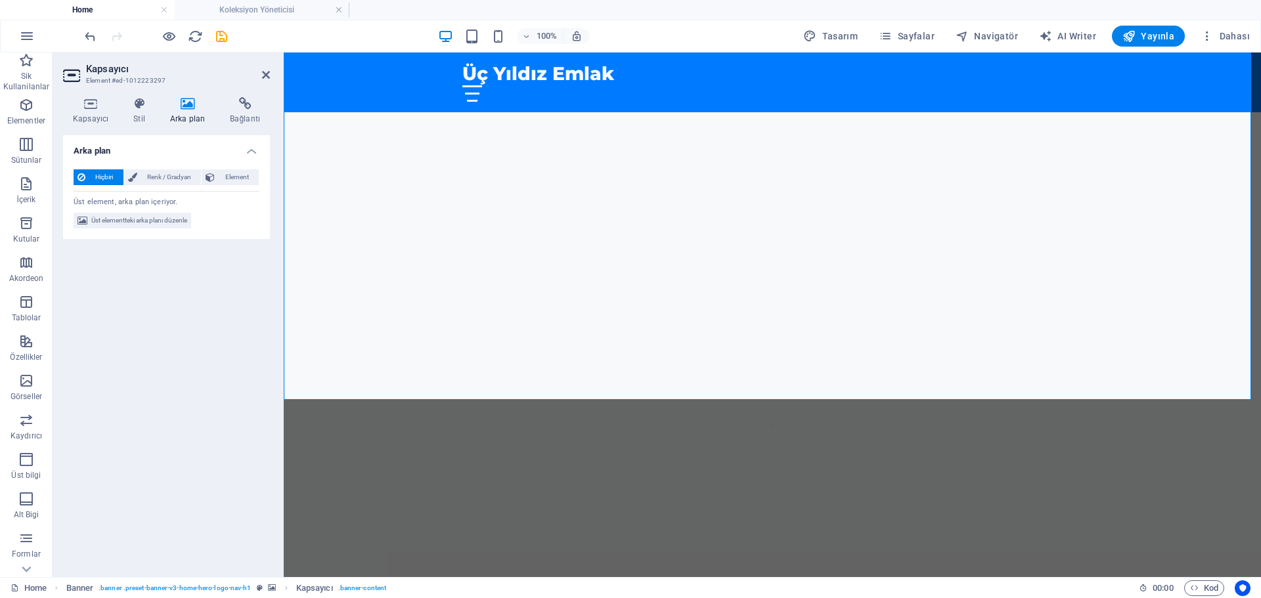
click at [179, 105] on icon at bounding box center [187, 103] width 55 height 13
click at [213, 185] on icon at bounding box center [210, 177] width 9 height 16
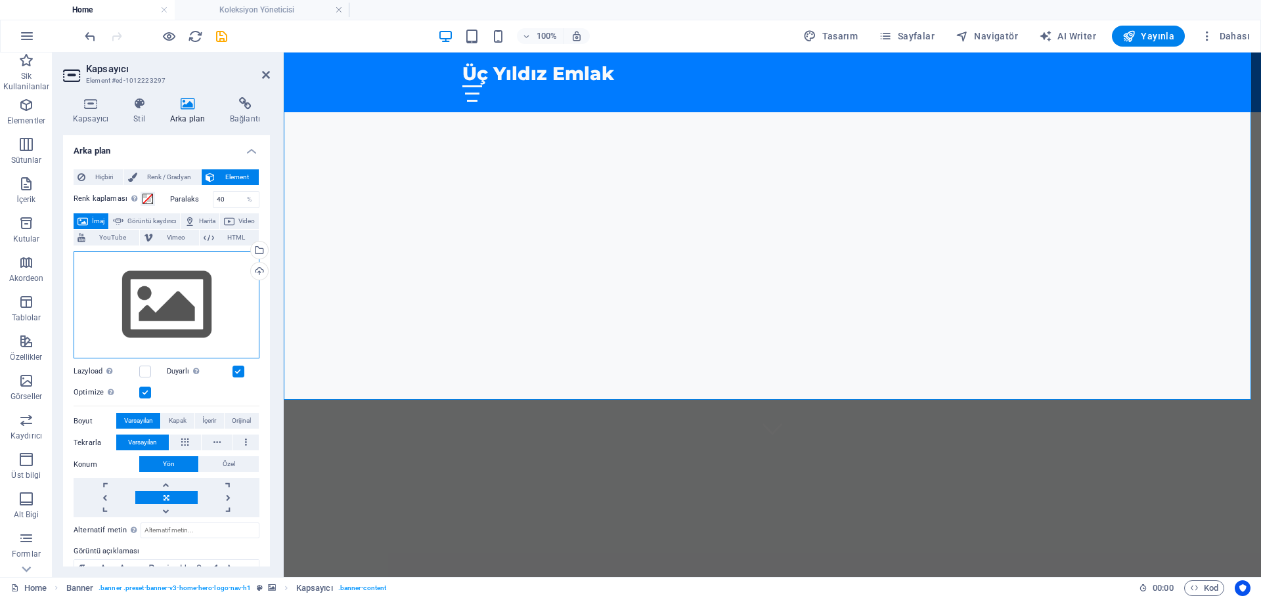
click at [130, 310] on div "Dosyaları buraya sürükleyin, dosyaları seçmek için tıklayın veya Dosyalardan ya…" at bounding box center [167, 306] width 186 height 108
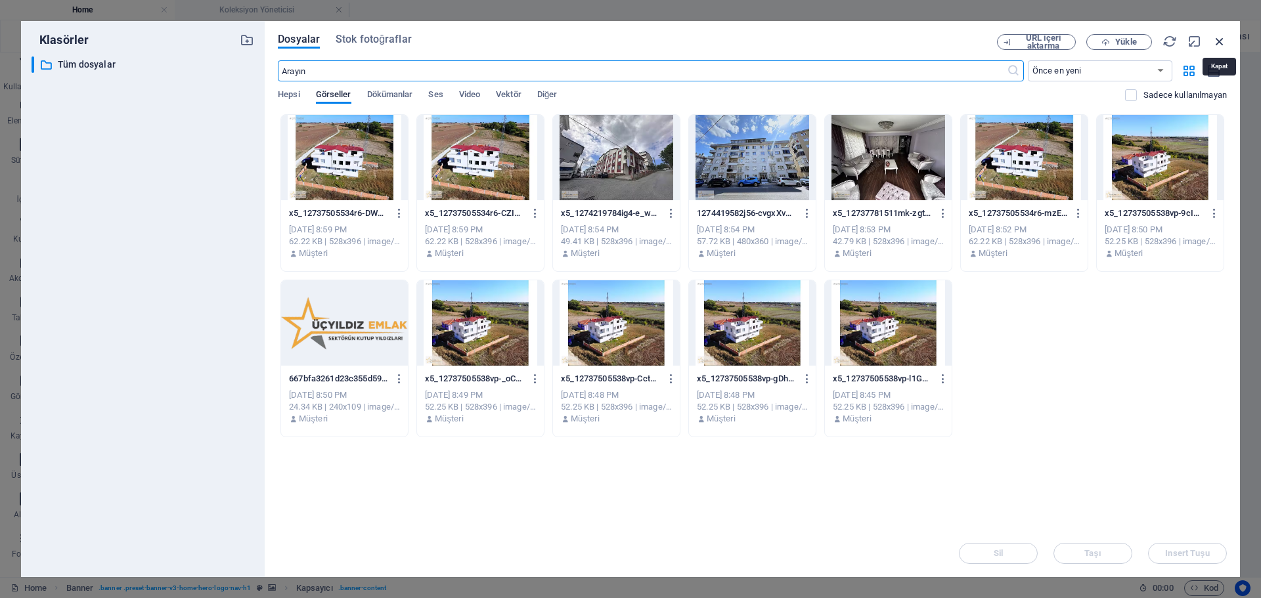
click at [1218, 38] on icon "button" at bounding box center [1219, 41] width 14 height 14
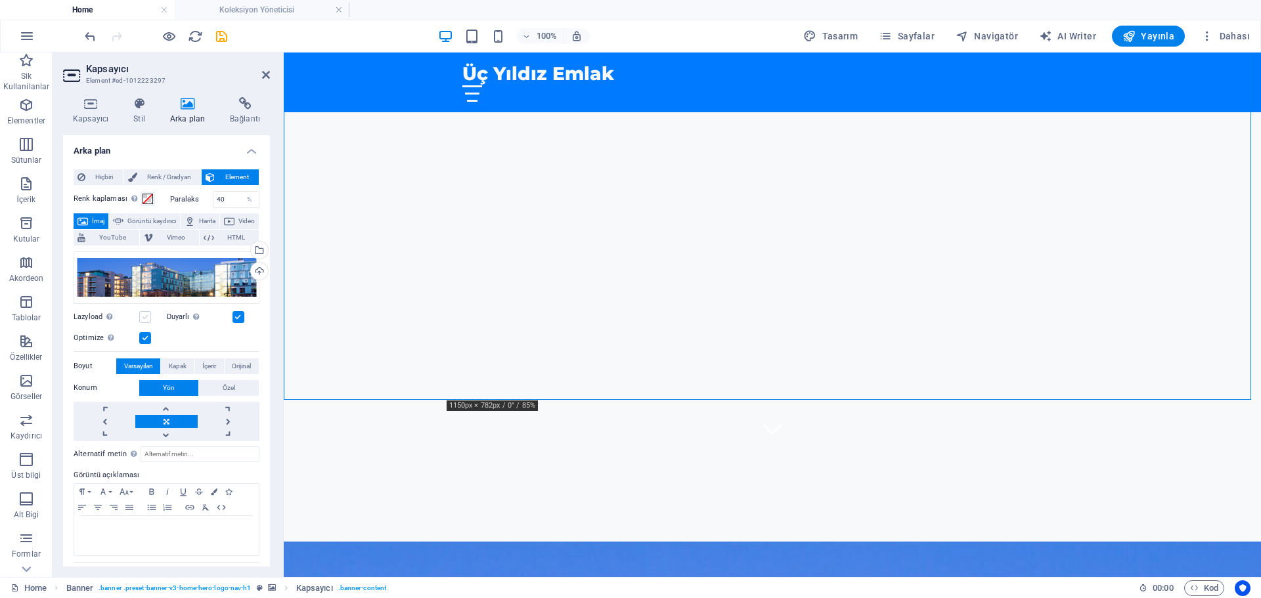
click at [143, 316] on label at bounding box center [145, 317] width 12 height 12
click at [0, 0] on input "Lazyload Sayfa yüklendikten sonra görüntülerin yüklenmesi, sayfa hızını artırır." at bounding box center [0, 0] width 0 height 0
click at [143, 316] on label at bounding box center [145, 317] width 12 height 12
click at [0, 0] on input "Lazyload Sayfa yüklendikten sonra görüntülerin yüklenmesi, sayfa hızını artırır." at bounding box center [0, 0] width 0 height 0
click at [227, 366] on button "Orijinal" at bounding box center [242, 367] width 34 height 16
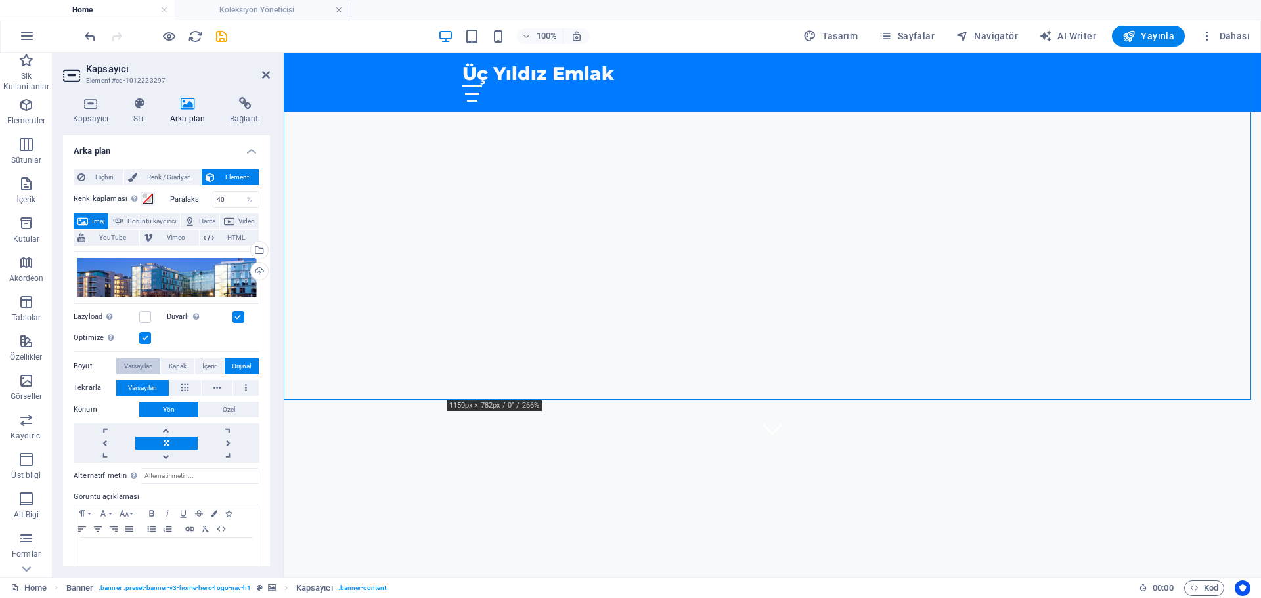
click at [137, 366] on span "Varsayılan" at bounding box center [138, 367] width 29 height 16
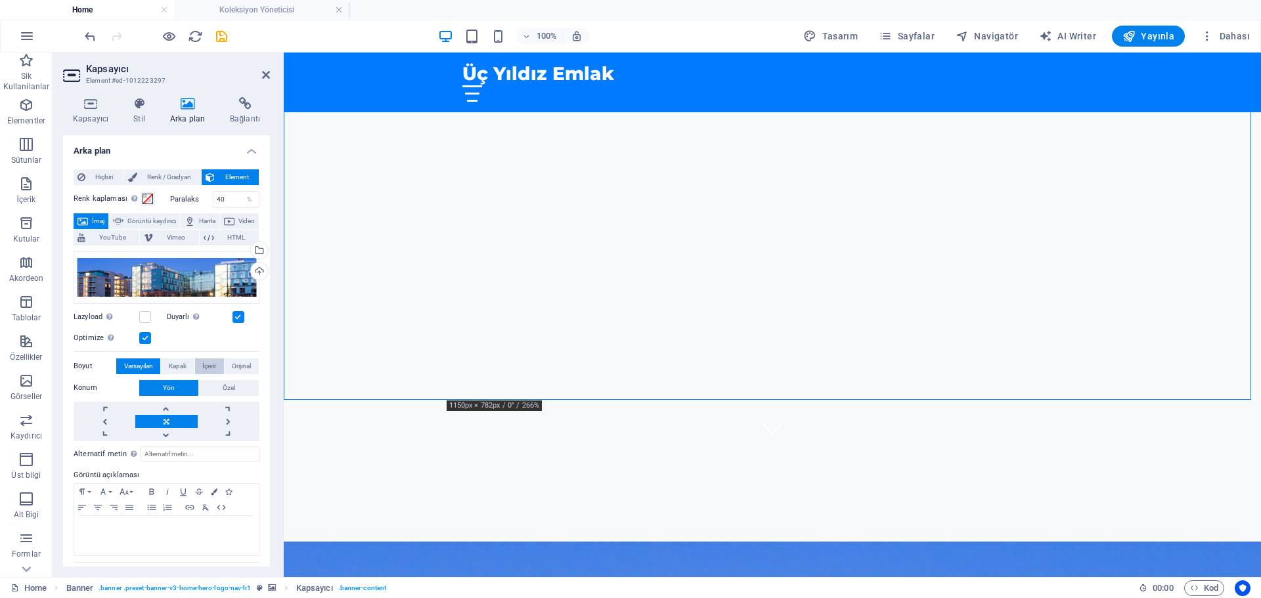
click at [204, 359] on span "İçerir" at bounding box center [209, 367] width 14 height 16
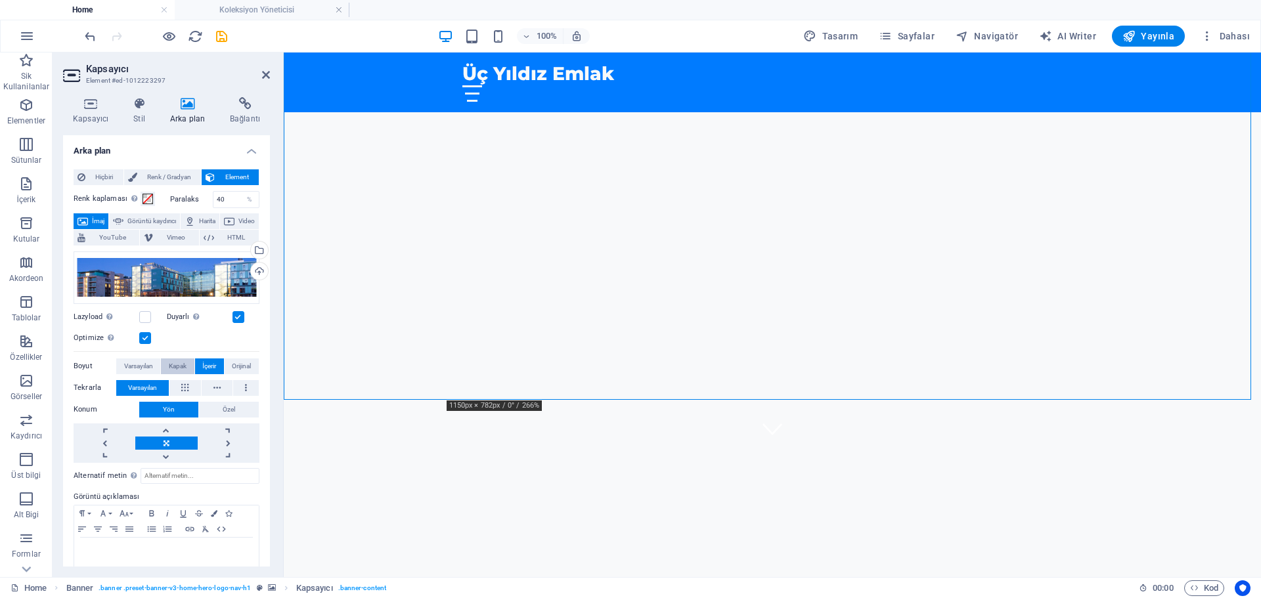
click at [175, 362] on span "Kapak" at bounding box center [178, 367] width 18 height 16
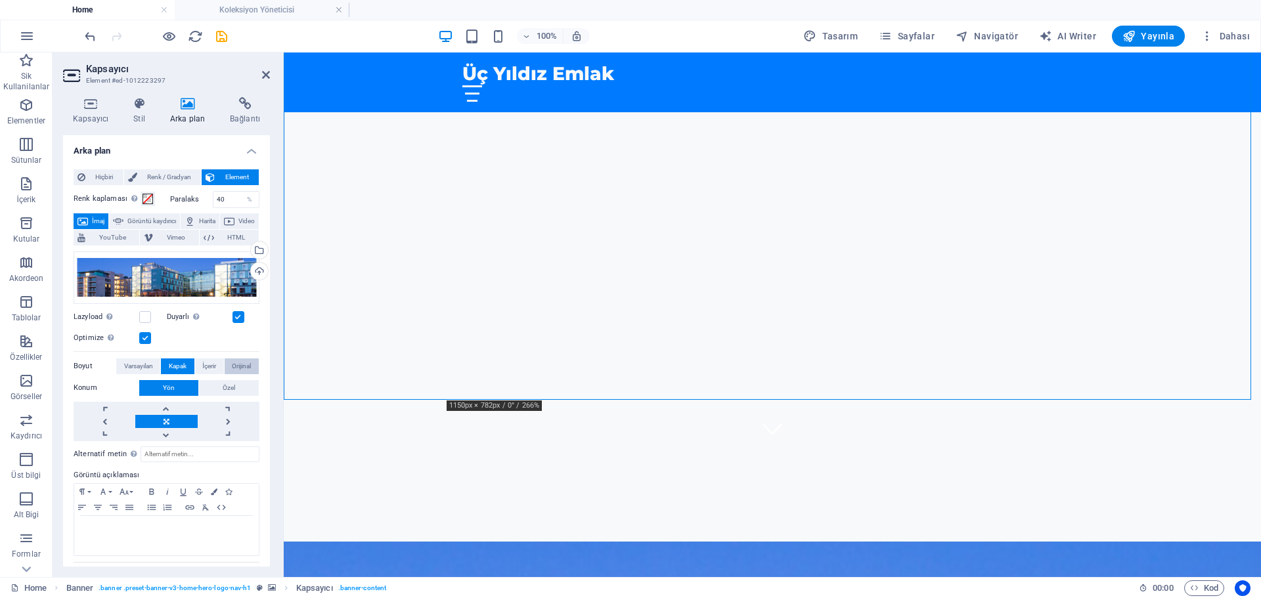
click at [232, 364] on span "Orijinal" at bounding box center [241, 367] width 19 height 16
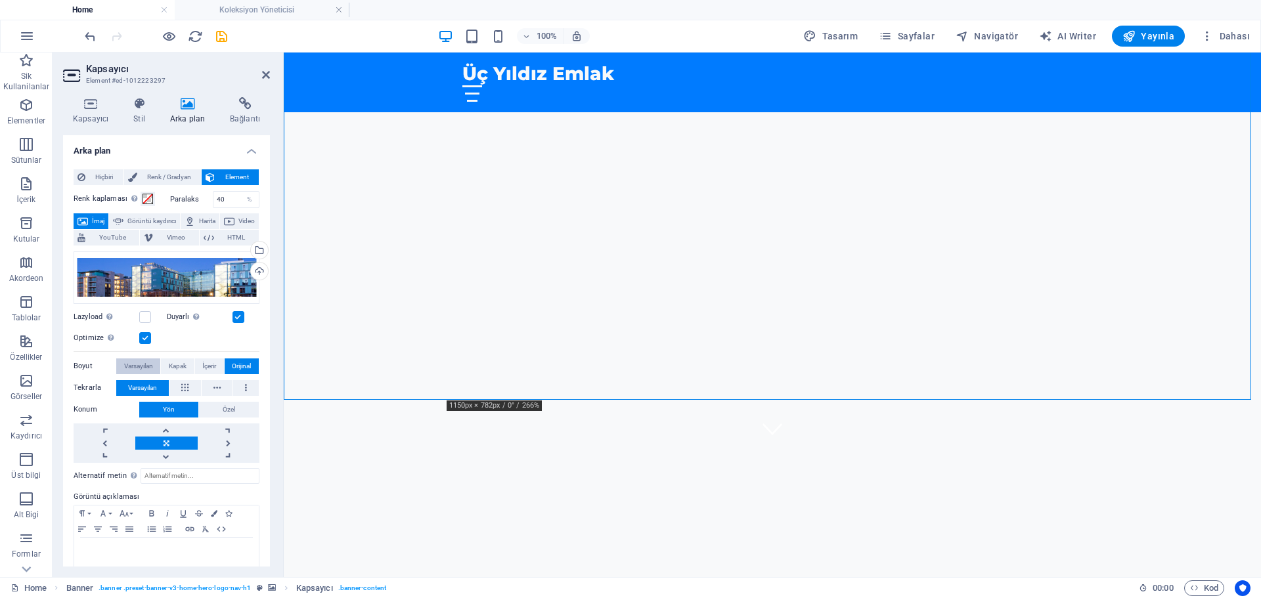
click at [132, 370] on span "Varsayılan" at bounding box center [138, 367] width 29 height 16
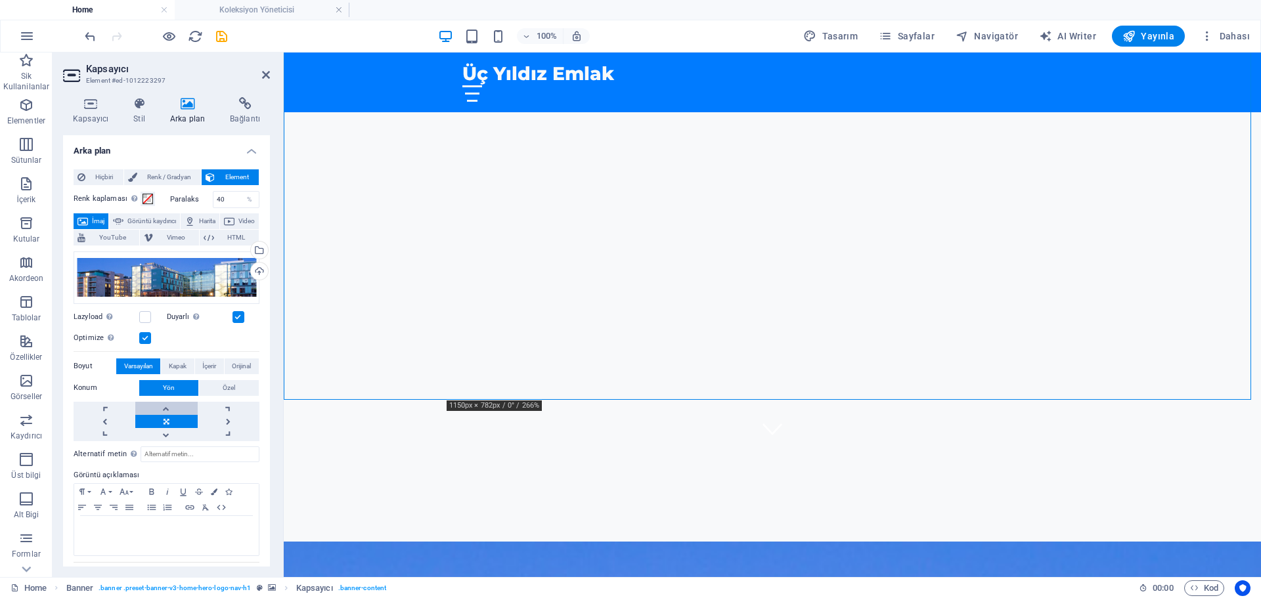
click at [176, 403] on link at bounding box center [166, 408] width 62 height 13
click at [171, 434] on link at bounding box center [166, 434] width 62 height 13
drag, startPoint x: 739, startPoint y: 398, endPoint x: 736, endPoint y: 420, distance: 22.0
click at [736, 420] on div "Üç Yıldız Emlak [PERSON_NAME] Sayfa Hakkımızda Hizmetler Gayrimenkuller İletişi…" at bounding box center [772, 549] width 977 height 1256
drag, startPoint x: 561, startPoint y: 259, endPoint x: 552, endPoint y: 292, distance: 33.9
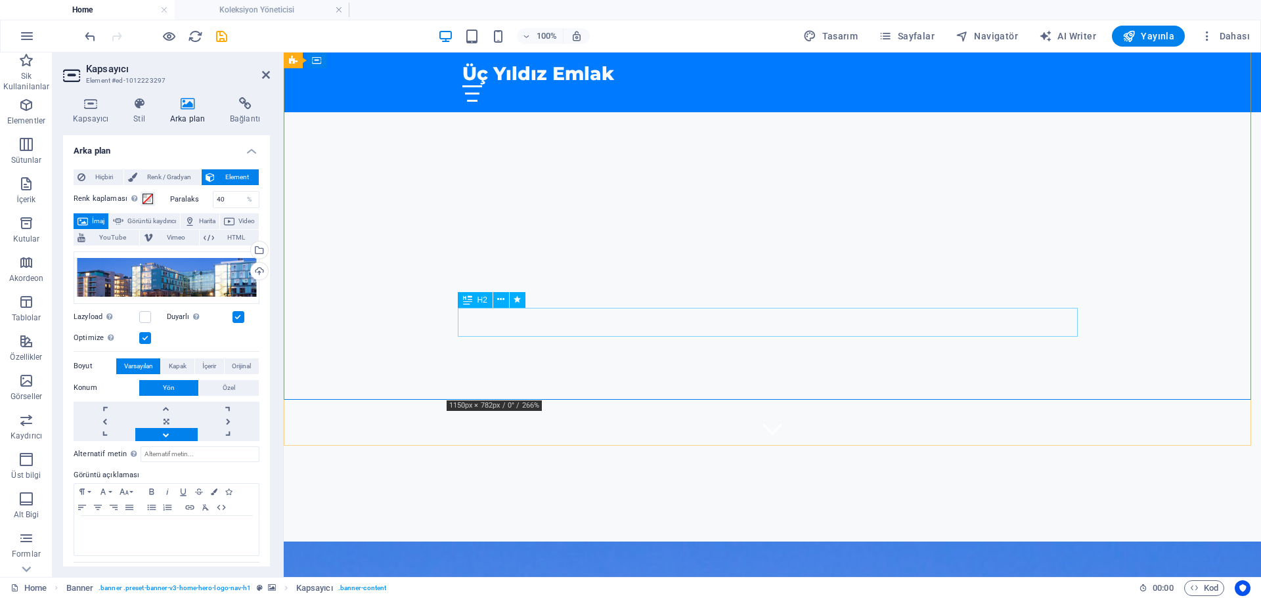
click at [151, 223] on span "Görüntü kaydırıcı" at bounding box center [151, 221] width 49 height 16
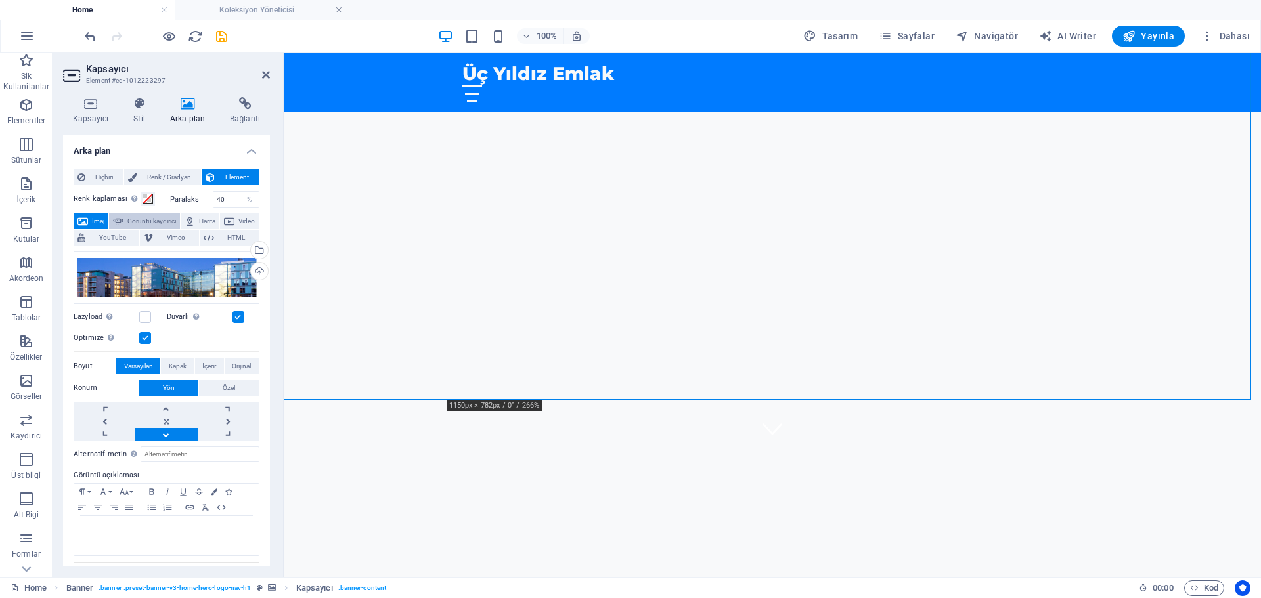
select select "ms"
select select "s"
select select "progressive"
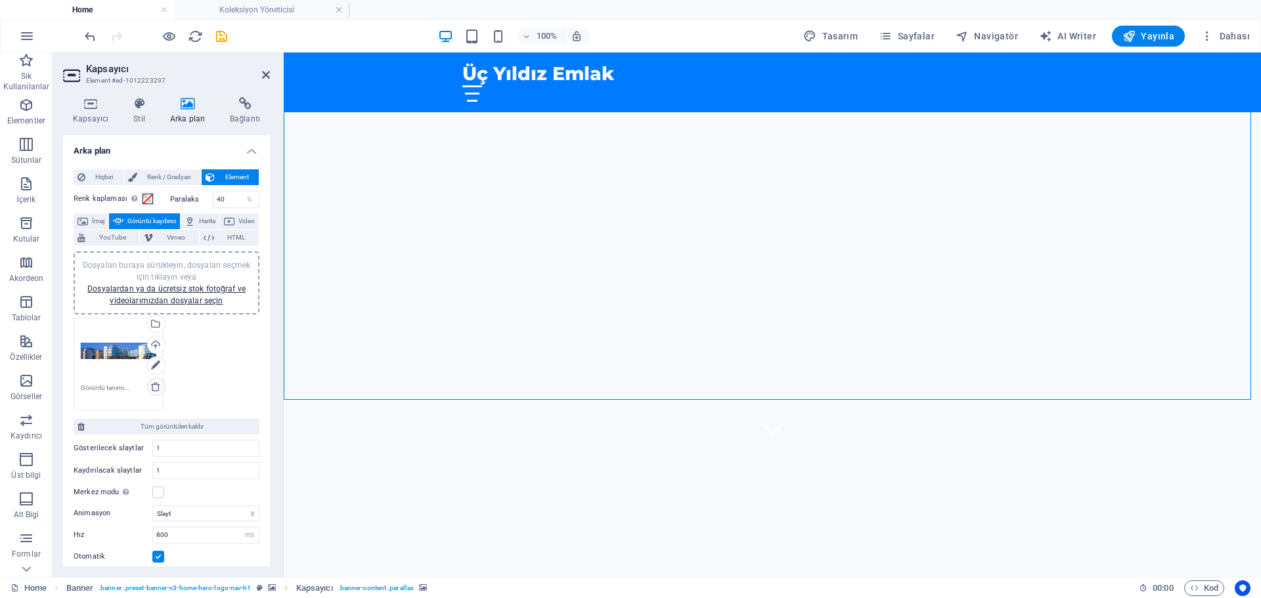
click at [162, 390] on link at bounding box center [156, 387] width 18 height 18
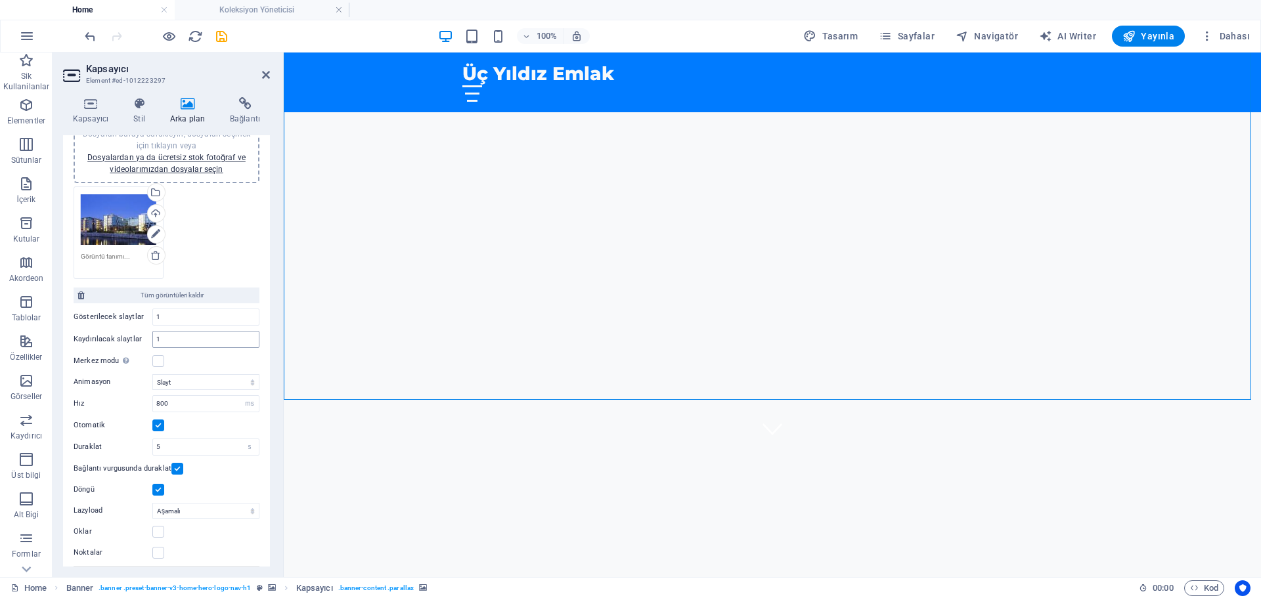
scroll to position [0, 0]
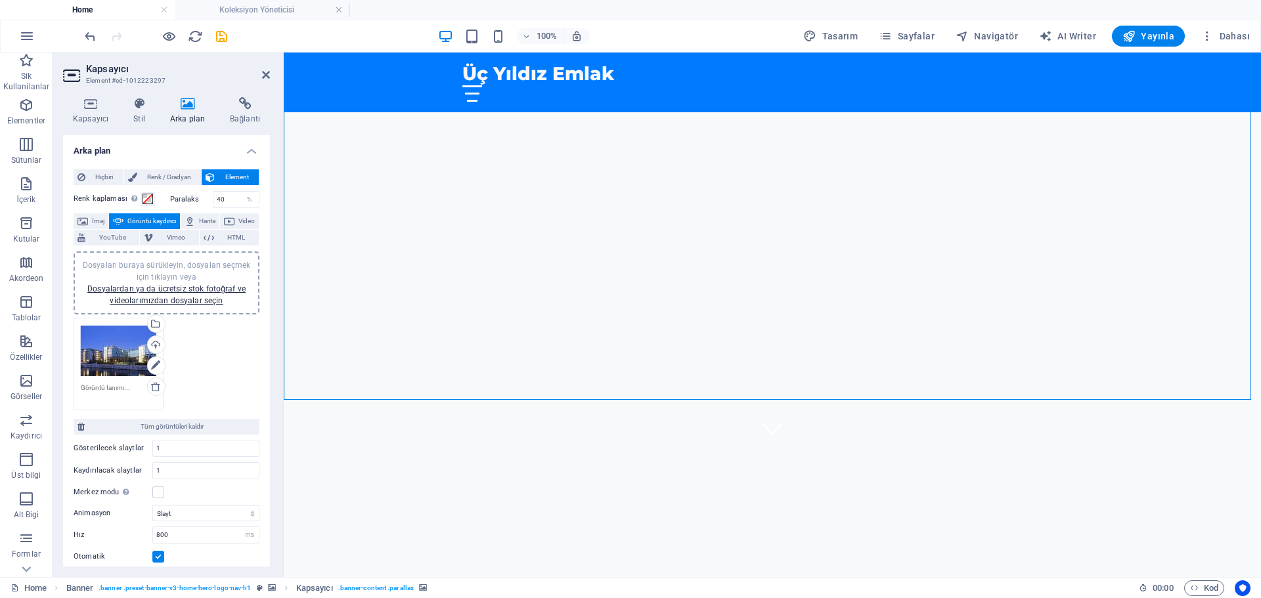
click at [87, 211] on div "[PERSON_NAME] kaplaması Renklendireceğin arka planın üzerine bir kaplama yerleş…" at bounding box center [167, 439] width 186 height 506
click at [87, 217] on icon at bounding box center [82, 221] width 11 height 16
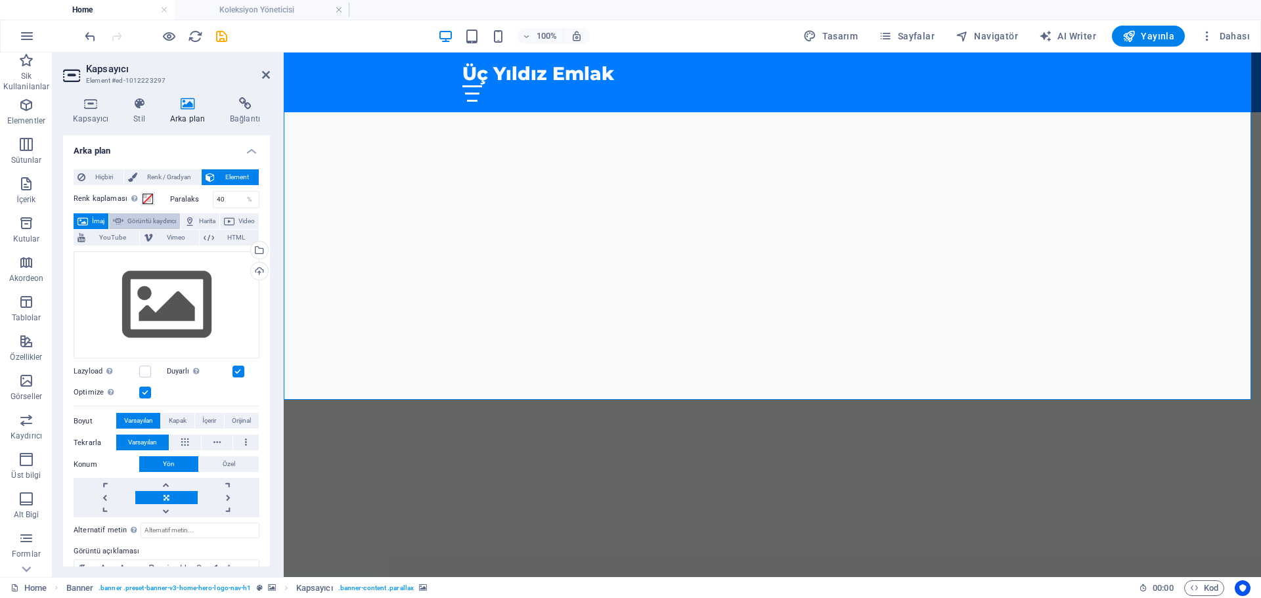
click at [123, 219] on icon at bounding box center [118, 221] width 11 height 16
select select "ms"
select select "s"
select select "progressive"
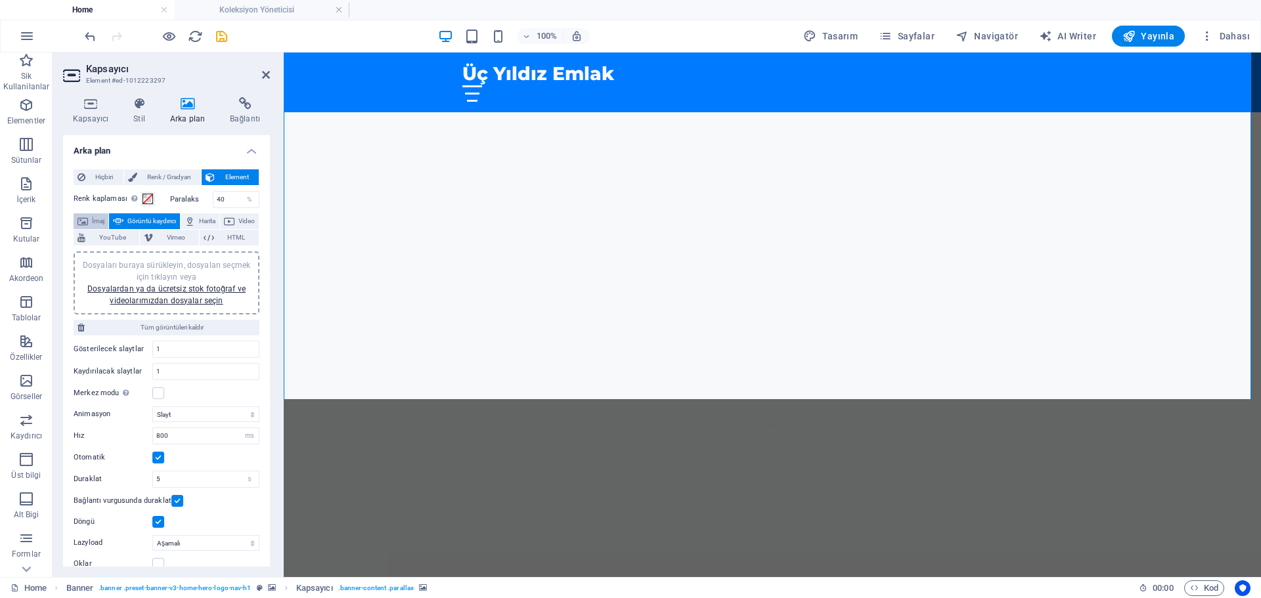
click at [87, 221] on icon at bounding box center [82, 221] width 11 height 16
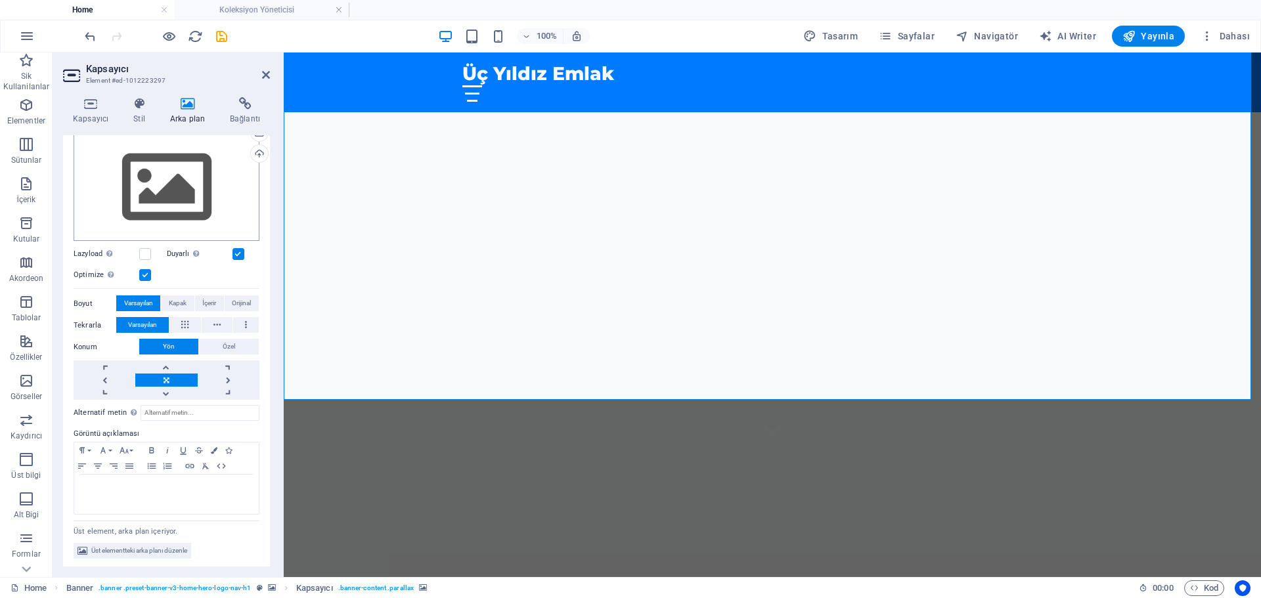
scroll to position [118, 0]
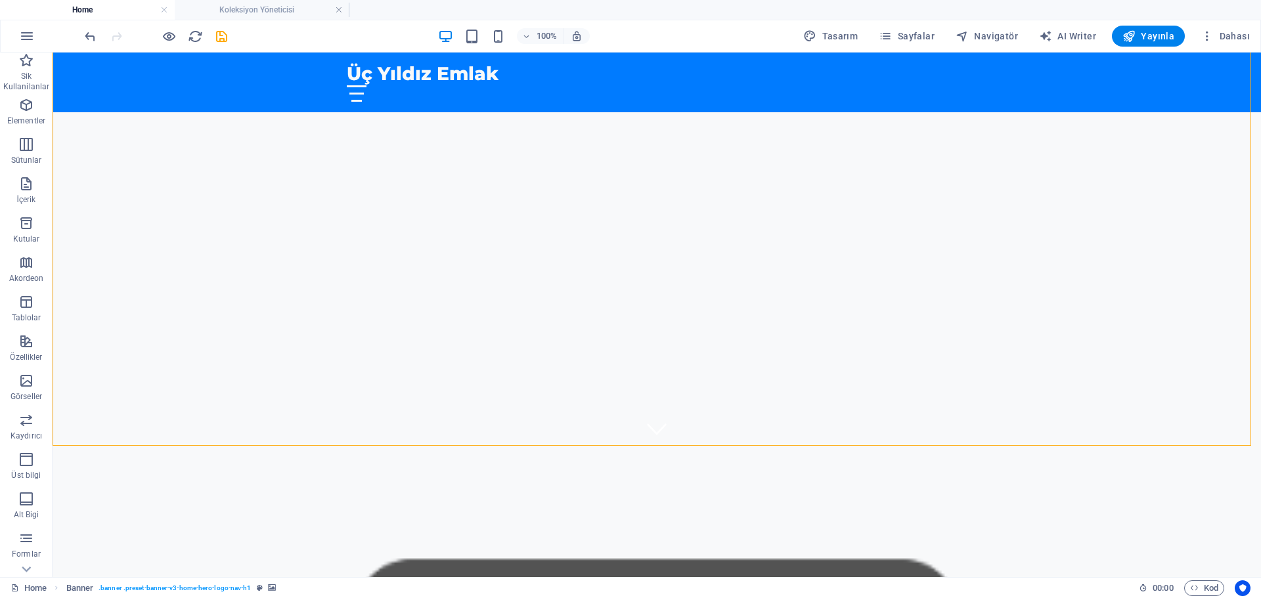
select select "ms"
select select "s"
select select "progressive"
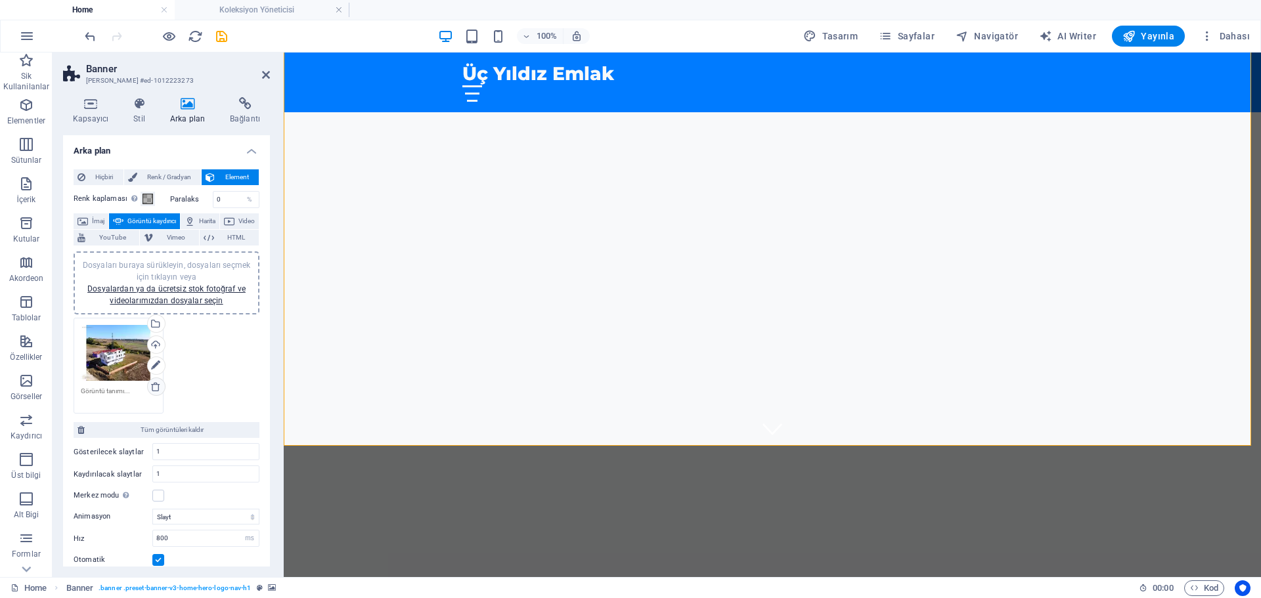
click at [160, 389] on icon at bounding box center [155, 387] width 11 height 11
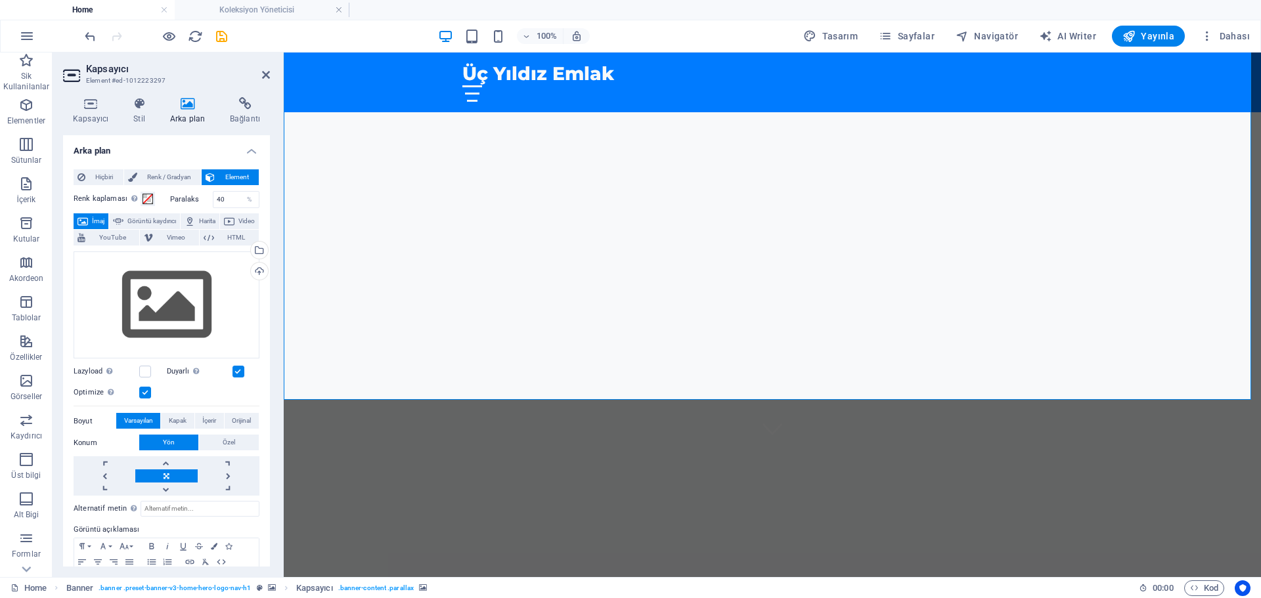
click at [99, 162] on div "Hiçbiri [PERSON_NAME] / Gradyan Element Arka planı tam genişliğe genişlet [PERS…" at bounding box center [166, 412] width 207 height 506
click at [98, 170] on span "Hiçbiri" at bounding box center [104, 177] width 30 height 16
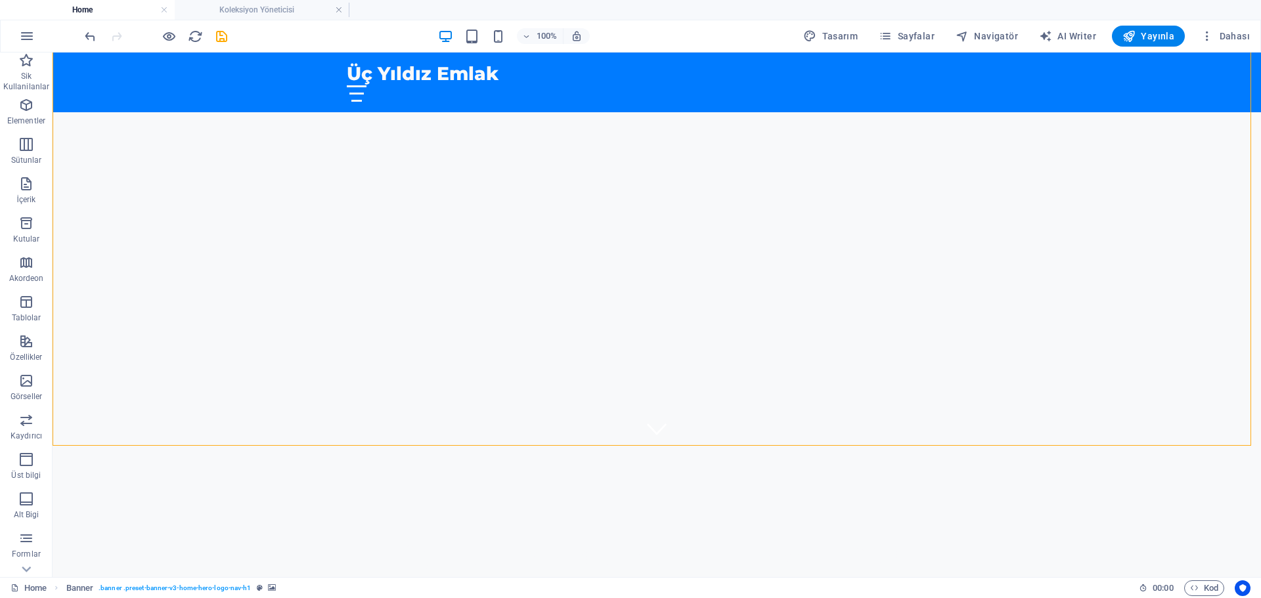
select select "ms"
select select "s"
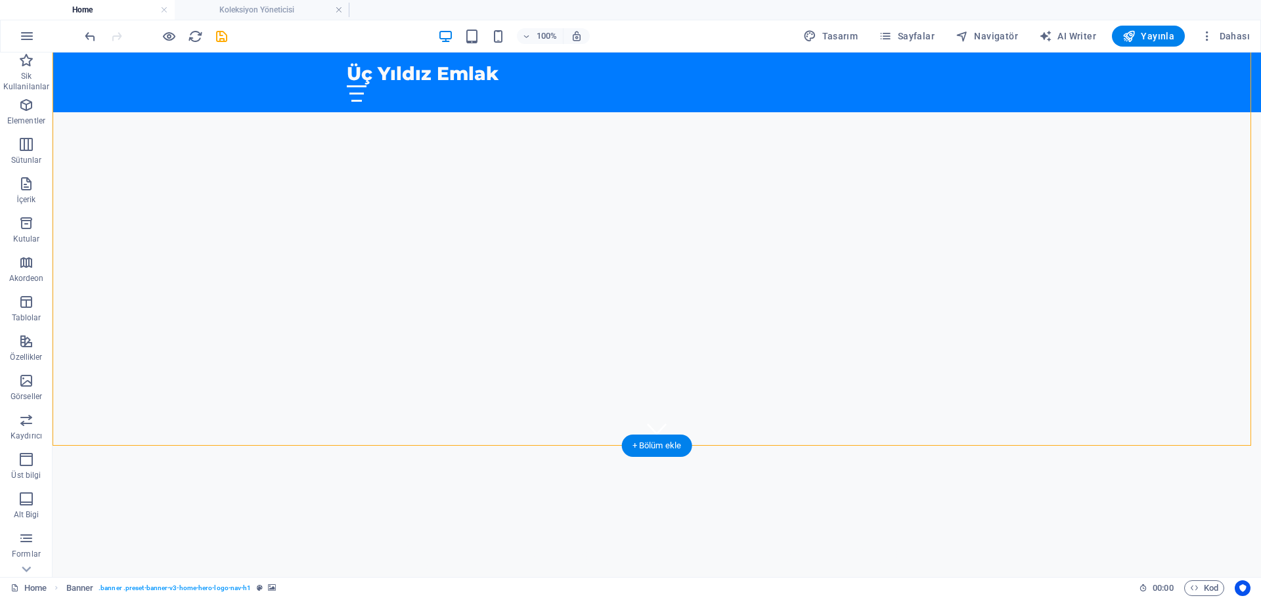
select select "progressive"
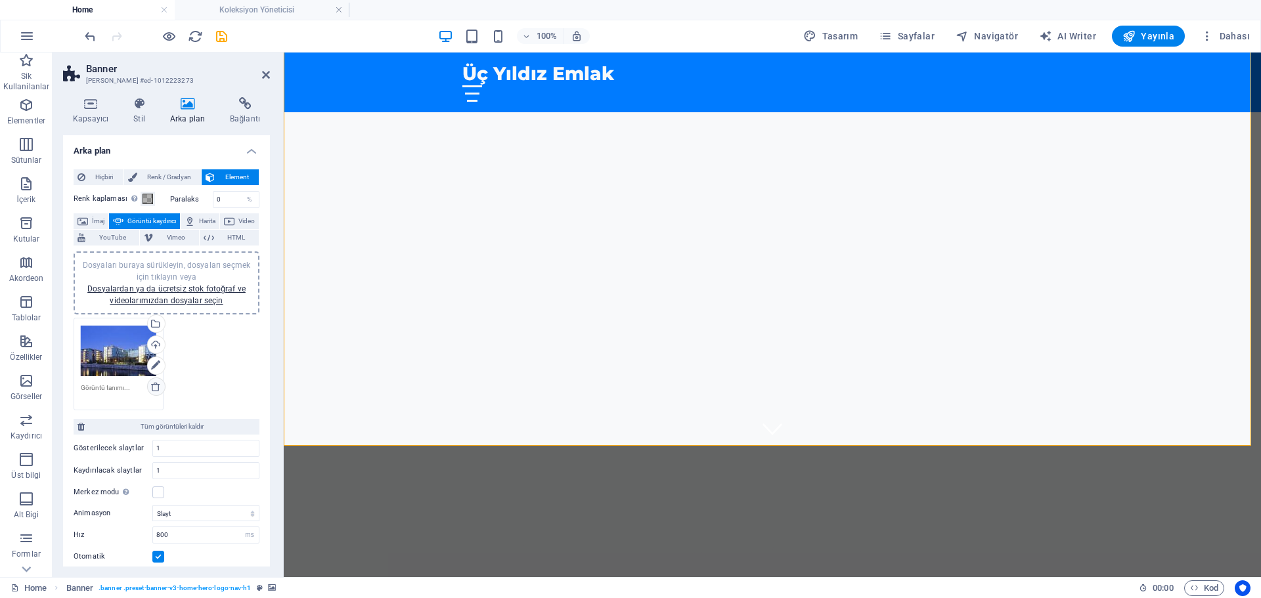
click at [153, 386] on icon at bounding box center [155, 387] width 11 height 11
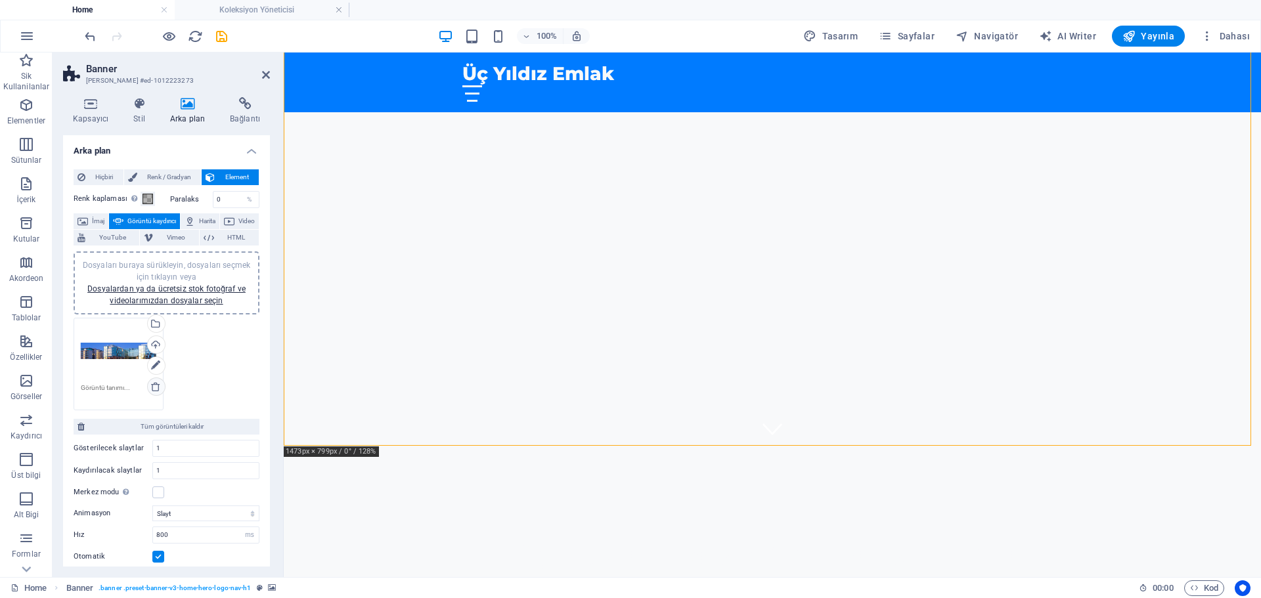
click at [151, 392] on link at bounding box center [156, 387] width 18 height 18
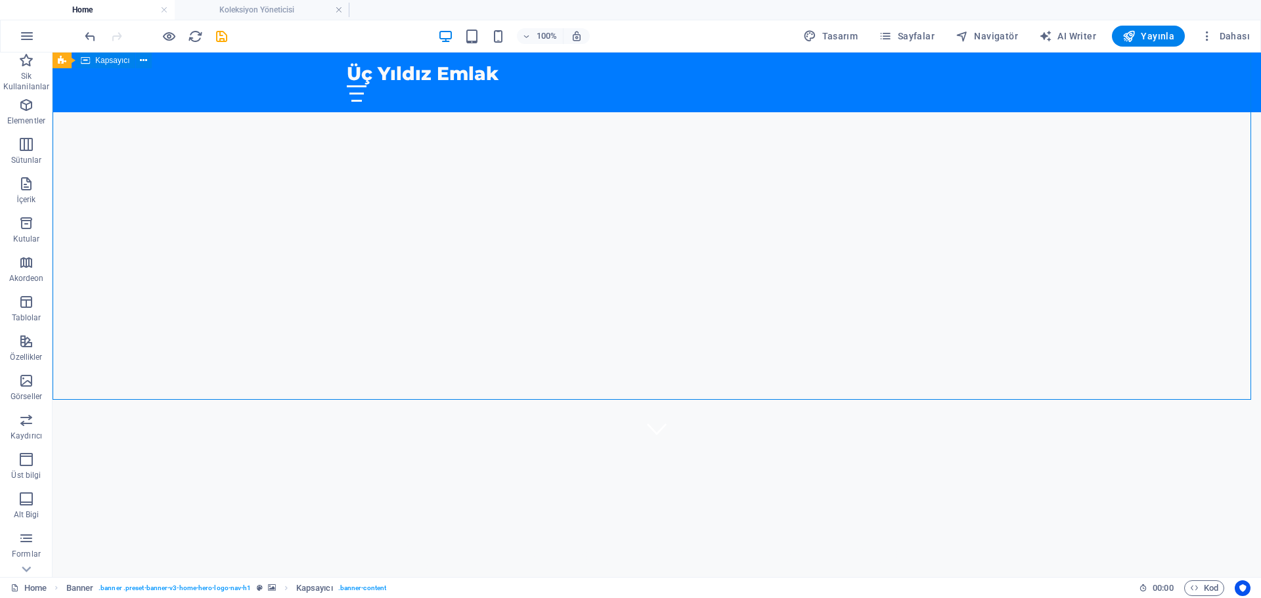
drag, startPoint x: 280, startPoint y: 176, endPoint x: 512, endPoint y: 209, distance: 234.1
click at [512, 446] on div "Üç Yıldız Emlak: Sektörün [PERSON_NAME]" at bounding box center [657, 540] width 1208 height 188
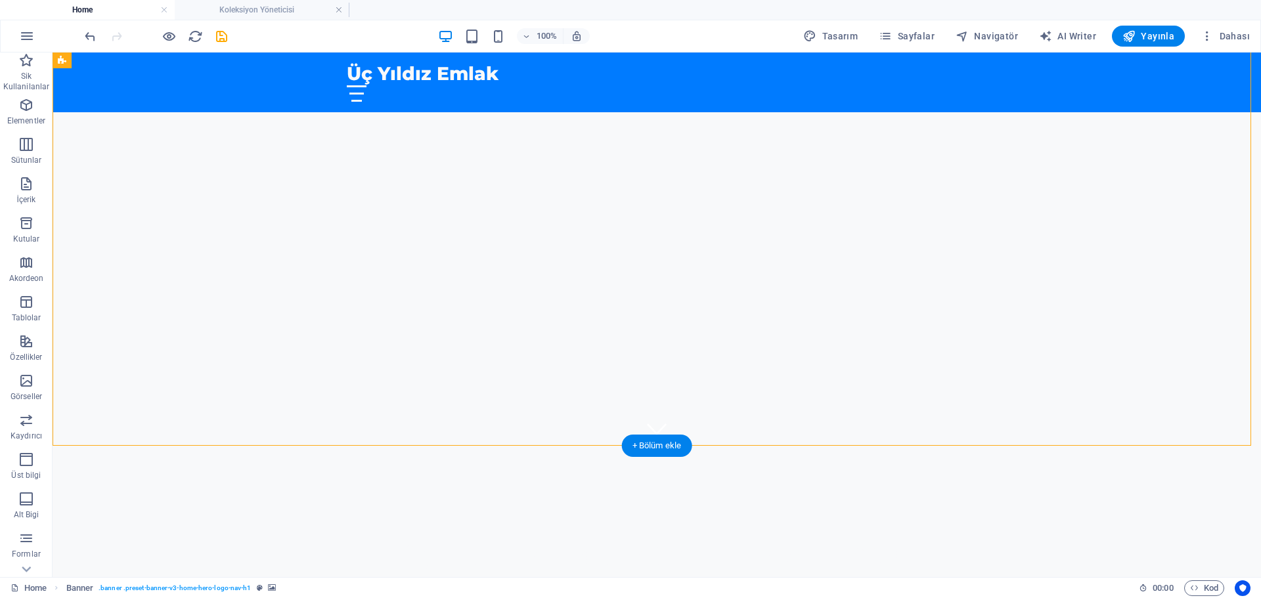
select select "ms"
select select "s"
select select "progressive"
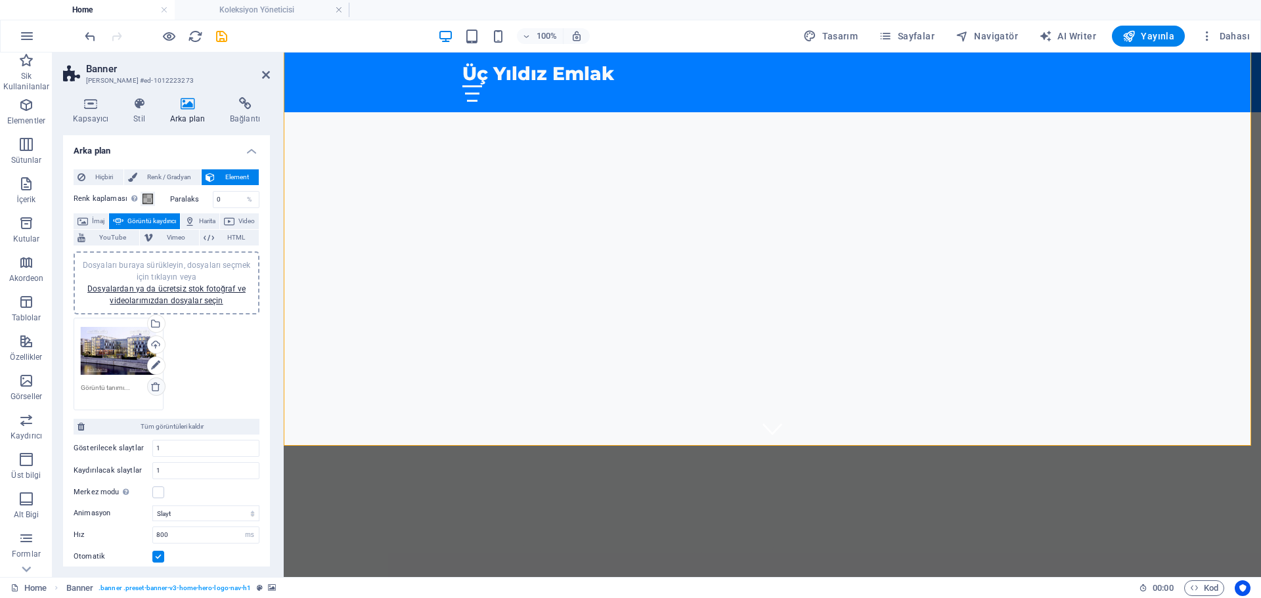
click at [154, 380] on link at bounding box center [156, 387] width 18 height 18
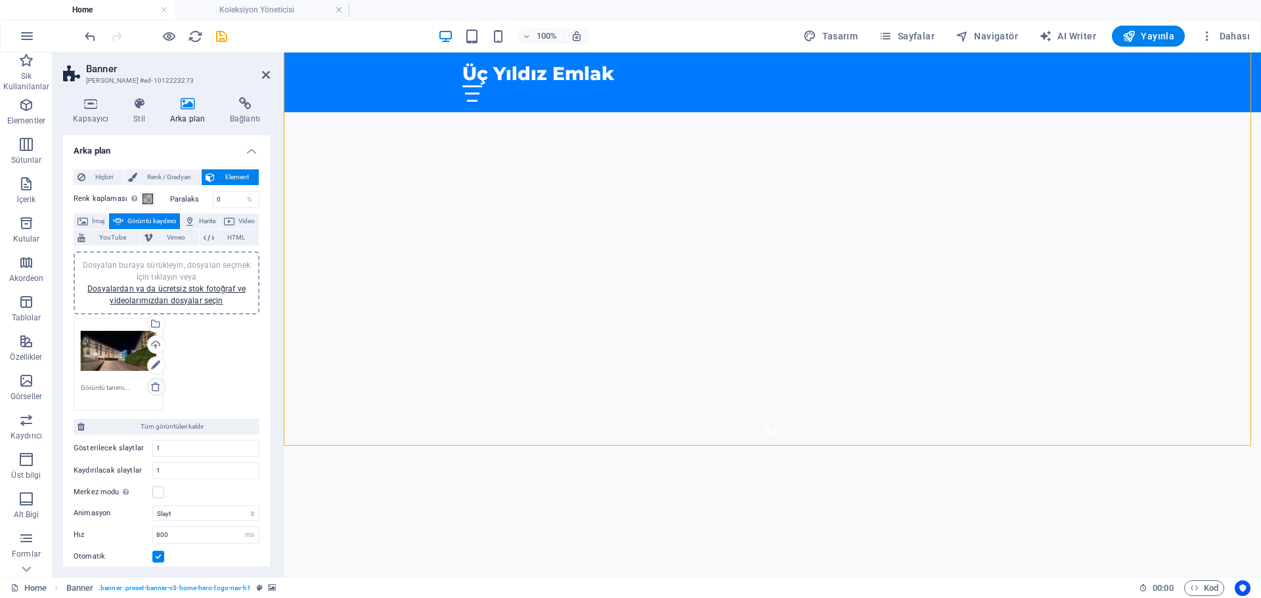
click at [156, 388] on icon at bounding box center [155, 387] width 11 height 11
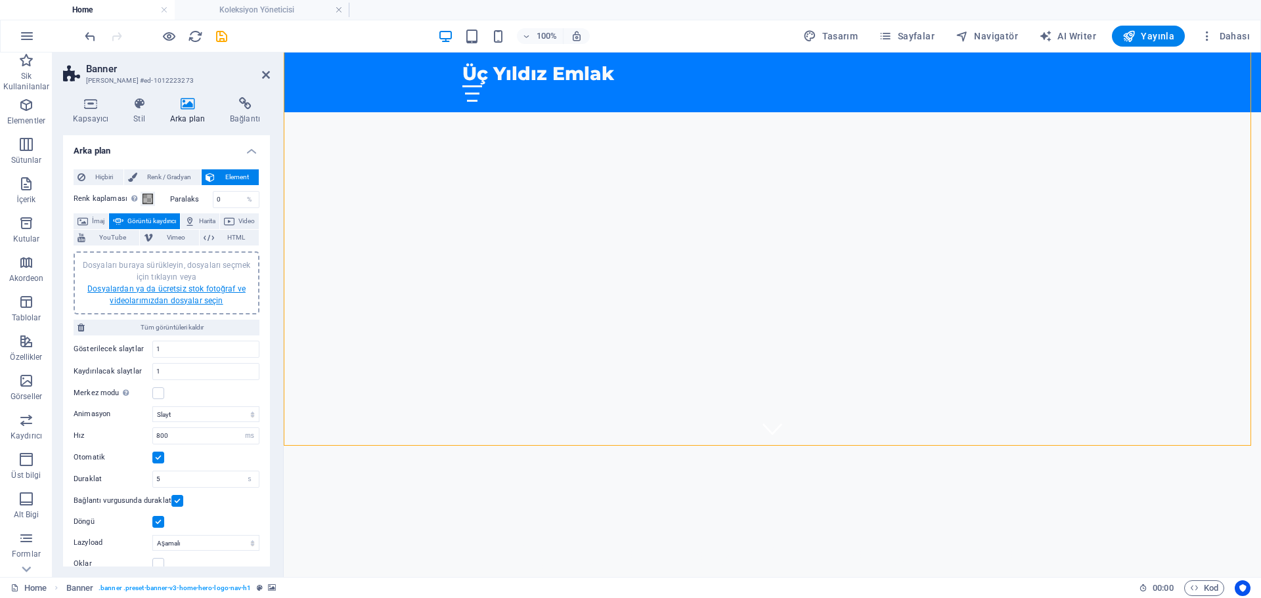
click at [155, 303] on link "Dosyalardan ya da ücretsiz stok fotoğraf ve videolarımızdan dosyalar seçin" at bounding box center [166, 294] width 158 height 21
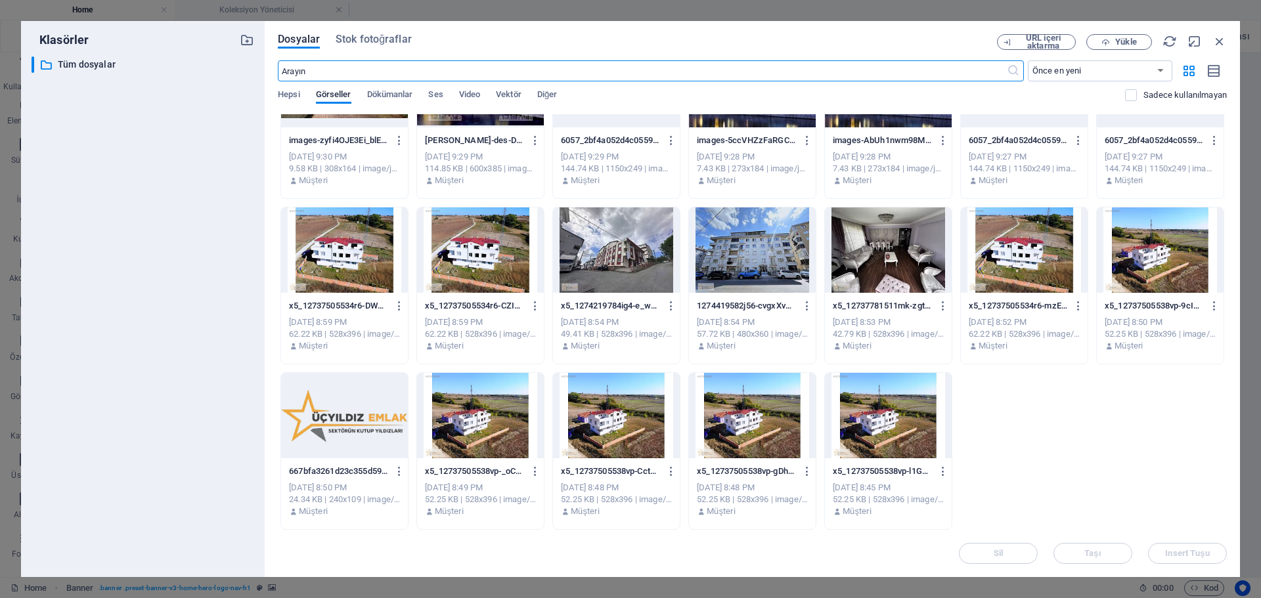
scroll to position [0, 0]
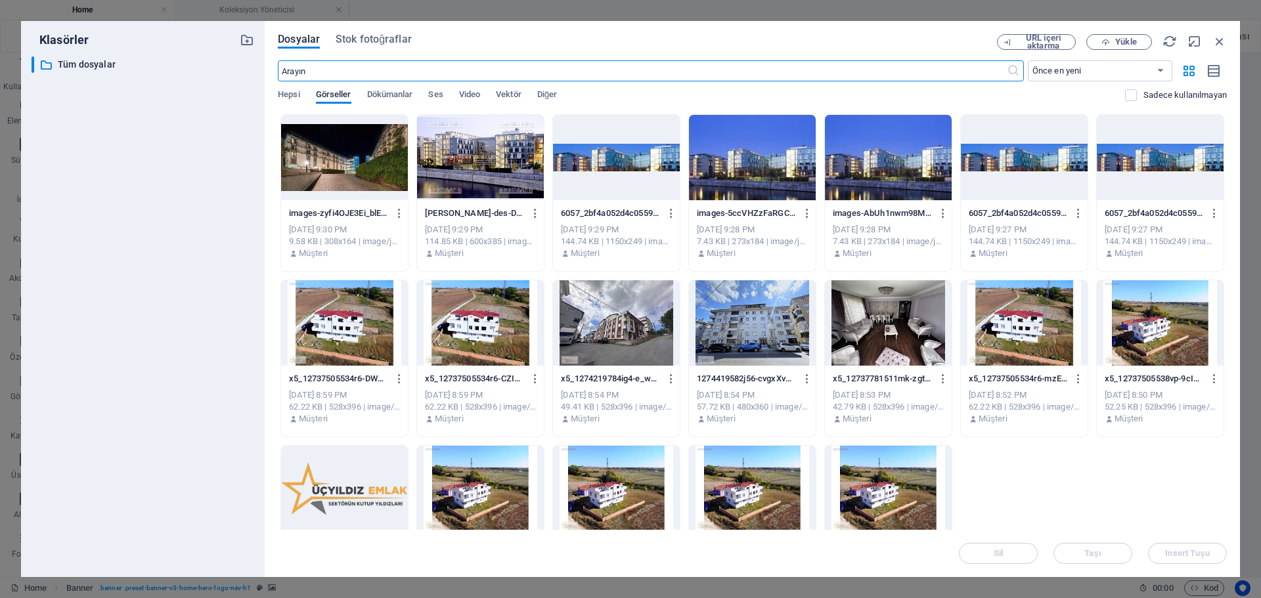
click at [893, 158] on div at bounding box center [888, 157] width 127 height 85
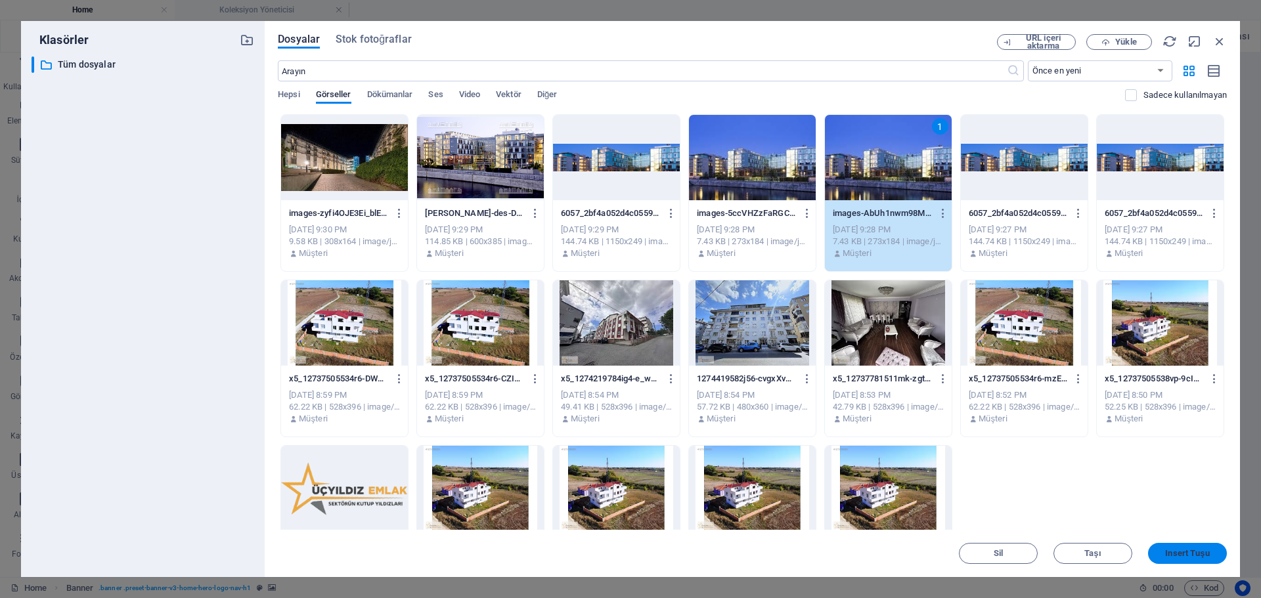
drag, startPoint x: 1195, startPoint y: 553, endPoint x: 901, endPoint y: 500, distance: 298.3
click at [1195, 553] on span "Insert Tuşu" at bounding box center [1187, 554] width 44 height 8
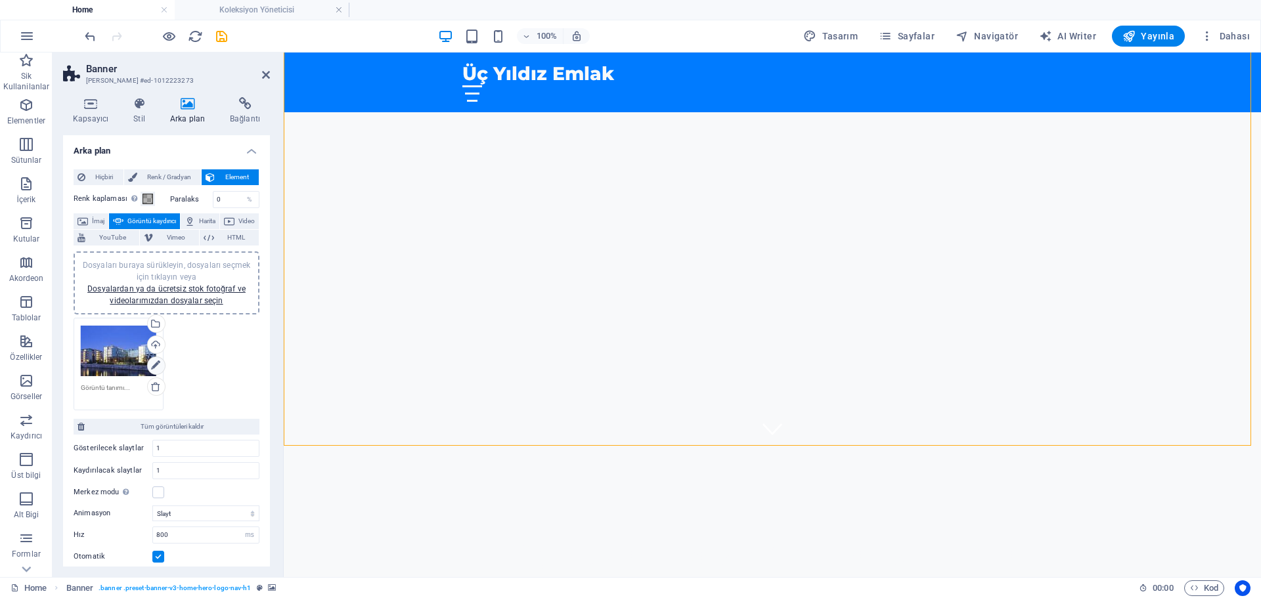
click at [154, 374] on link at bounding box center [156, 366] width 18 height 18
click at [154, 382] on icon at bounding box center [155, 387] width 11 height 11
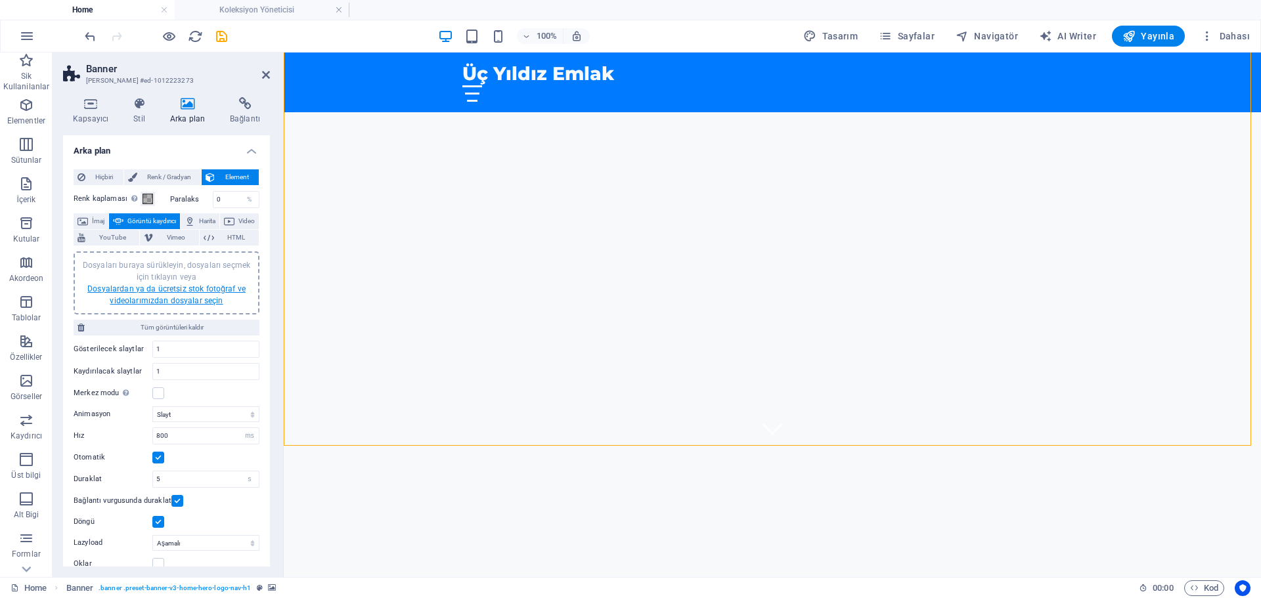
click at [187, 296] on link "Dosyalardan ya da ücretsiz stok fotoğraf ve videolarımızdan dosyalar seçin" at bounding box center [166, 294] width 158 height 21
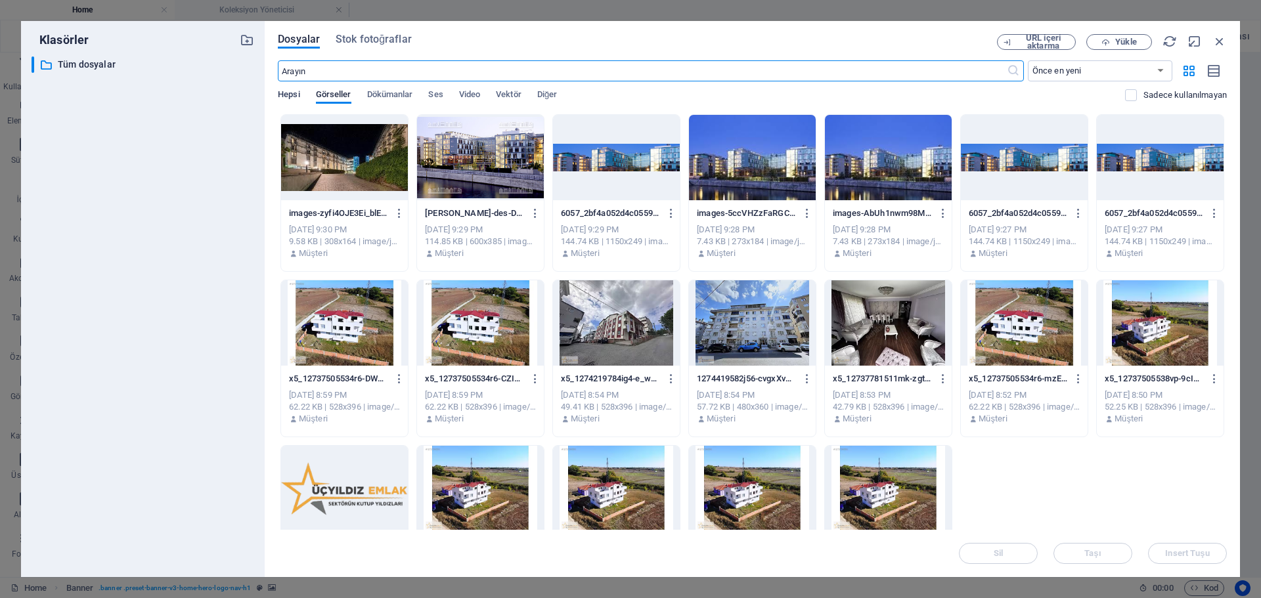
click at [288, 95] on span "Hepsi" at bounding box center [289, 96] width 22 height 18
click at [549, 102] on button "Diğer" at bounding box center [547, 96] width 20 height 14
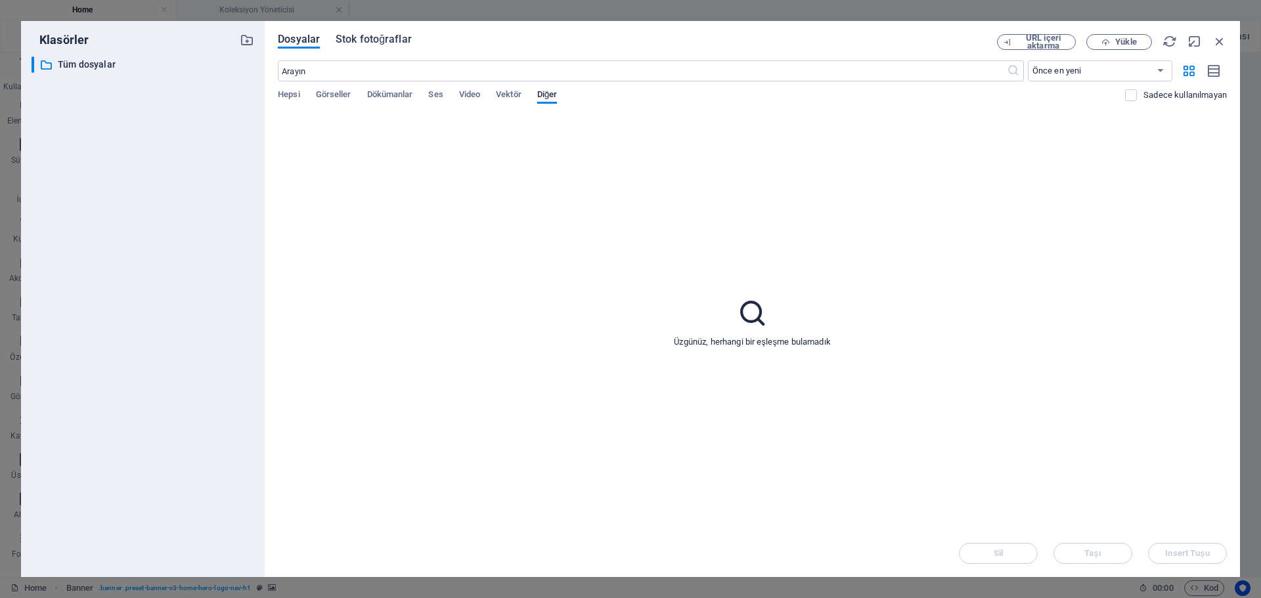
click at [343, 41] on span "Stok fotoğraflar" at bounding box center [374, 40] width 76 height 16
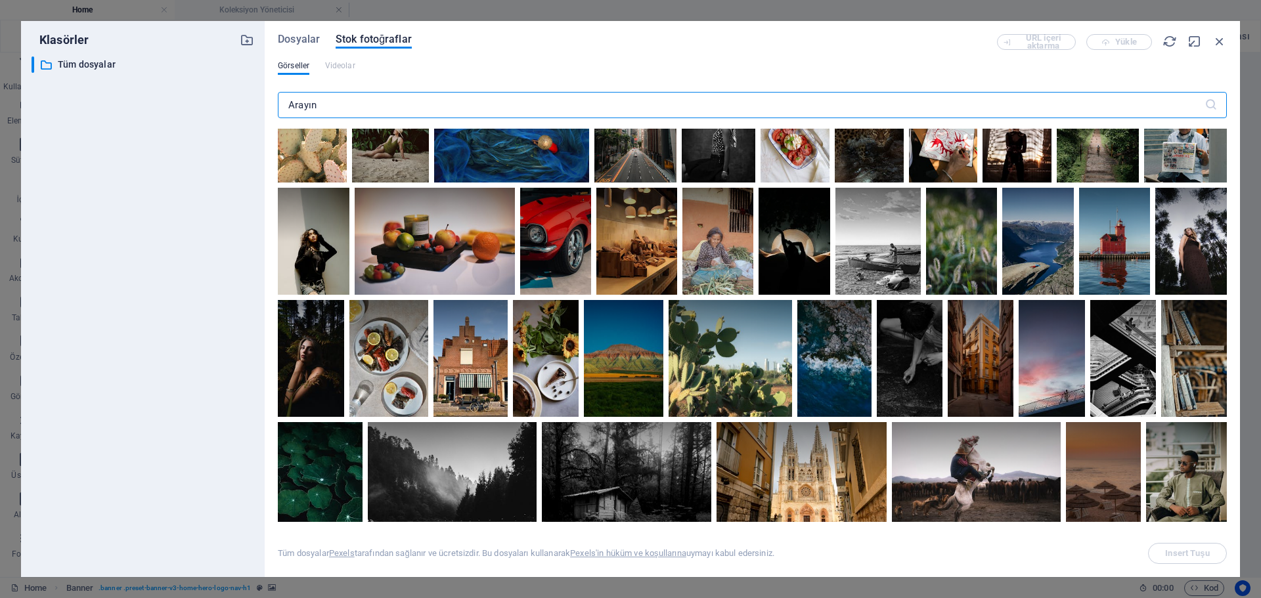
scroll to position [3250, 0]
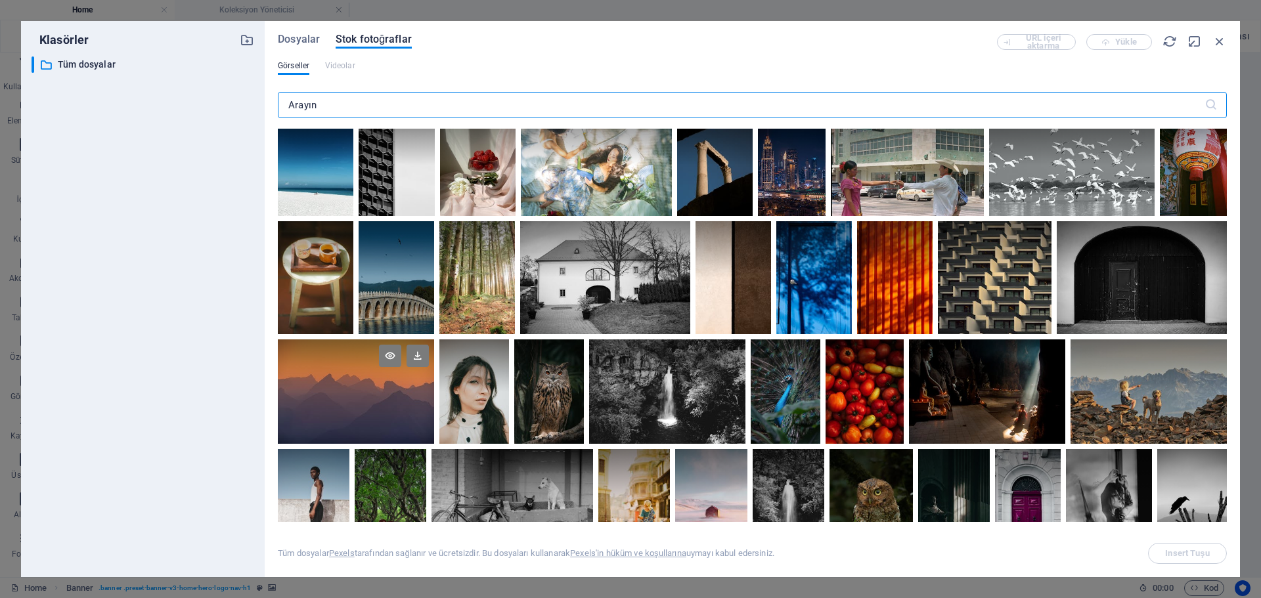
click at [358, 411] on div at bounding box center [356, 392] width 156 height 104
click at [1178, 554] on span "Insert Tuşu" at bounding box center [1187, 554] width 44 height 8
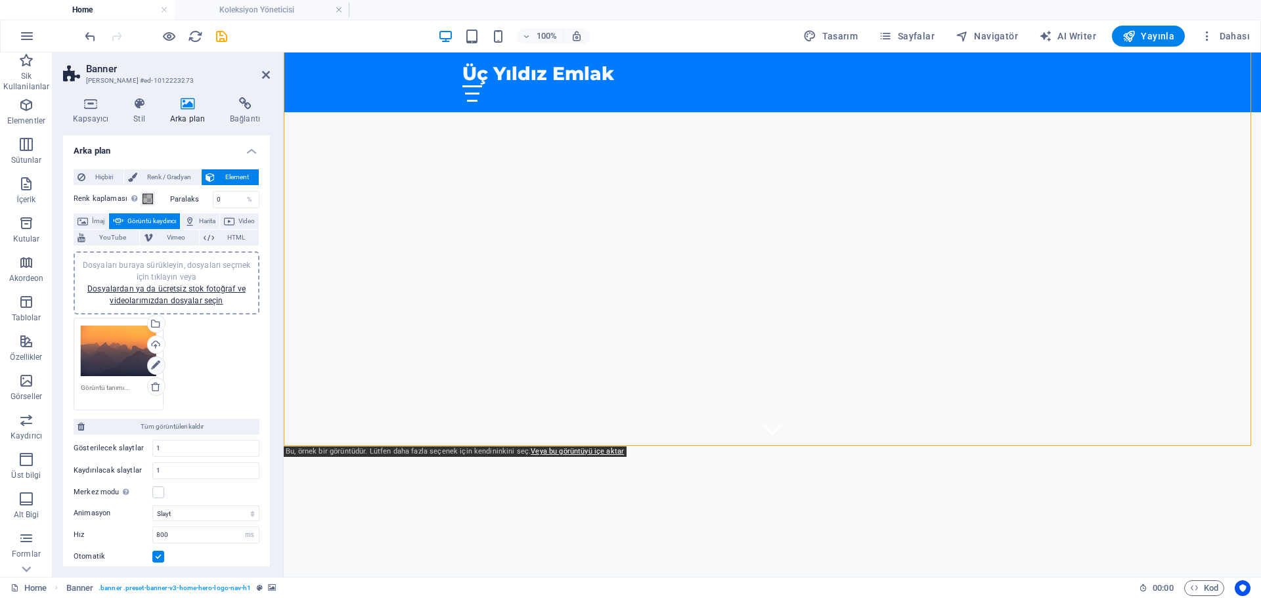
click at [157, 368] on icon at bounding box center [155, 366] width 9 height 16
click at [160, 389] on icon at bounding box center [155, 387] width 11 height 11
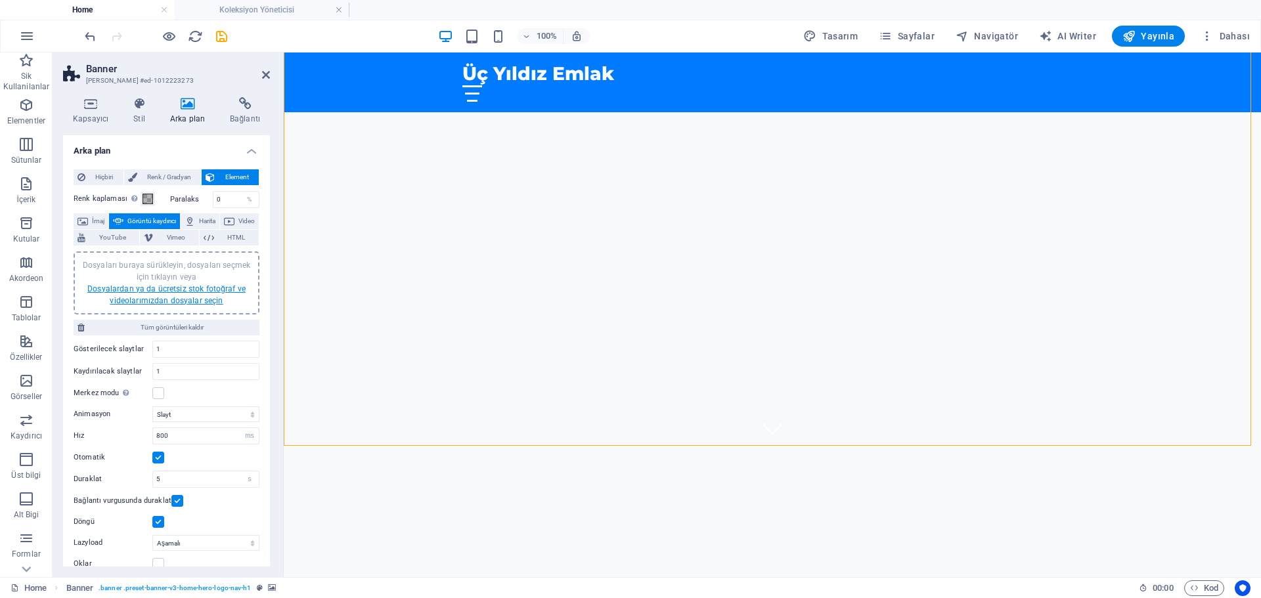
click at [167, 301] on link "Dosyalardan ya da ücretsiz stok fotoğraf ve videolarımızdan dosyalar seçin" at bounding box center [166, 294] width 158 height 21
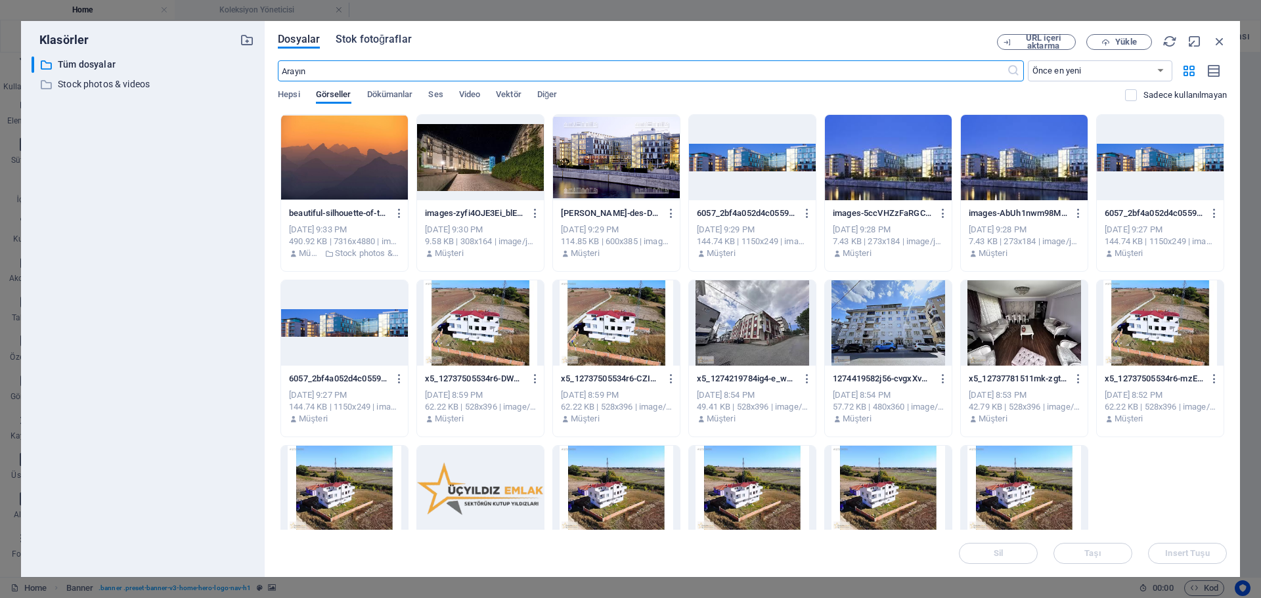
click at [403, 41] on span "Stok fotoğraflar" at bounding box center [374, 40] width 76 height 16
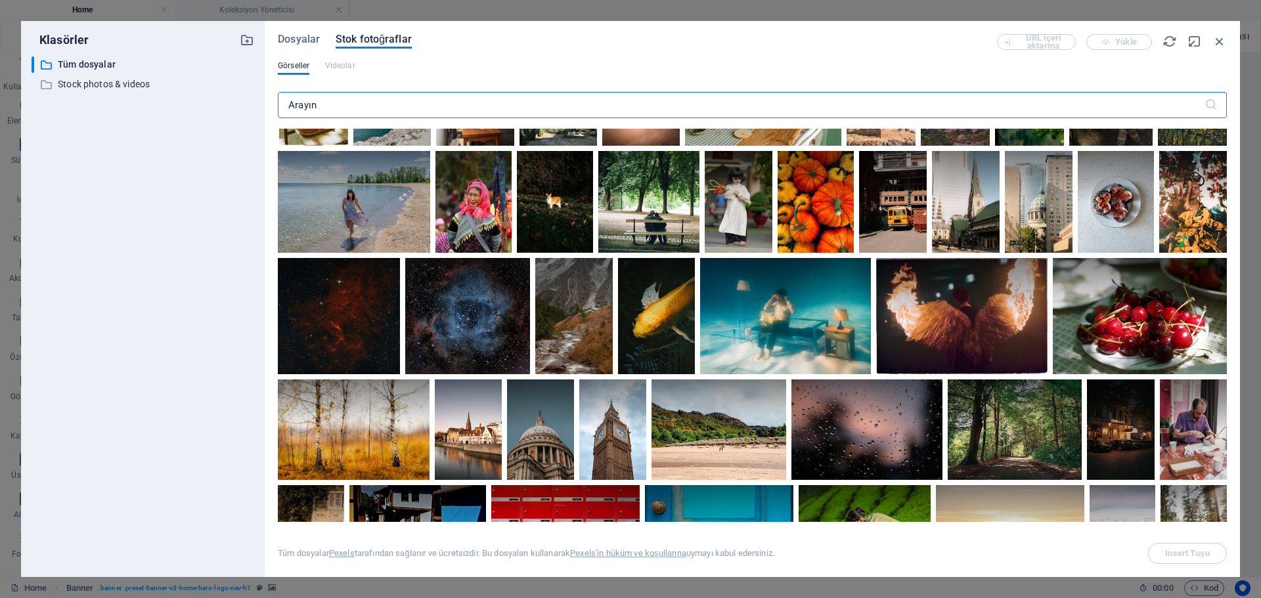
scroll to position [722, 0]
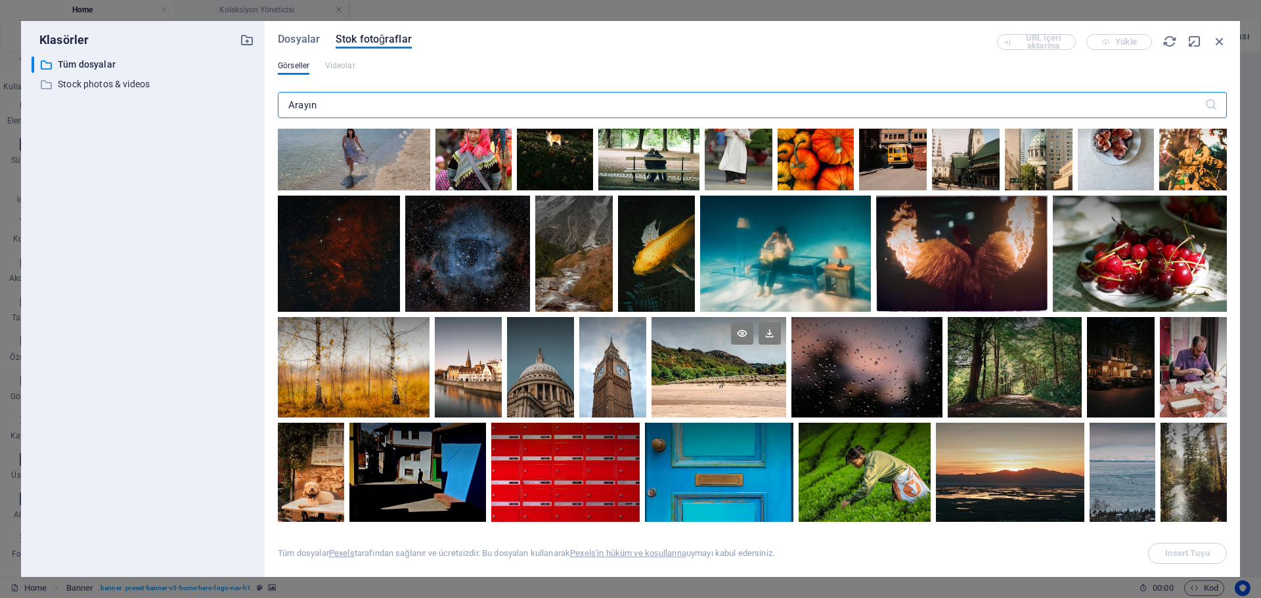
click at [751, 390] on div at bounding box center [718, 367] width 135 height 101
click at [1225, 550] on button "Insert Tuşu" at bounding box center [1187, 553] width 79 height 21
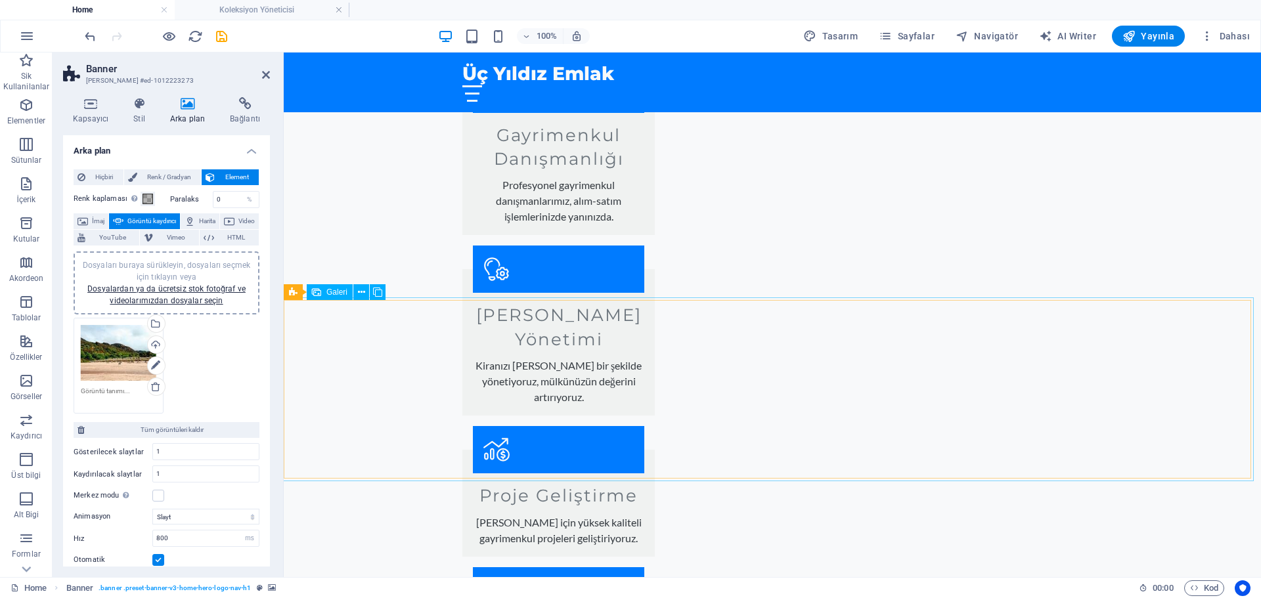
scroll to position [1642, 0]
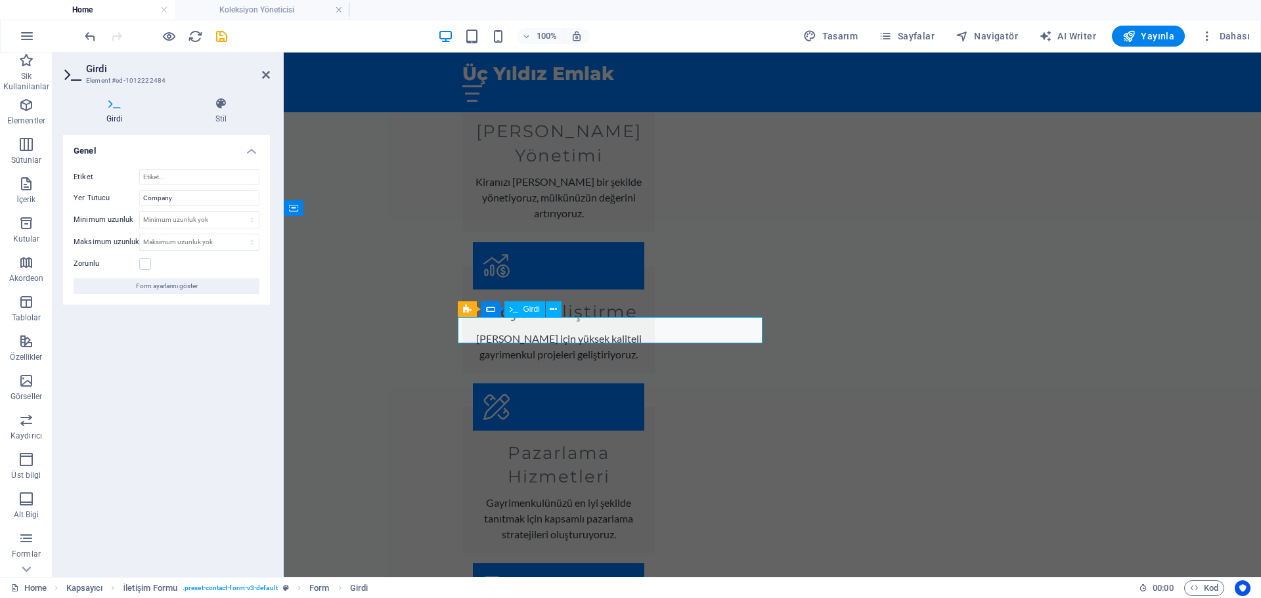
drag, startPoint x: 563, startPoint y: 333, endPoint x: 495, endPoint y: 336, distance: 67.7
type input "İsim"
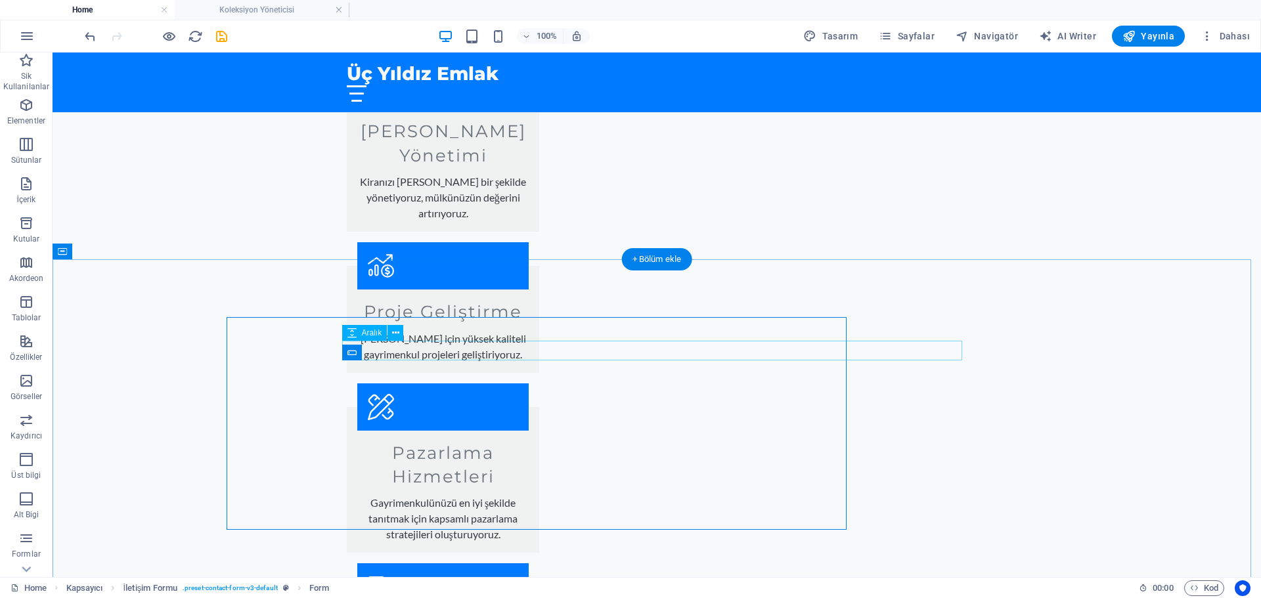
type input "Soyisim"
select select "px"
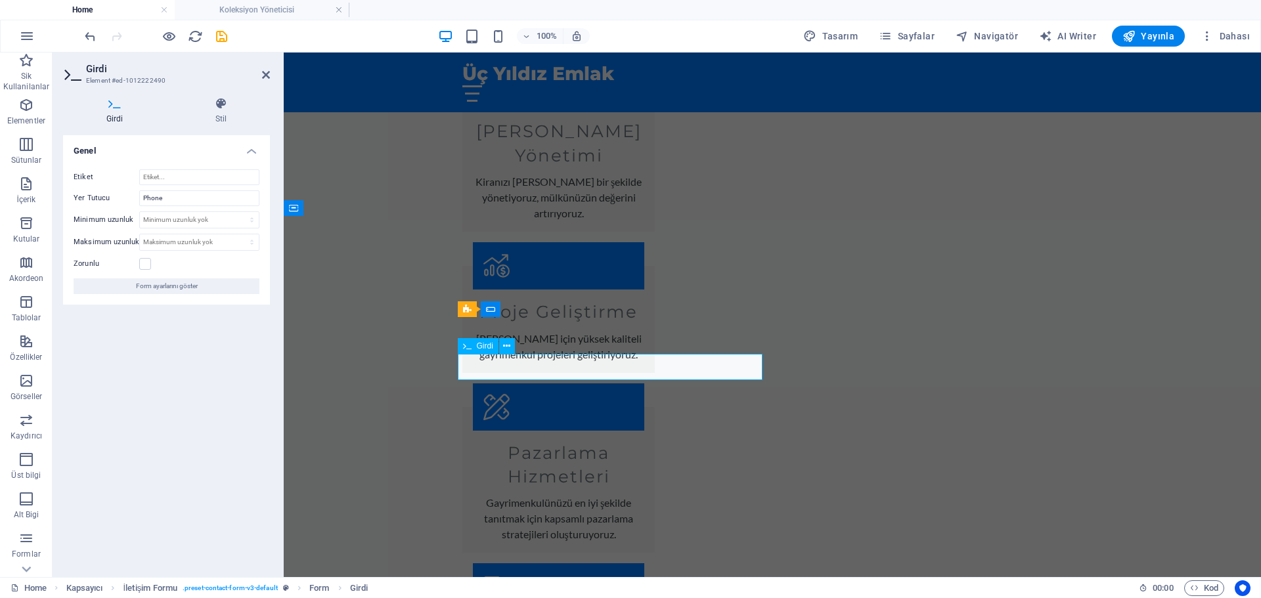
type input "Telefon Numarası"
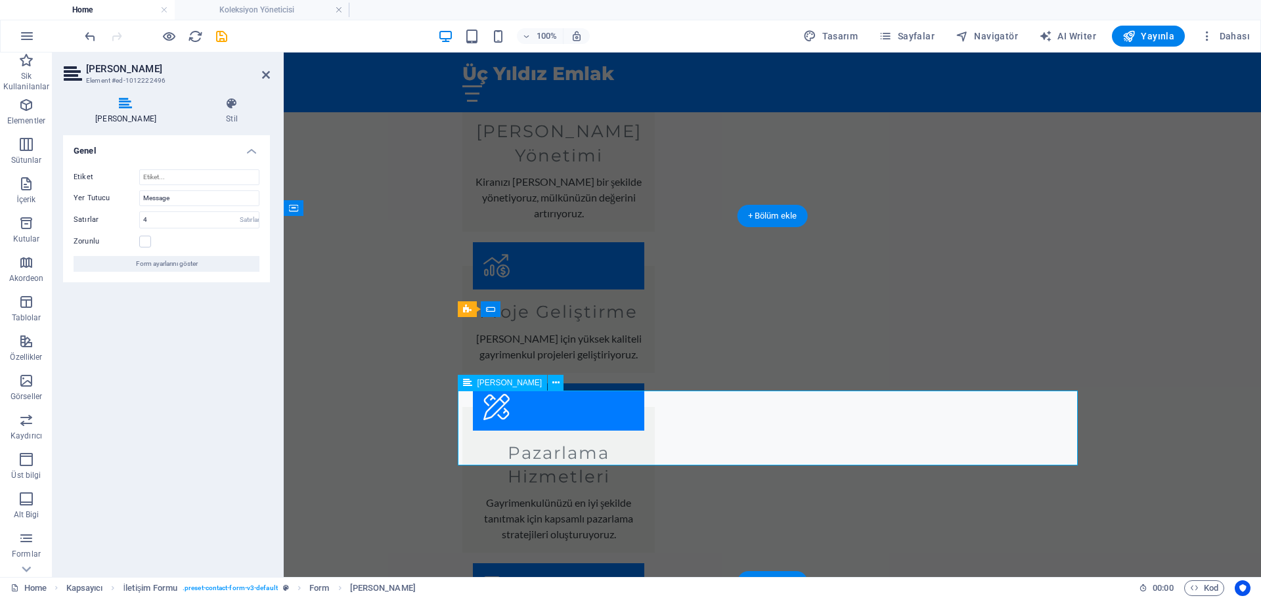
drag, startPoint x: 615, startPoint y: 435, endPoint x: 494, endPoint y: 429, distance: 121.0
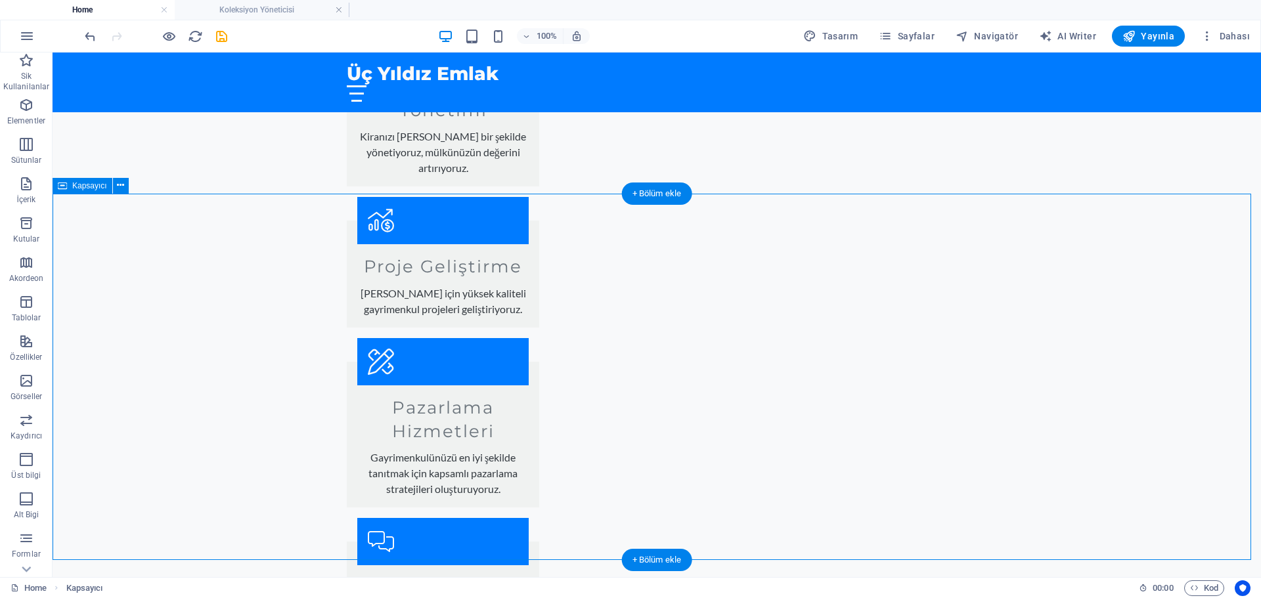
scroll to position [1708, 0]
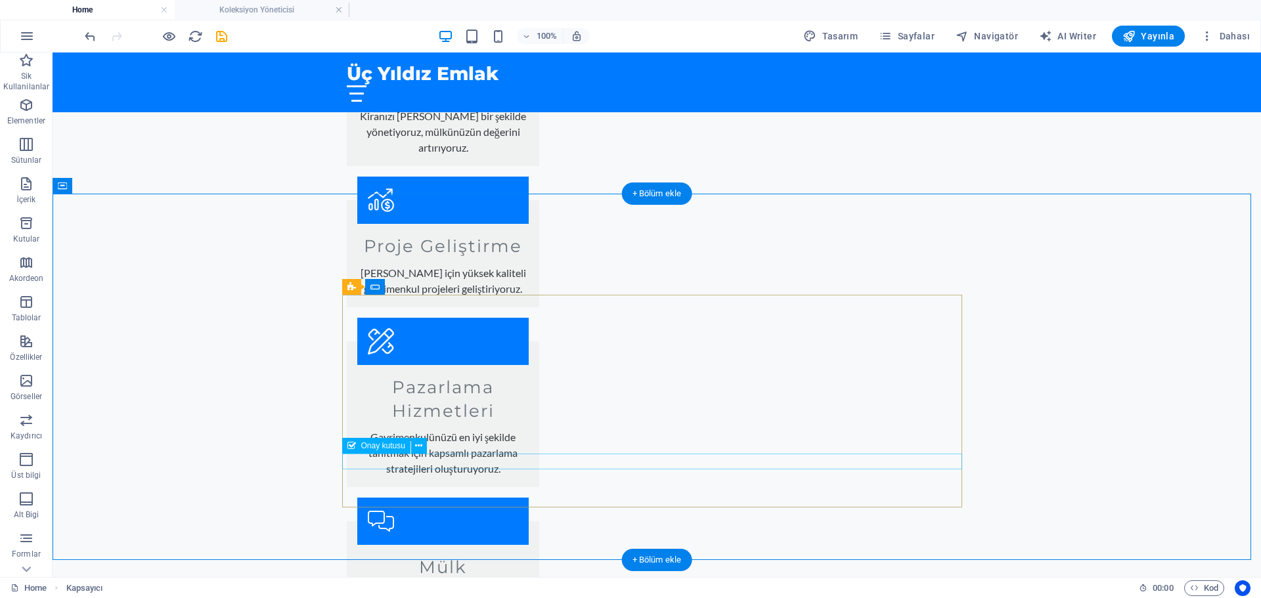
type textarea "Mesajınız"
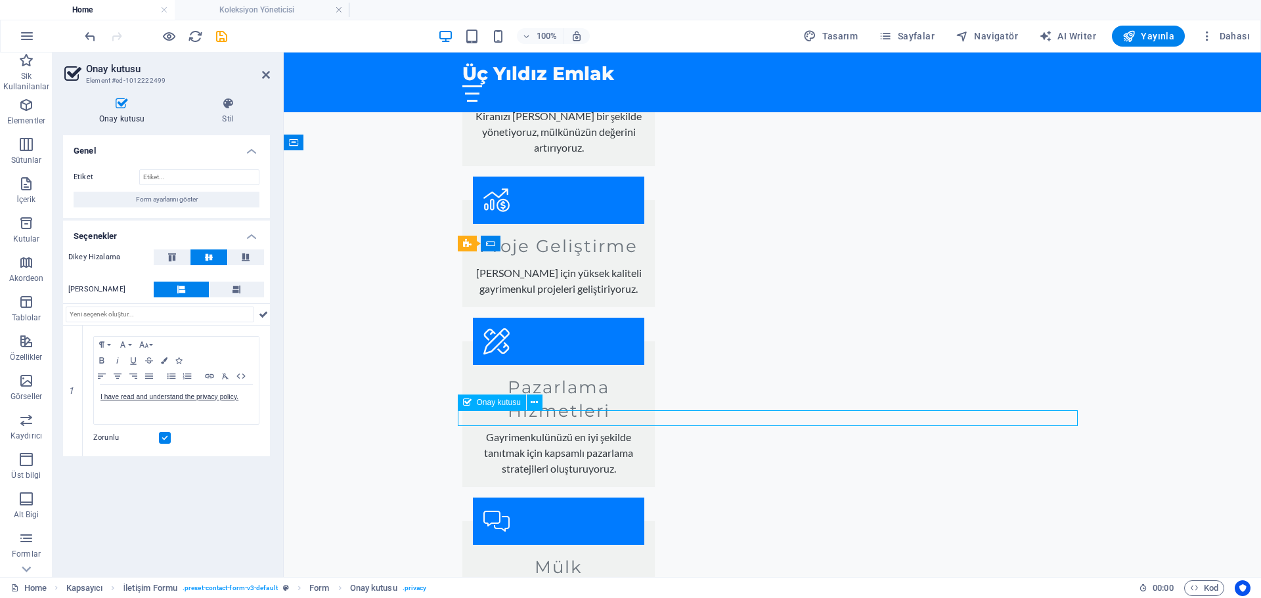
drag, startPoint x: 720, startPoint y: 420, endPoint x: 609, endPoint y: 423, distance: 111.0
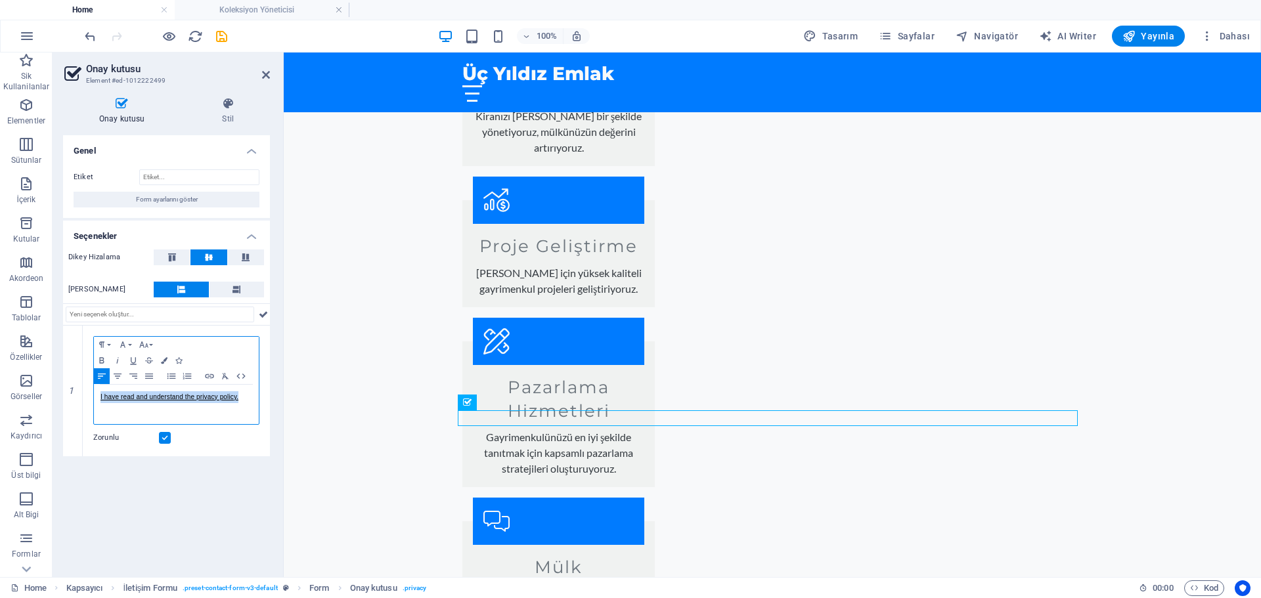
drag, startPoint x: 231, startPoint y: 408, endPoint x: 56, endPoint y: 416, distance: 174.9
click at [56, 416] on div "Onay kutusu Stil Genel Etiket Form ayarlarını göster Seçenekler Dikey Hizalama …" at bounding box center [167, 332] width 228 height 491
click at [257, 416] on div "Gizlilik Politikasını Okudum Ve [GEOGRAPHIC_DATA] Ediyorum." at bounding box center [176, 404] width 165 height 39
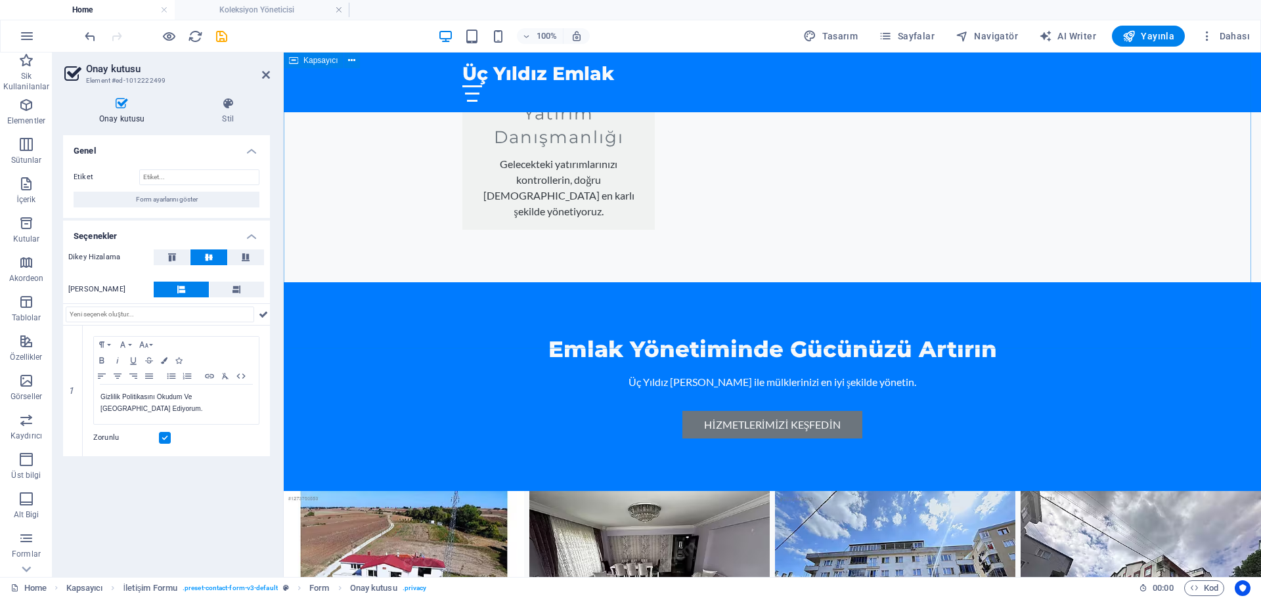
scroll to position [2352, 0]
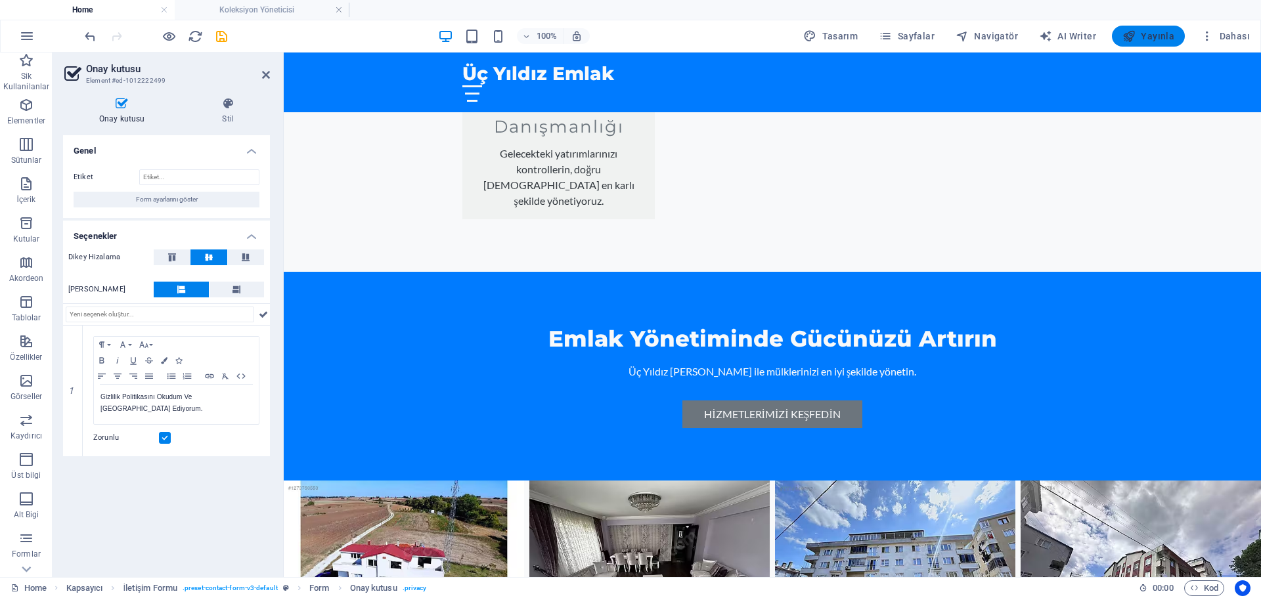
click at [1174, 35] on span "Yayınla" at bounding box center [1148, 36] width 52 height 13
checkbox input "false"
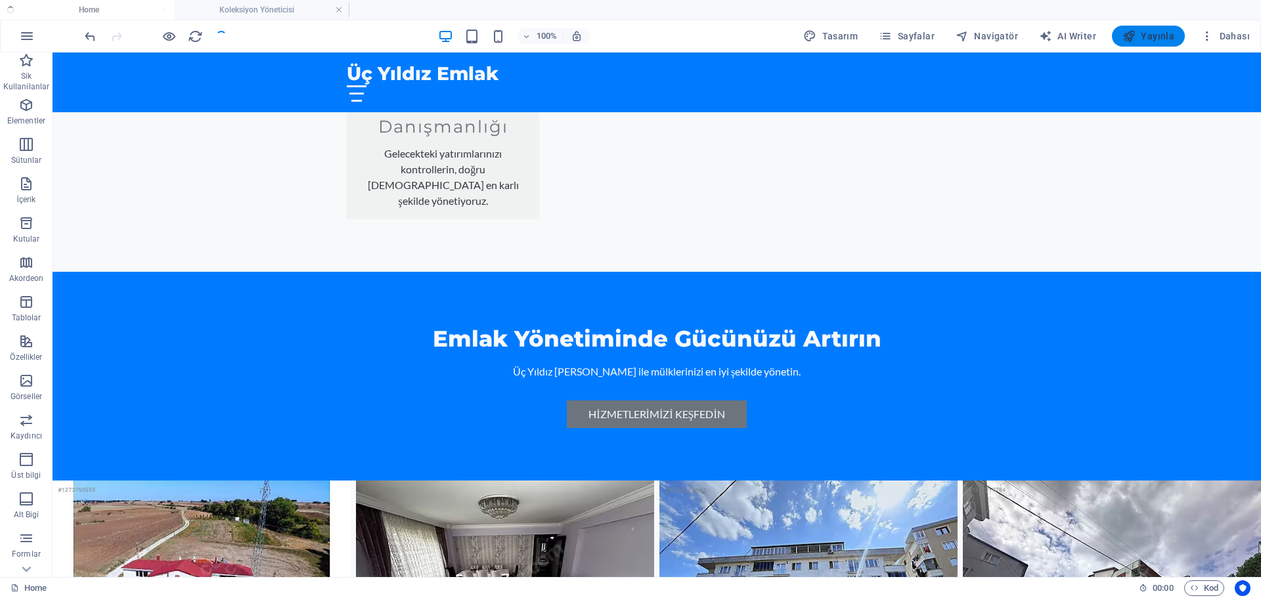
scroll to position [1855, 0]
